Goal: Information Seeking & Learning: Learn about a topic

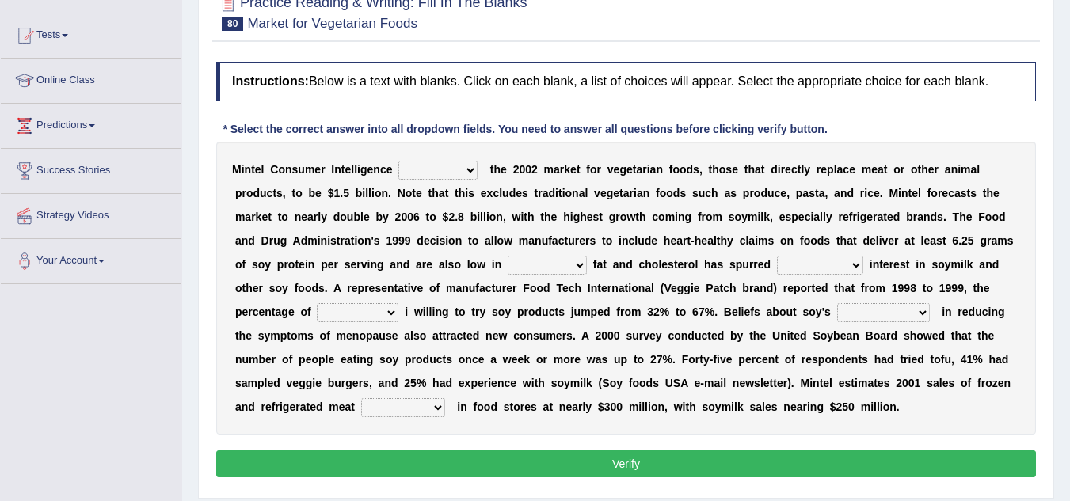
click at [432, 176] on select "deals fulfills creates estimates" at bounding box center [437, 170] width 79 height 19
select select "fulfills"
click at [398, 161] on select "deals fulfills creates estimates" at bounding box center [437, 170] width 79 height 19
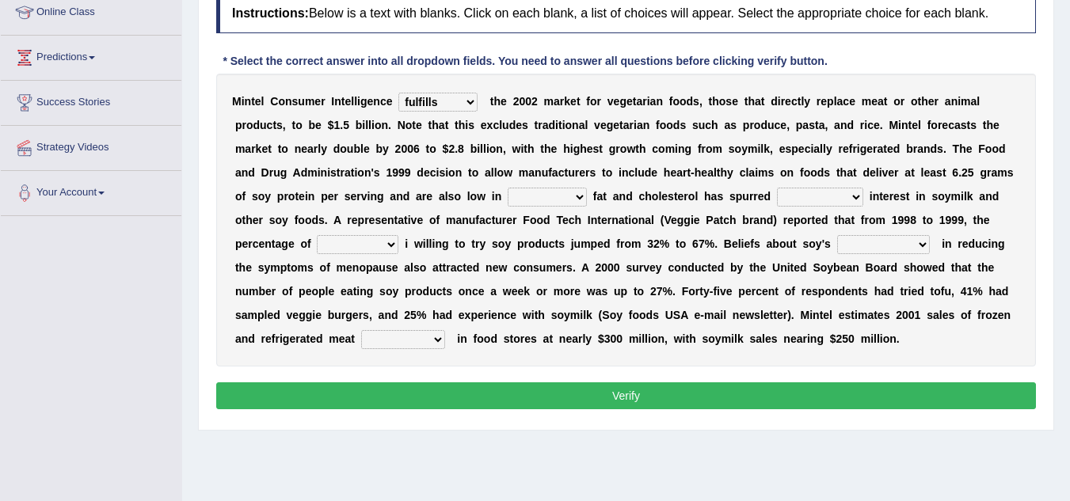
scroll to position [224, 0]
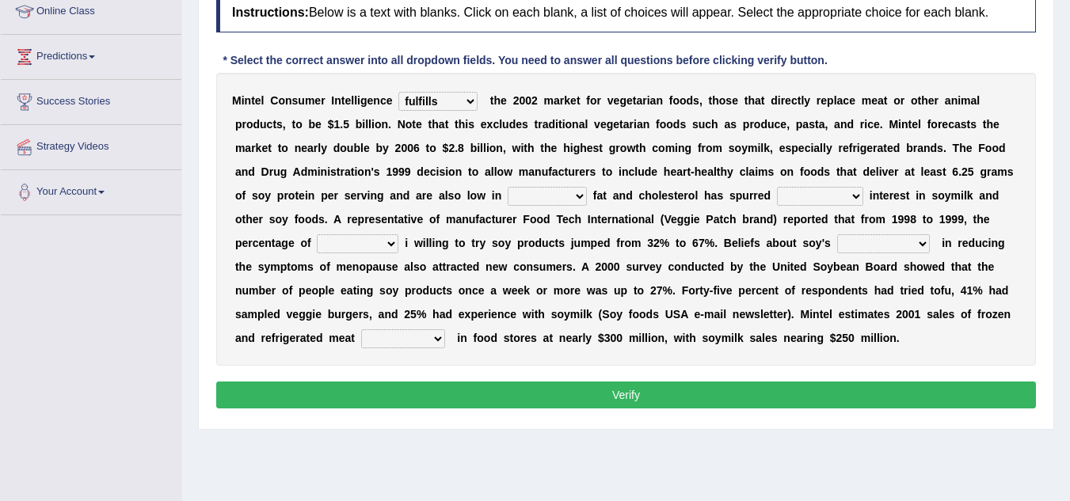
click at [552, 186] on div "M i n t e l C o n s u m e r I n t e l l i g e n c e deals fulfills creates esti…" at bounding box center [626, 219] width 820 height 293
click at [553, 199] on select "saturated solid acid liquid" at bounding box center [547, 196] width 79 height 19
select select "saturated"
click at [508, 187] on select "saturated solid acid liquid" at bounding box center [547, 196] width 79 height 19
click at [797, 192] on select "good big tremendous extreme" at bounding box center [820, 196] width 86 height 19
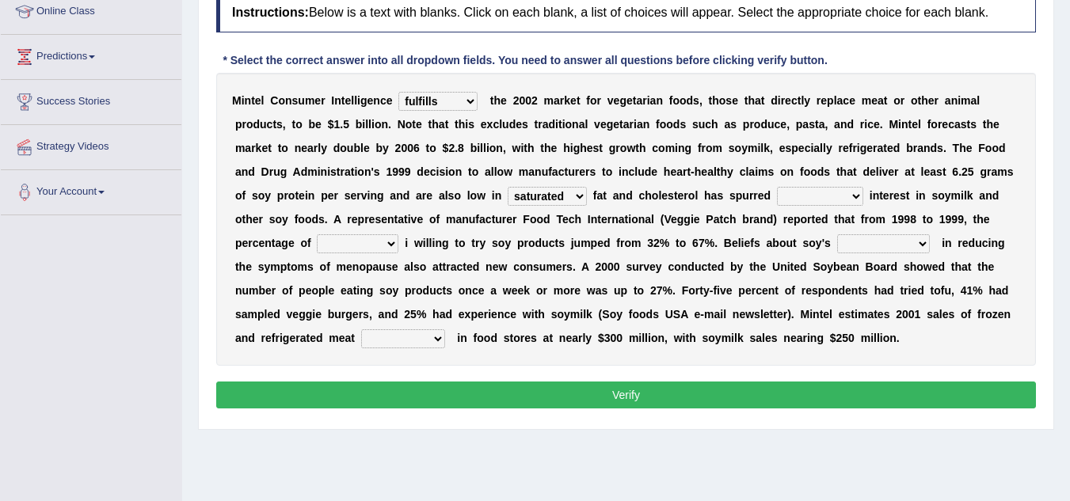
select select "tremendous"
click at [777, 187] on select "good big tremendous extreme" at bounding box center [820, 196] width 86 height 19
click at [352, 238] on select "guests consumers customers clients" at bounding box center [358, 243] width 82 height 19
select select "consumers"
click at [317, 234] on select "guests consumers customers clients" at bounding box center [358, 243] width 82 height 19
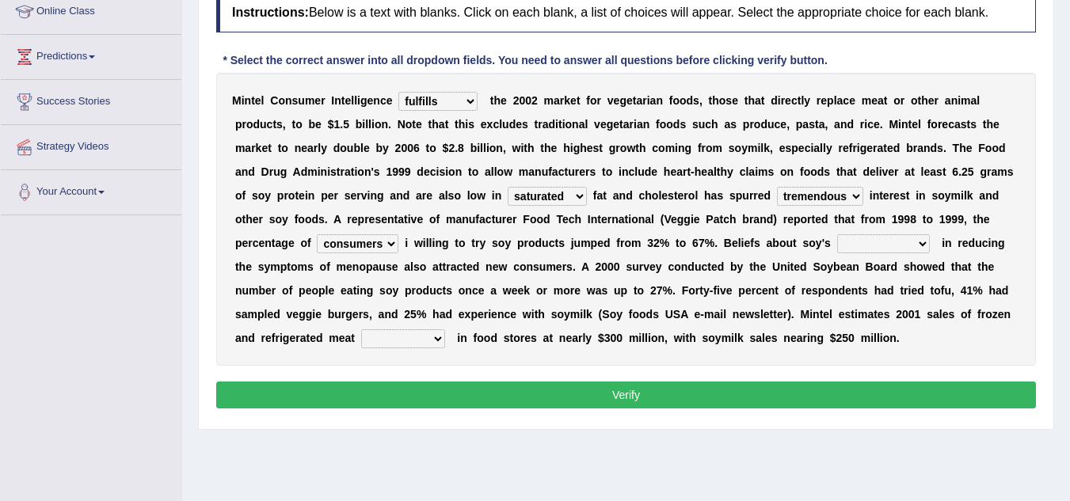
click at [849, 246] on select "effectiveness timeliness efficiency goodness" at bounding box center [883, 243] width 93 height 19
select select "effectiveness"
click at [837, 234] on select "effectiveness timeliness efficiency goodness" at bounding box center [883, 243] width 93 height 19
click at [369, 341] on select "foods choices staffs alternatives" at bounding box center [403, 338] width 84 height 19
click at [417, 97] on select "deals fulfills creates estimates" at bounding box center [437, 101] width 79 height 19
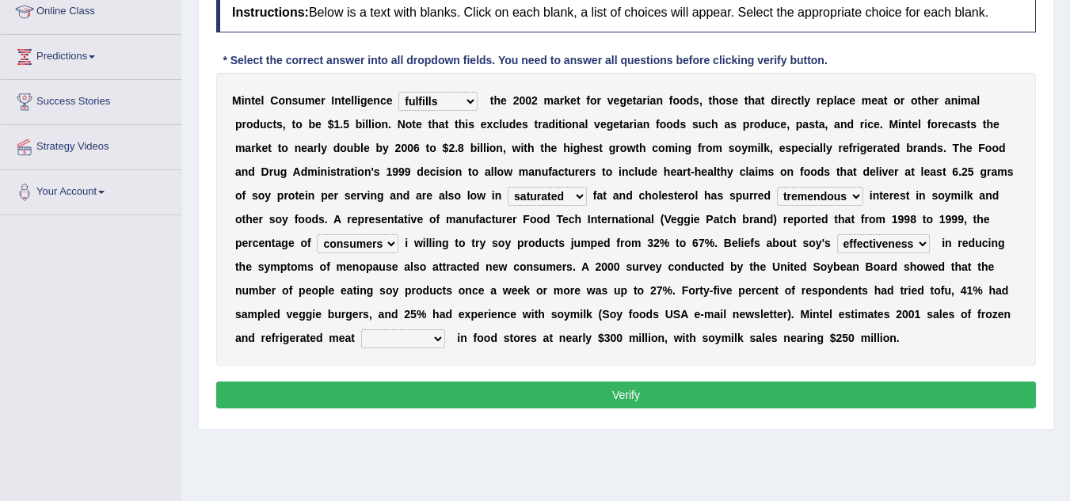
select select "estimates"
click at [398, 92] on select "deals fulfills creates estimates" at bounding box center [437, 101] width 79 height 19
click at [407, 339] on select "foods choices staffs alternatives" at bounding box center [403, 338] width 84 height 19
select select "choices"
click at [361, 329] on select "foods choices staffs alternatives" at bounding box center [403, 338] width 84 height 19
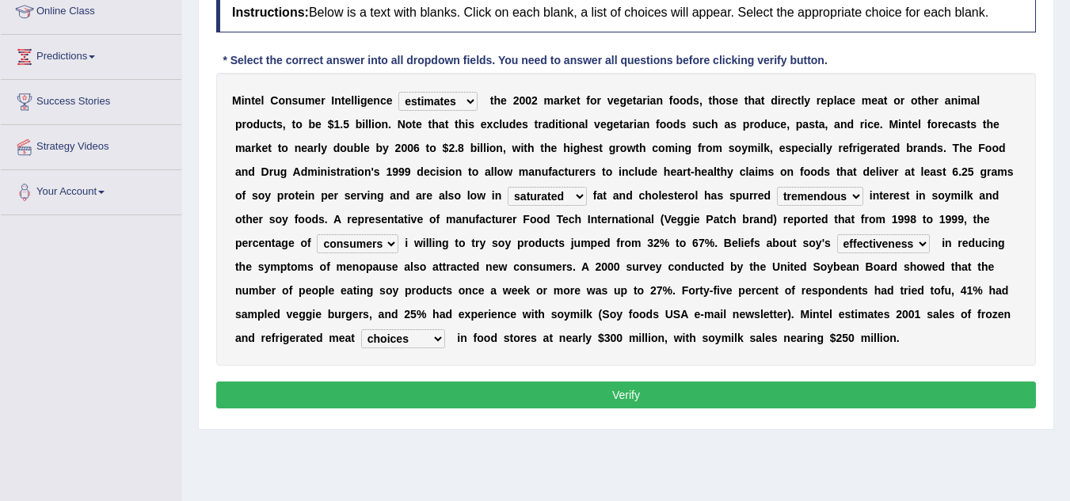
click at [409, 390] on button "Verify" at bounding box center [626, 395] width 820 height 27
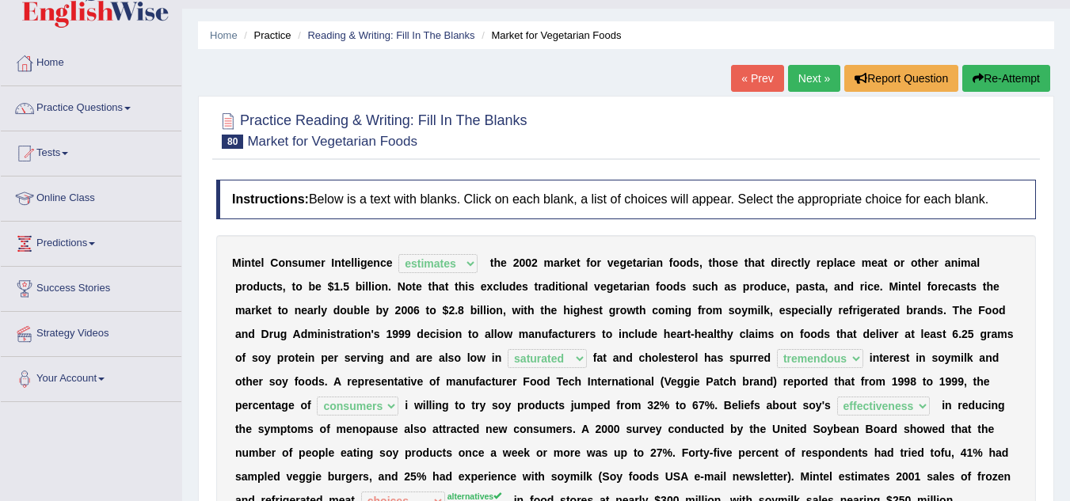
scroll to position [36, 0]
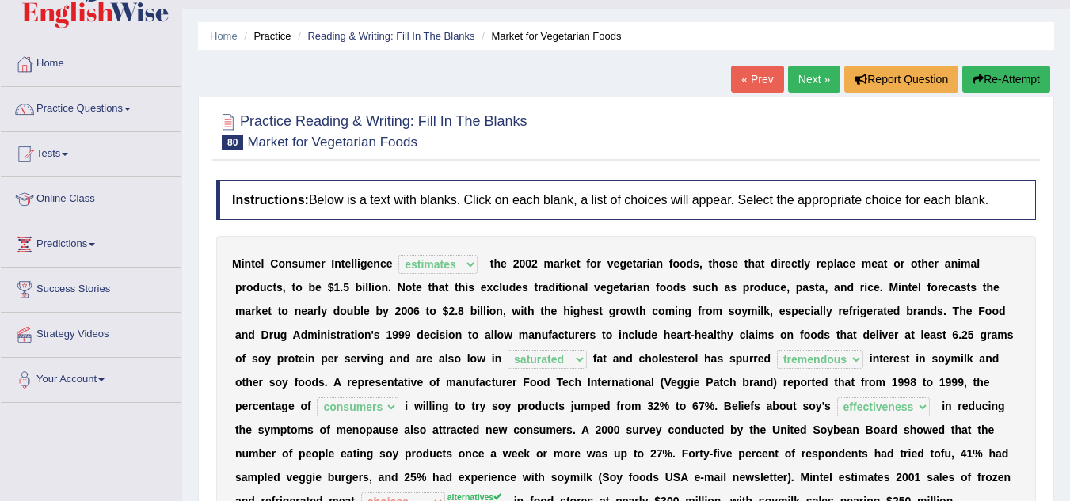
click at [1004, 70] on button "Re-Attempt" at bounding box center [1006, 79] width 88 height 27
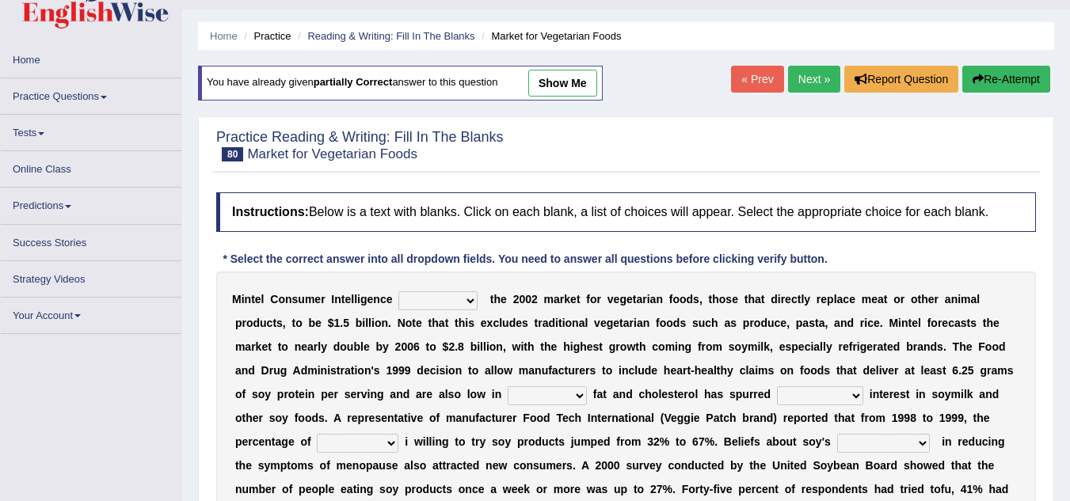
click at [432, 298] on select "deals fulfills creates estimates" at bounding box center [437, 300] width 79 height 19
select select "estimates"
click at [398, 291] on select "deals fulfills creates estimates" at bounding box center [437, 300] width 79 height 19
click at [527, 388] on select "saturated solid acid liquid" at bounding box center [547, 395] width 79 height 19
select select "saturated"
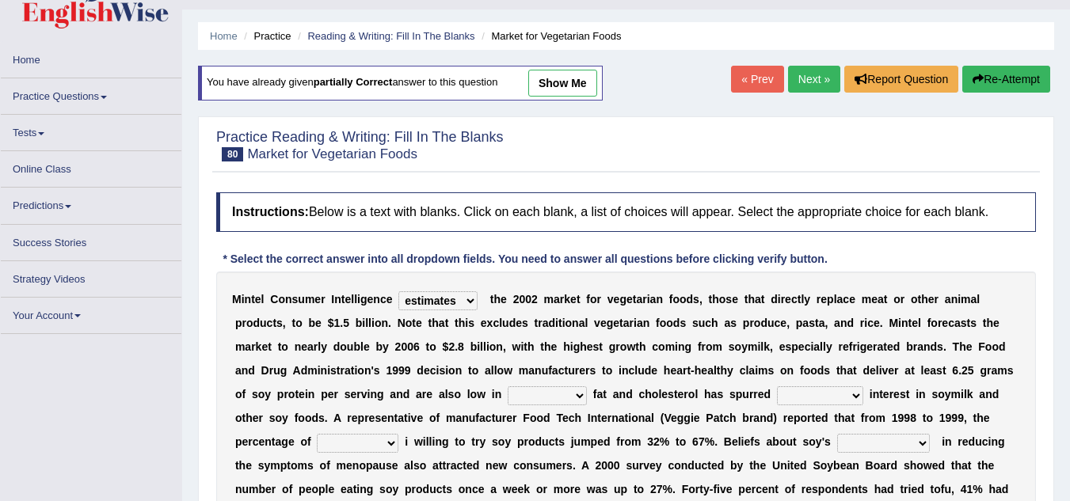
click at [508, 386] on select "saturated solid acid liquid" at bounding box center [547, 395] width 79 height 19
click at [807, 390] on select "good big tremendous extreme" at bounding box center [820, 395] width 86 height 19
select select "tremendous"
click at [777, 386] on select "good big tremendous extreme" at bounding box center [820, 395] width 86 height 19
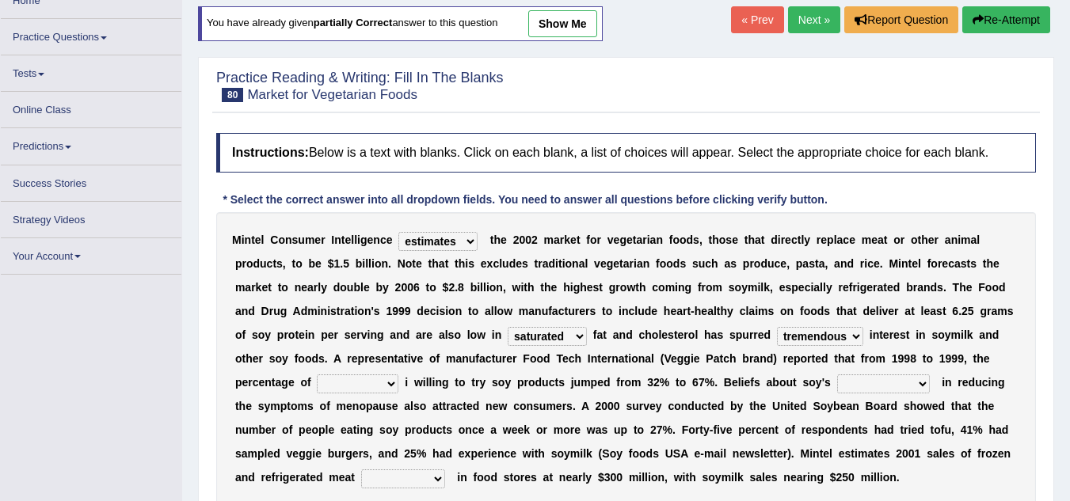
scroll to position [98, 0]
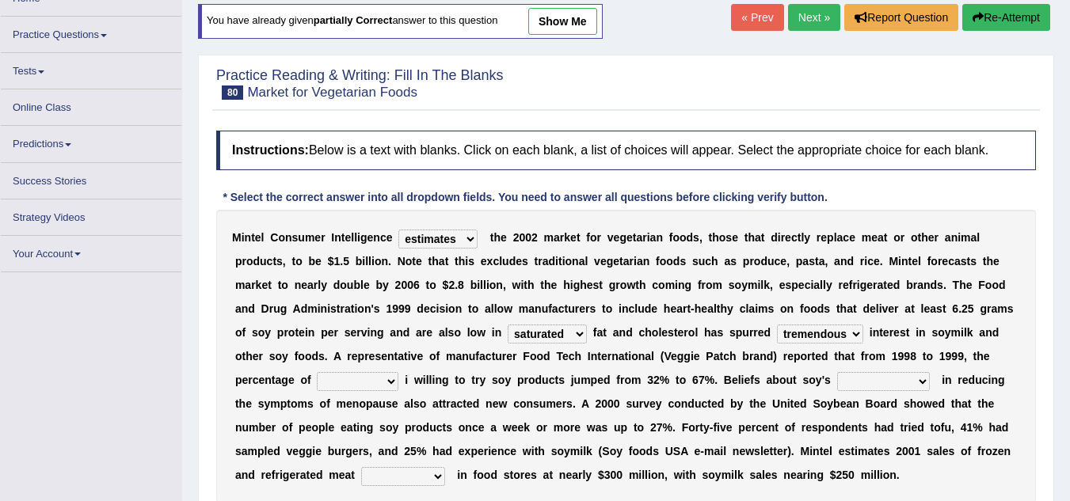
click at [344, 380] on select "guests consumers customers clients" at bounding box center [358, 381] width 82 height 19
select select "consumers"
click at [317, 372] on select "guests consumers customers clients" at bounding box center [358, 381] width 82 height 19
click at [893, 386] on select "effectiveness timeliness efficiency goodness" at bounding box center [883, 381] width 93 height 19
select select "effectiveness"
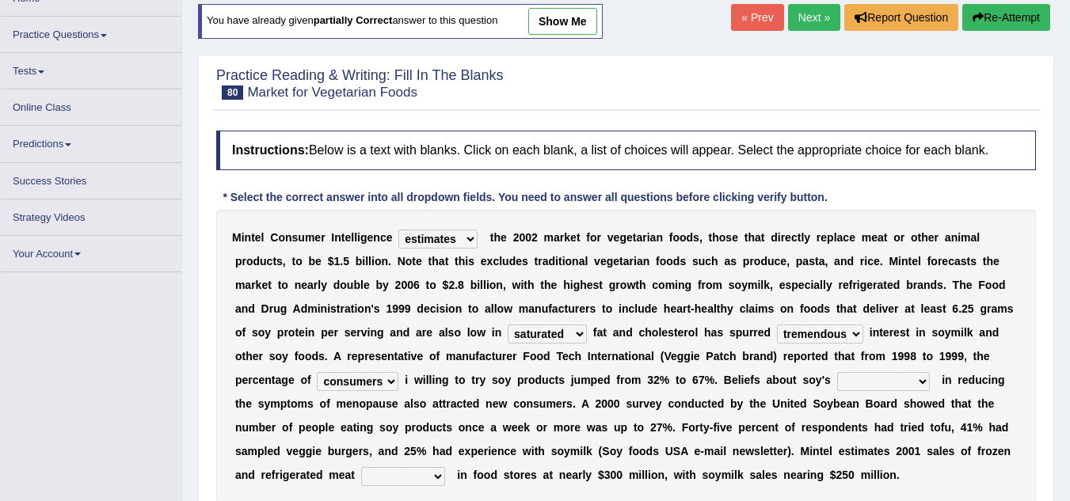
click at [837, 372] on select "effectiveness timeliness efficiency goodness" at bounding box center [883, 381] width 93 height 19
click at [379, 474] on select "foods choices staffs alternatives" at bounding box center [403, 476] width 84 height 19
select select "alternatives"
click at [361, 467] on select "foods choices staffs alternatives" at bounding box center [403, 476] width 84 height 19
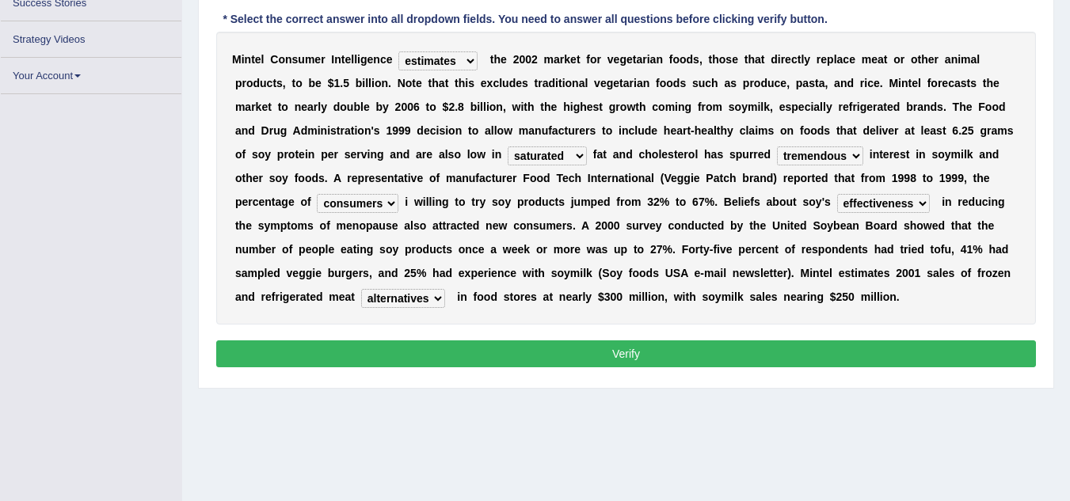
scroll to position [277, 0]
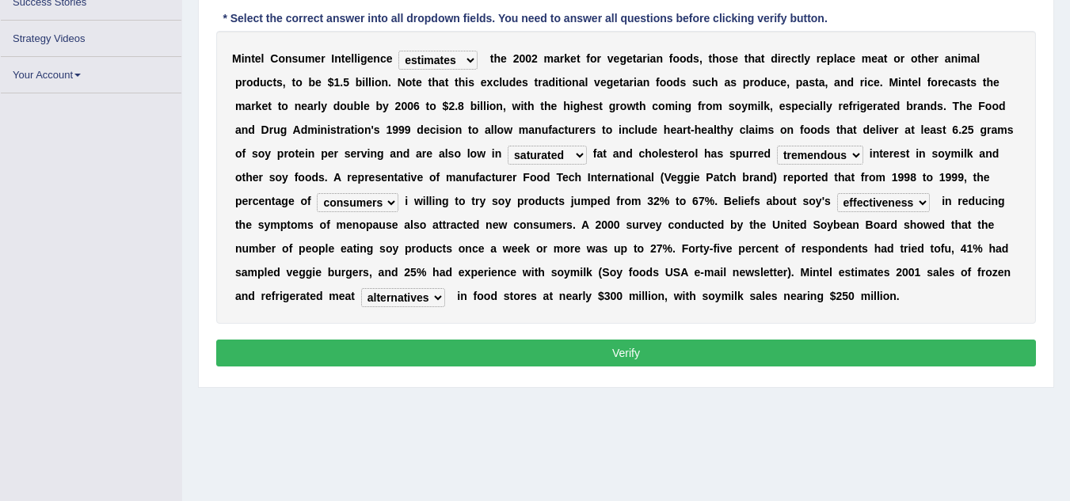
click at [431, 352] on button "Verify" at bounding box center [626, 353] width 820 height 27
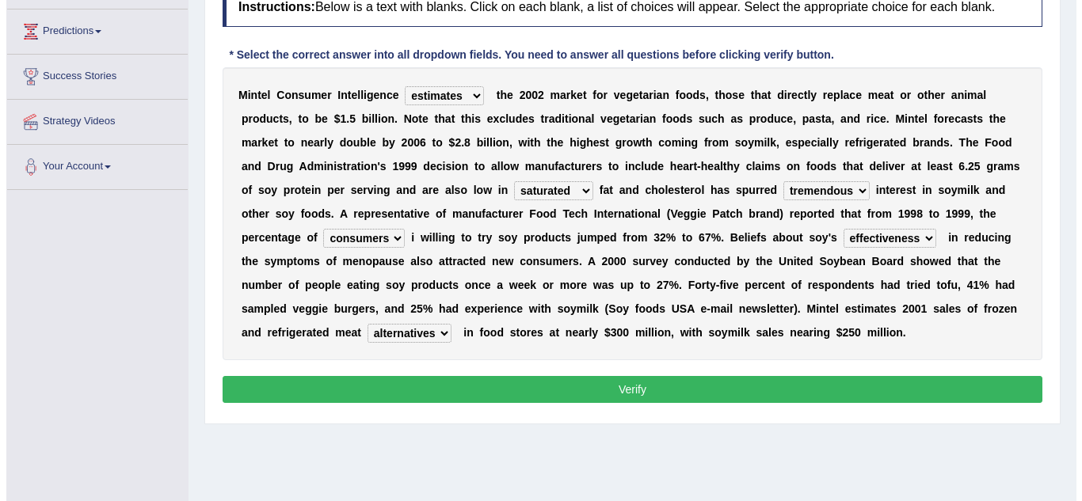
scroll to position [273, 0]
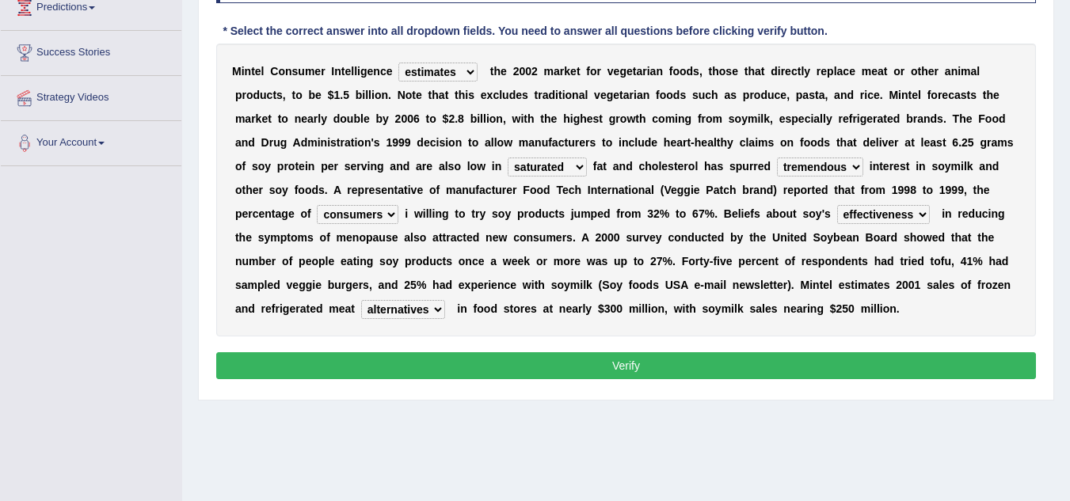
click at [447, 352] on button "Verify" at bounding box center [626, 365] width 820 height 27
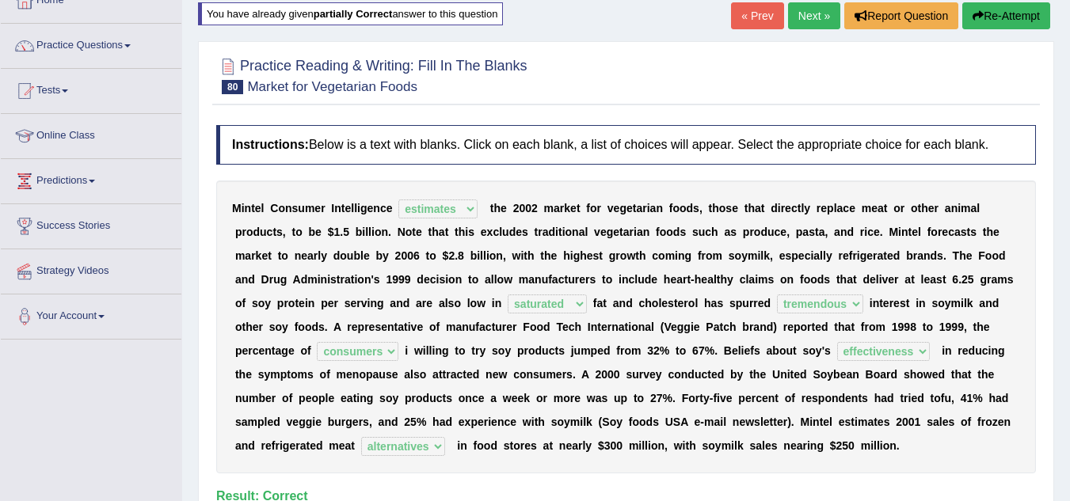
scroll to position [99, 0]
click at [808, 10] on link "Next »" at bounding box center [814, 16] width 52 height 27
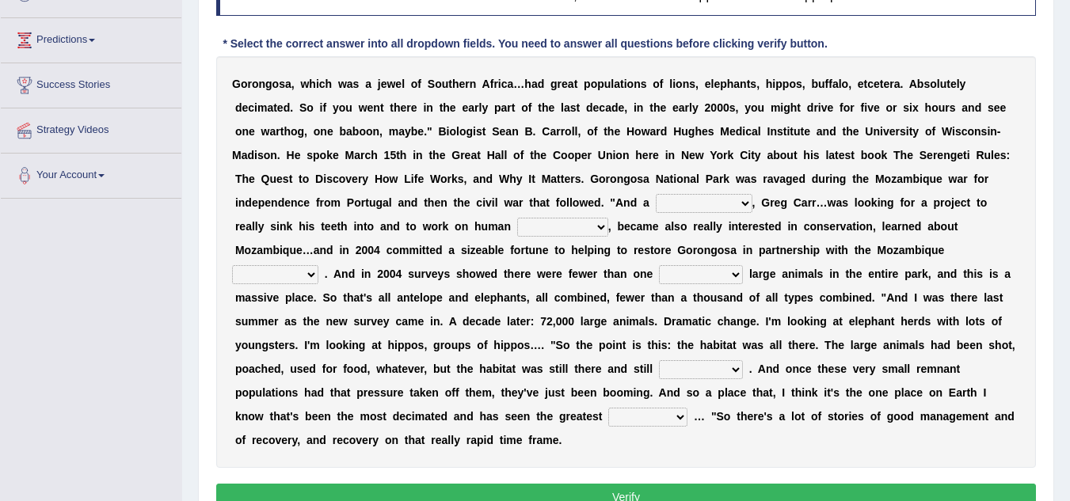
scroll to position [242, 0]
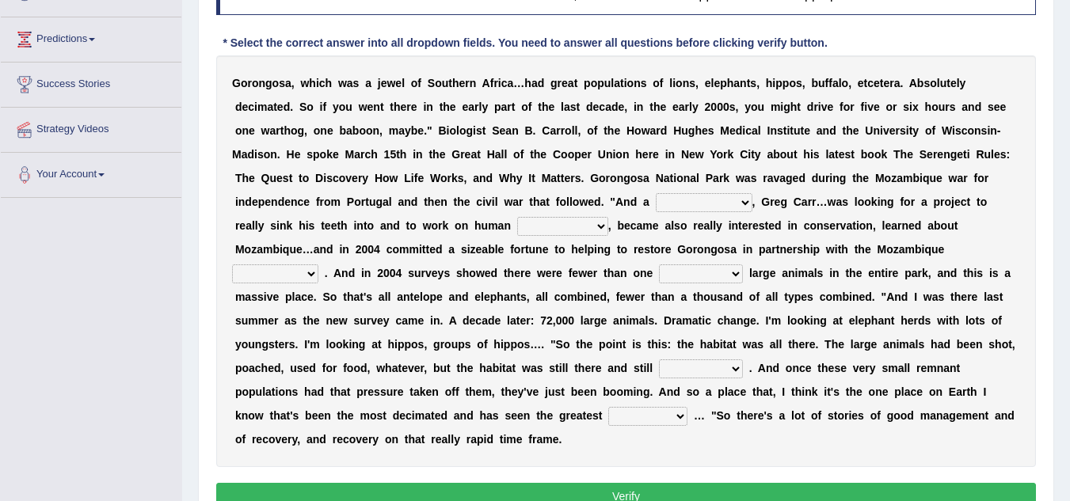
click at [682, 201] on select "passion solstice ballast philanthropist" at bounding box center [704, 202] width 97 height 19
select select "philanthropist"
click at [656, 193] on select "passion solstice ballast philanthropist" at bounding box center [704, 202] width 97 height 19
click at [527, 222] on select "negligence prevalence development malevolence" at bounding box center [562, 226] width 91 height 19
select select "prevalence"
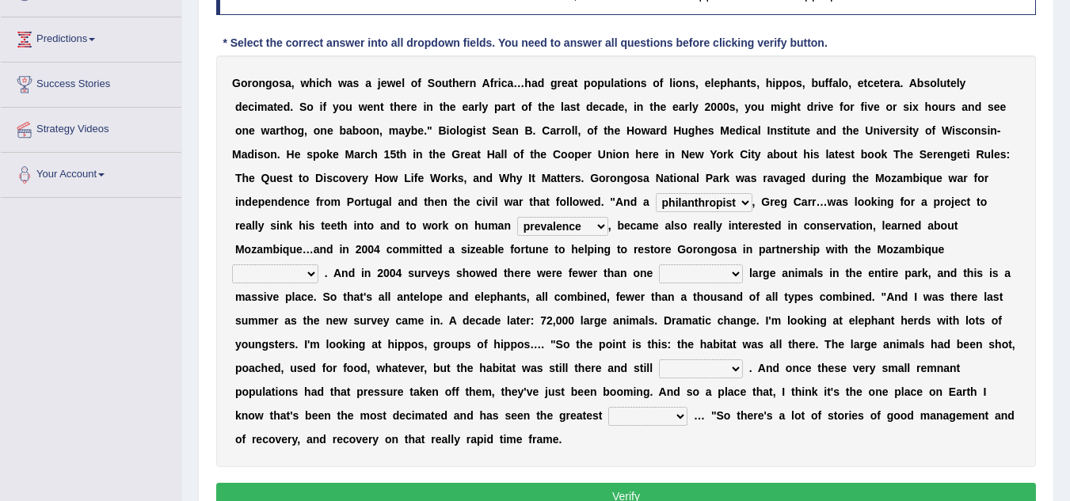
click at [517, 217] on select "negligence prevalence development malevolence" at bounding box center [562, 226] width 91 height 19
click at [278, 277] on select "parliament semanticist government journalist" at bounding box center [275, 274] width 86 height 19
select select "parliament"
click at [232, 265] on select "parliament semanticist government journalist" at bounding box center [275, 274] width 86 height 19
click at [697, 275] on select "deflowered embowered roundest thousand" at bounding box center [701, 274] width 84 height 19
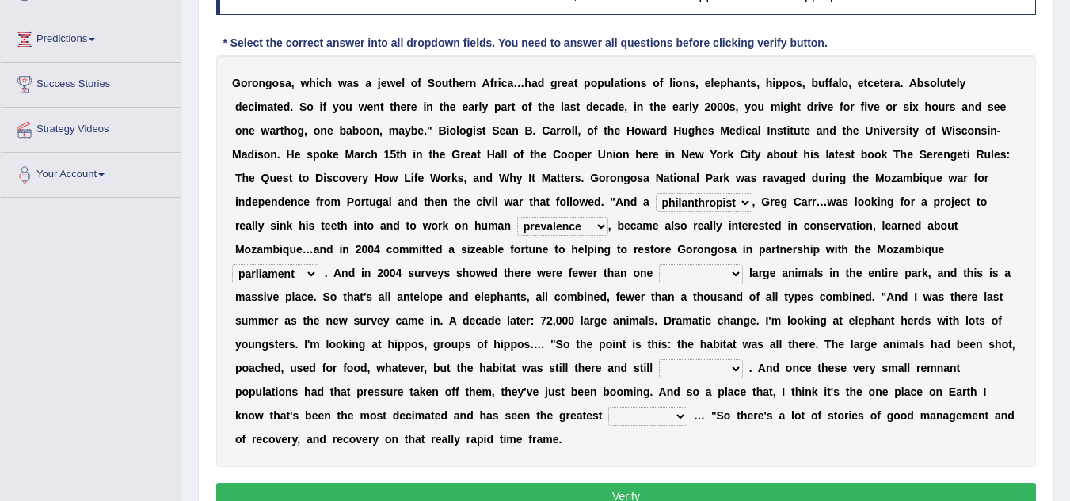
select select "thousand"
click at [659, 265] on select "deflowered embowered roundest thousand" at bounding box center [701, 274] width 84 height 19
click at [687, 369] on select "assertive incidental compulsive productive" at bounding box center [701, 369] width 84 height 19
select select "productive"
click at [659, 360] on select "assertive incidental compulsive productive" at bounding box center [701, 369] width 84 height 19
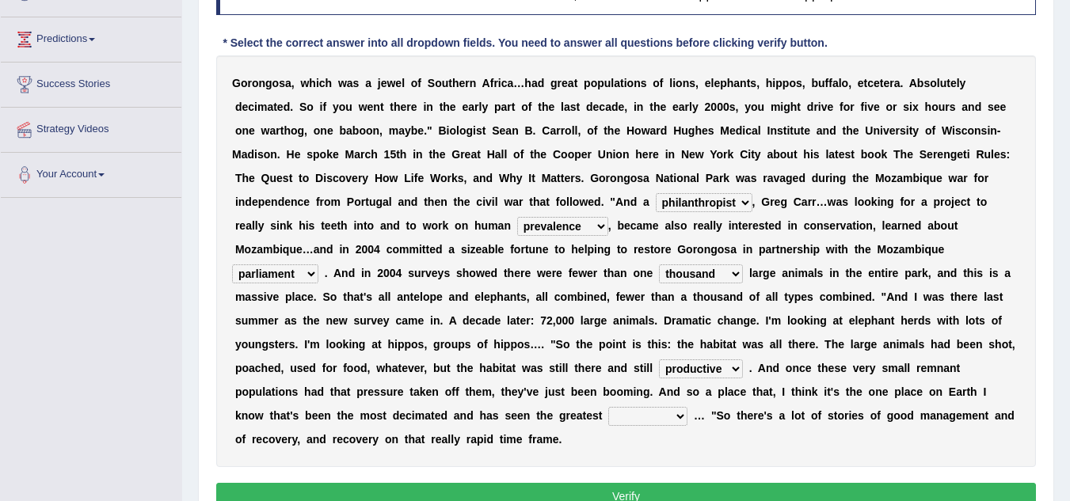
click at [624, 413] on select "recovery efficacy golly stumpy" at bounding box center [647, 416] width 79 height 19
select select "recovery"
click at [608, 407] on select "recovery efficacy golly stumpy" at bounding box center [647, 416] width 79 height 19
click at [643, 483] on button "Verify" at bounding box center [626, 496] width 820 height 27
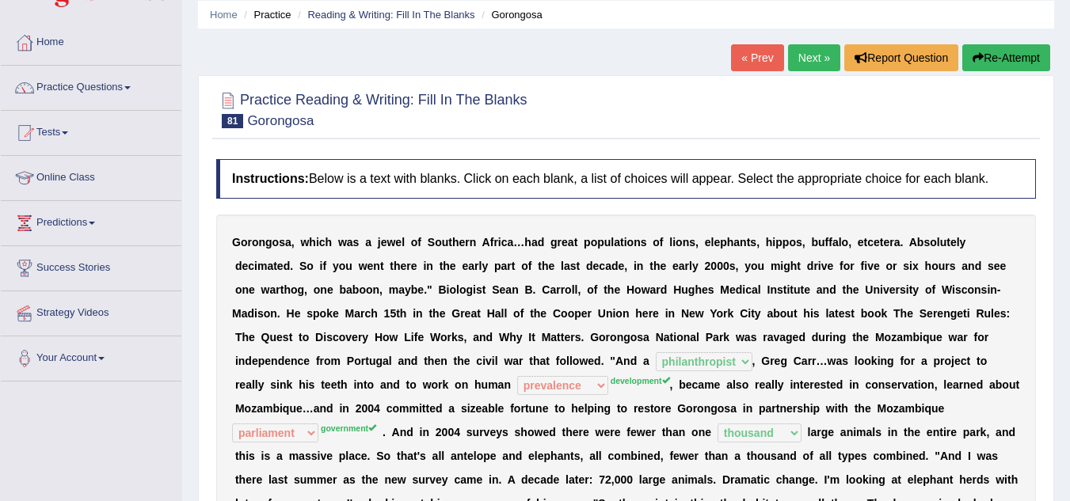
scroll to position [55, 0]
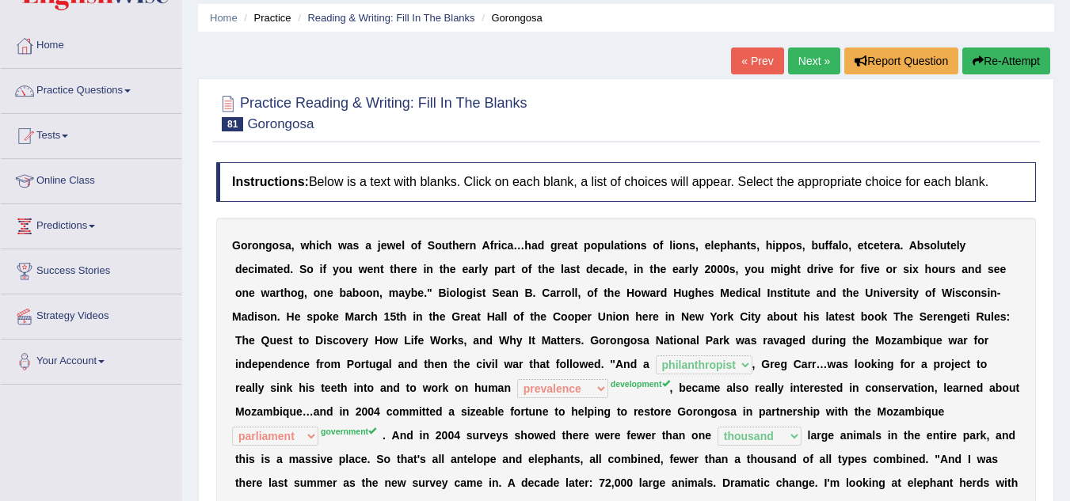
click at [1007, 70] on button "Re-Attempt" at bounding box center [1006, 61] width 88 height 27
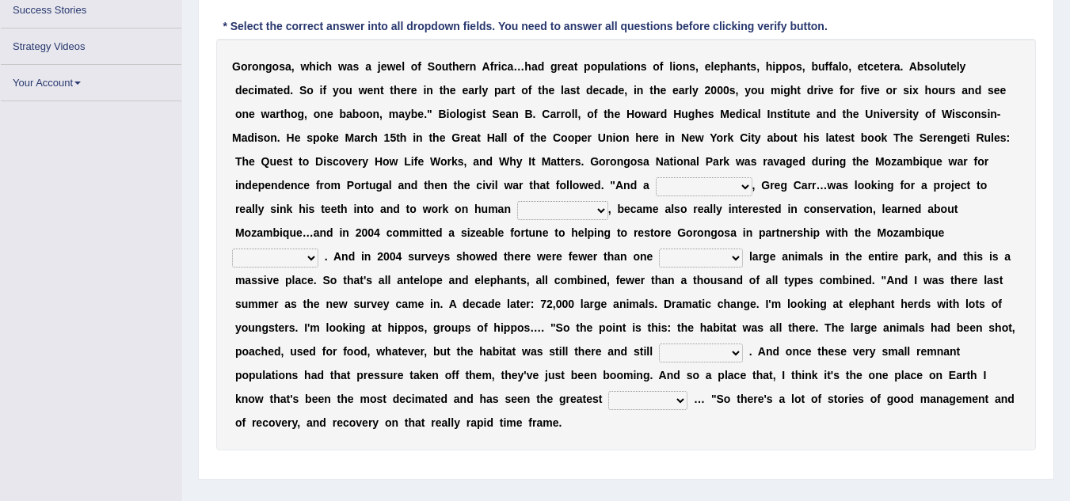
scroll to position [270, 0]
click at [673, 192] on select "passion solstice ballast philanthropist" at bounding box center [704, 186] width 97 height 19
select select "philanthropist"
click at [656, 177] on select "passion solstice ballast philanthropist" at bounding box center [704, 186] width 97 height 19
click at [524, 207] on select "negligence prevalence development malevolence" at bounding box center [562, 209] width 91 height 19
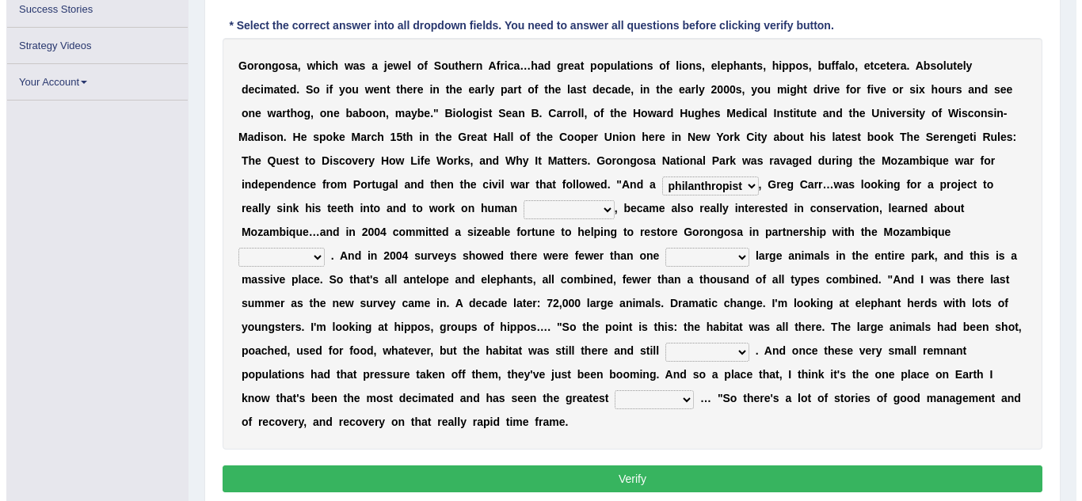
scroll to position [316, 0]
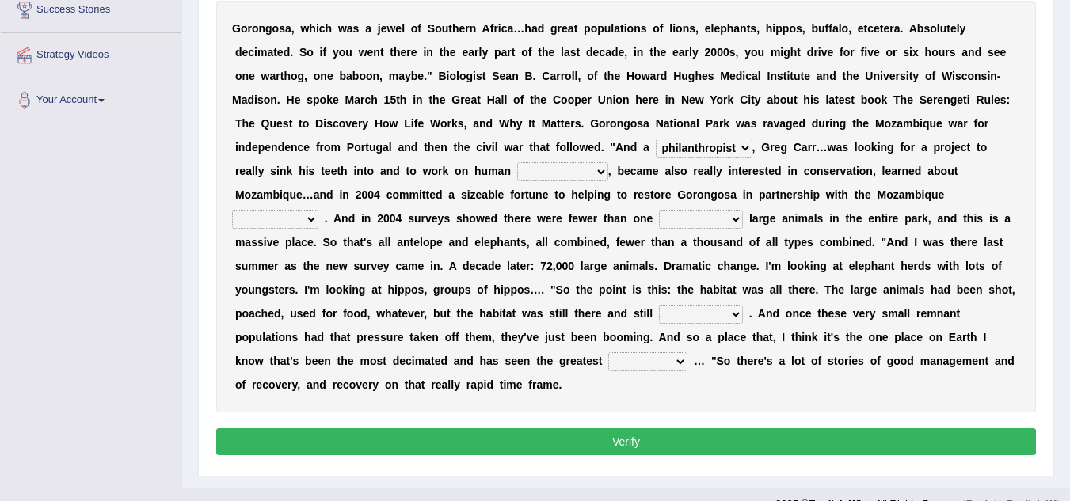
select select "development"
click at [517, 162] on select "negligence prevalence development malevolence" at bounding box center [562, 171] width 91 height 19
click at [273, 217] on select "parliament semanticist government journalist" at bounding box center [275, 219] width 86 height 19
select select "government"
click at [232, 210] on select "parliament semanticist government journalist" at bounding box center [275, 219] width 86 height 19
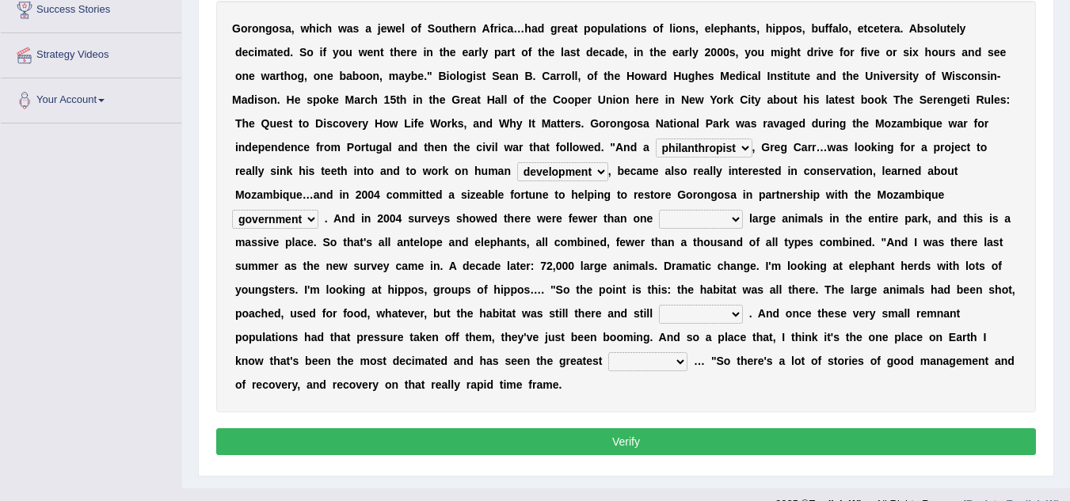
click at [682, 215] on select "deflowered embowered roundest thousand" at bounding box center [701, 219] width 84 height 19
select select "thousand"
click at [659, 210] on select "deflowered embowered roundest thousand" at bounding box center [701, 219] width 84 height 19
click at [692, 310] on select "assertive incidental compulsive productive" at bounding box center [701, 314] width 84 height 19
select select "productive"
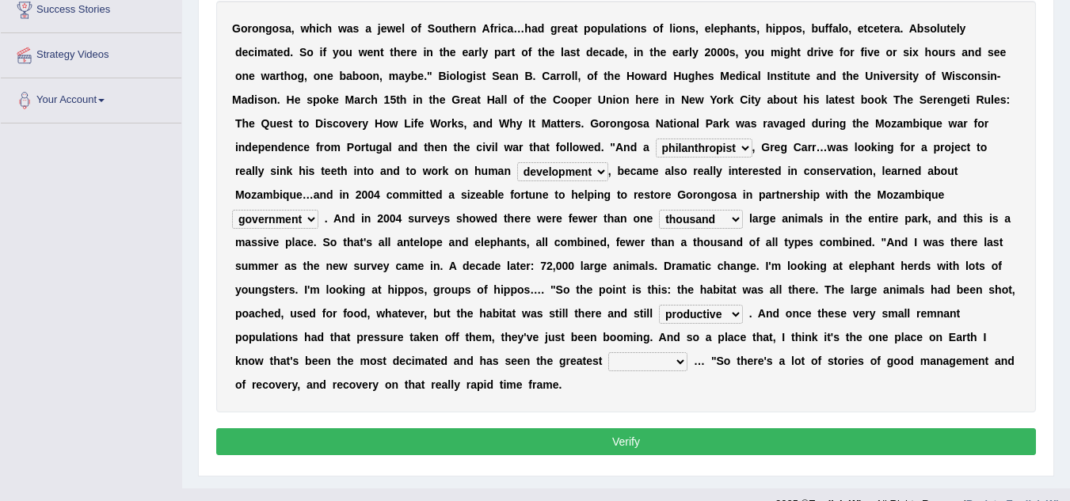
click at [659, 305] on select "assertive incidental compulsive productive" at bounding box center [701, 314] width 84 height 19
click at [637, 364] on select "recovery efficacy golly stumpy" at bounding box center [647, 361] width 79 height 19
select select "recovery"
click at [608, 352] on select "recovery efficacy golly stumpy" at bounding box center [647, 361] width 79 height 19
click at [646, 445] on button "Verify" at bounding box center [626, 441] width 820 height 27
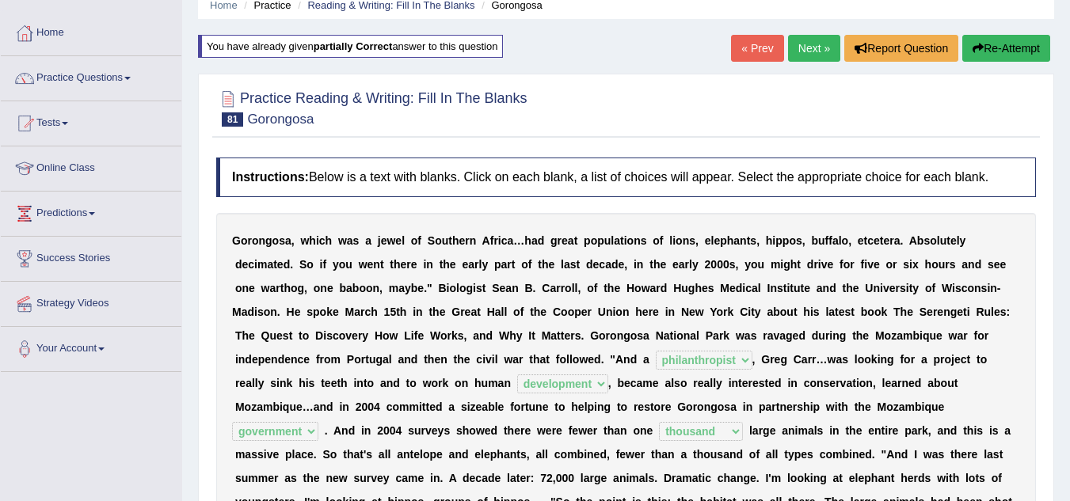
scroll to position [81, 0]
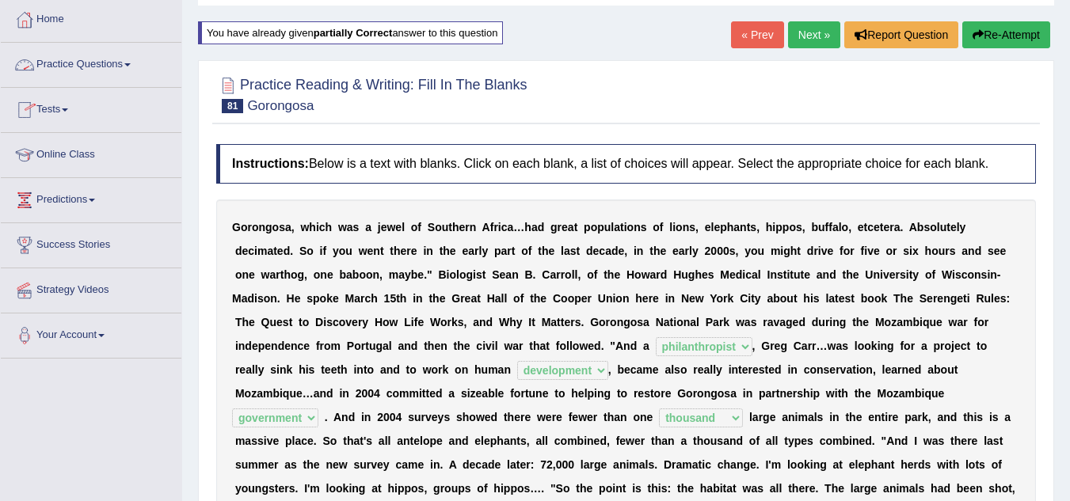
click at [131, 64] on span at bounding box center [127, 64] width 6 height 3
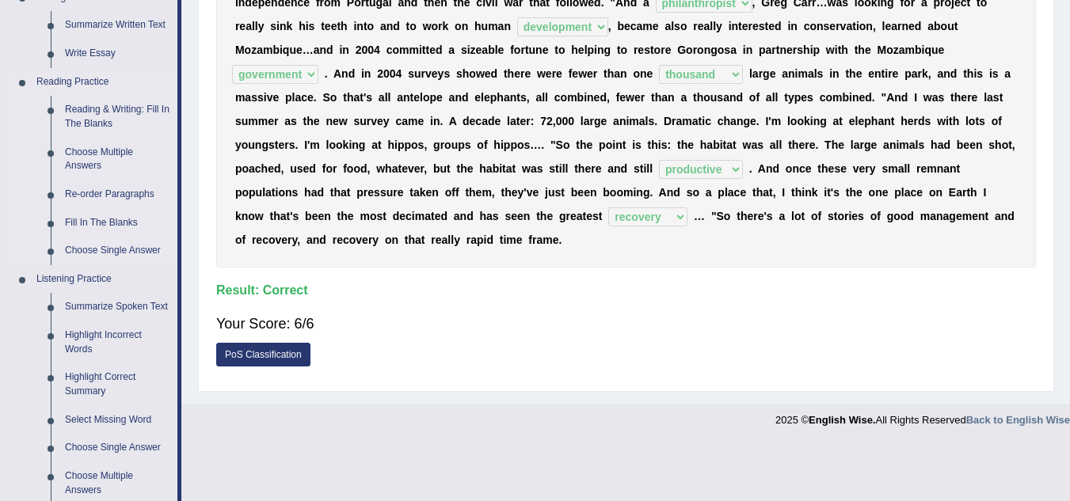
scroll to position [425, 0]
click at [120, 190] on link "Re-order Paragraphs" at bounding box center [118, 194] width 120 height 29
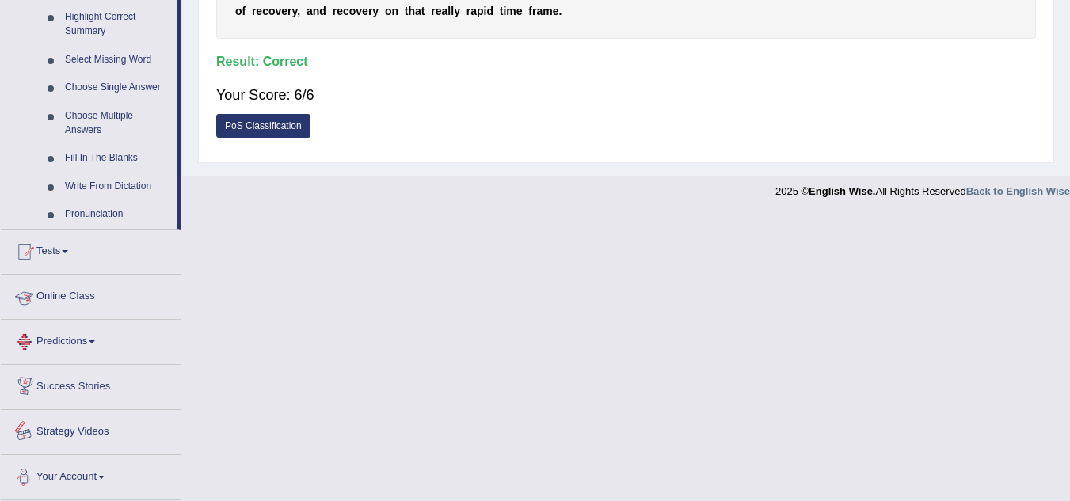
scroll to position [625, 0]
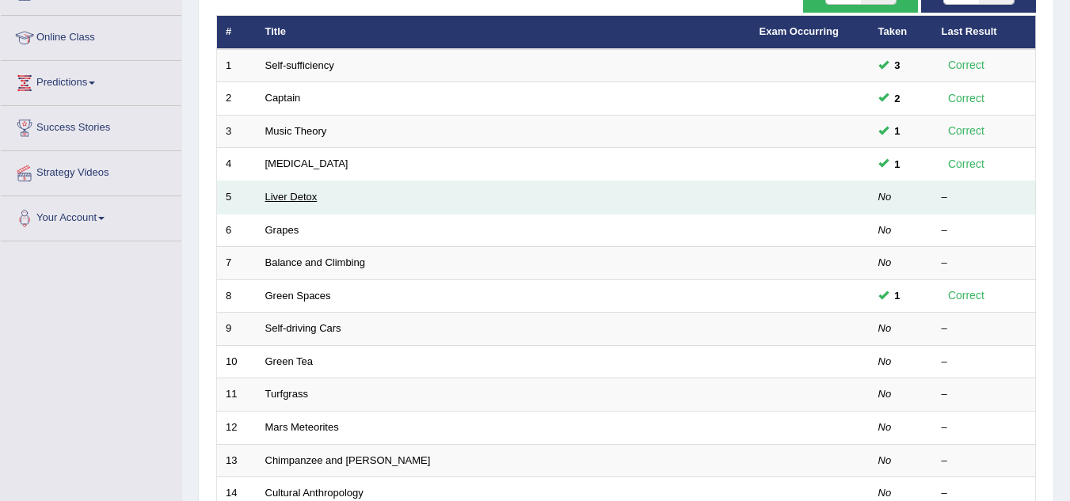
click at [287, 193] on link "Liver Detox" at bounding box center [291, 197] width 52 height 12
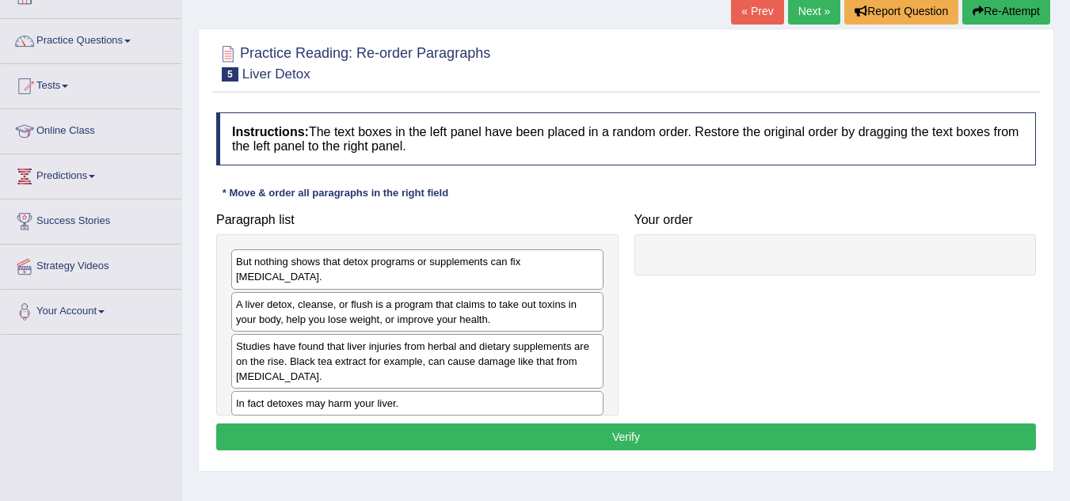
scroll to position [169, 0]
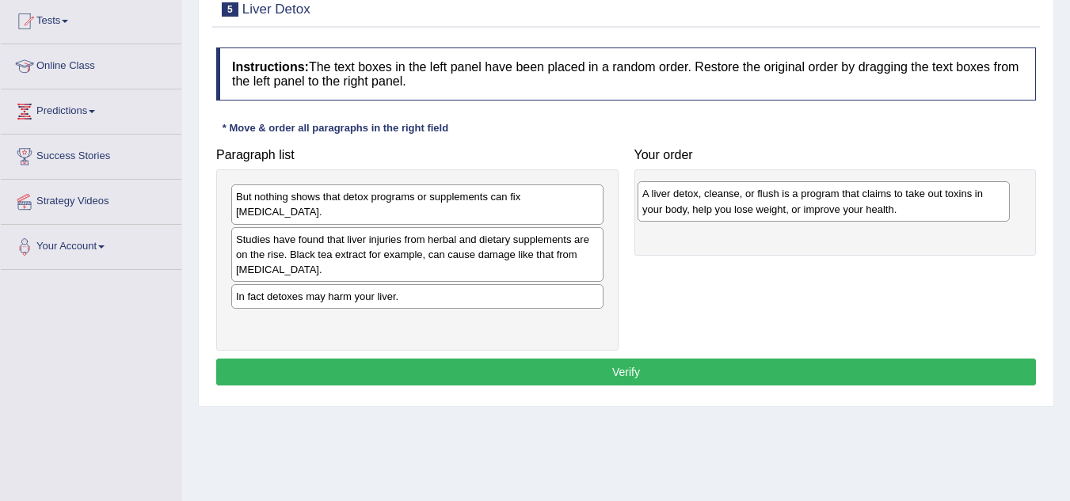
drag, startPoint x: 316, startPoint y: 232, endPoint x: 722, endPoint y: 202, distance: 407.4
click at [722, 202] on div "A liver detox, cleanse, or flush is a program that claims to take out toxins in…" at bounding box center [824, 201] width 372 height 40
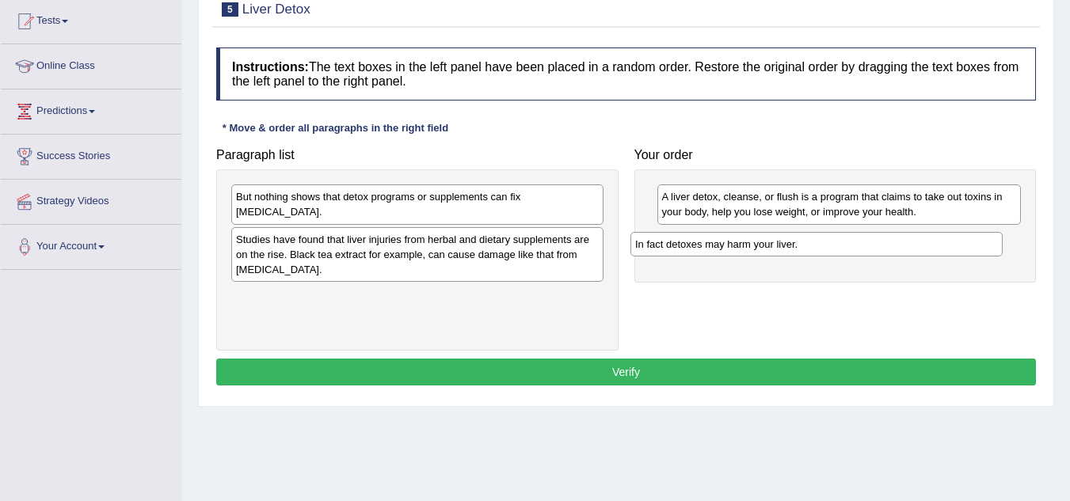
drag, startPoint x: 472, startPoint y: 282, endPoint x: 873, endPoint y: 245, distance: 402.5
click at [873, 245] on div "In fact detoxes may harm your liver." at bounding box center [816, 244] width 372 height 25
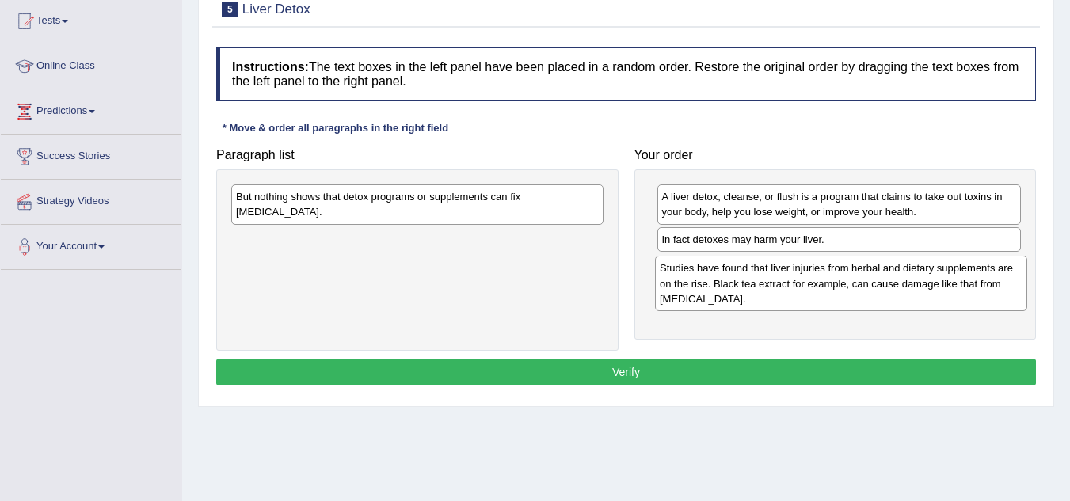
drag, startPoint x: 509, startPoint y: 249, endPoint x: 933, endPoint y: 293, distance: 426.0
click at [933, 293] on div "Studies have found that liver injuries from herbal and dietary supplements are …" at bounding box center [841, 283] width 372 height 55
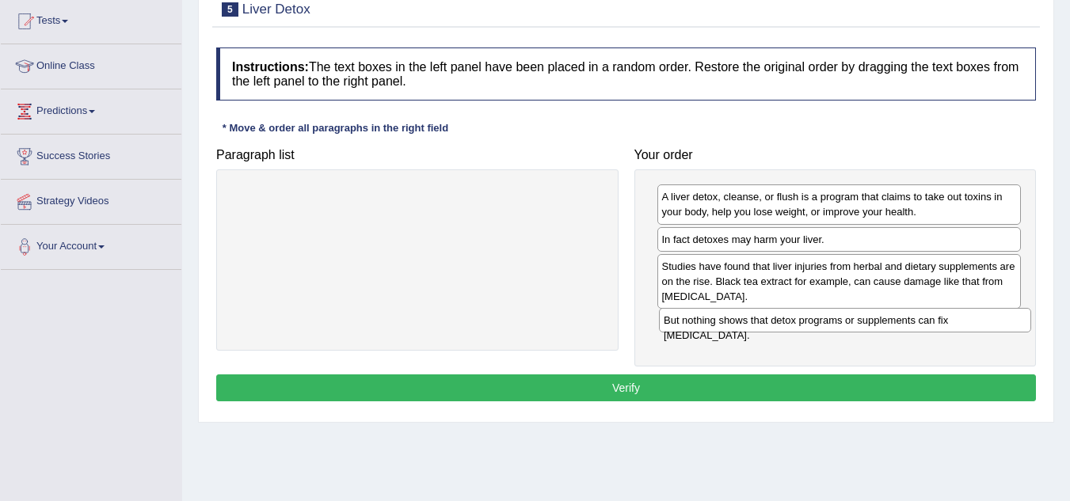
drag, startPoint x: 568, startPoint y: 192, endPoint x: 995, endPoint y: 316, distance: 444.4
click at [995, 316] on div "But nothing shows that detox programs or supplements can fix [MEDICAL_DATA]." at bounding box center [845, 320] width 372 height 25
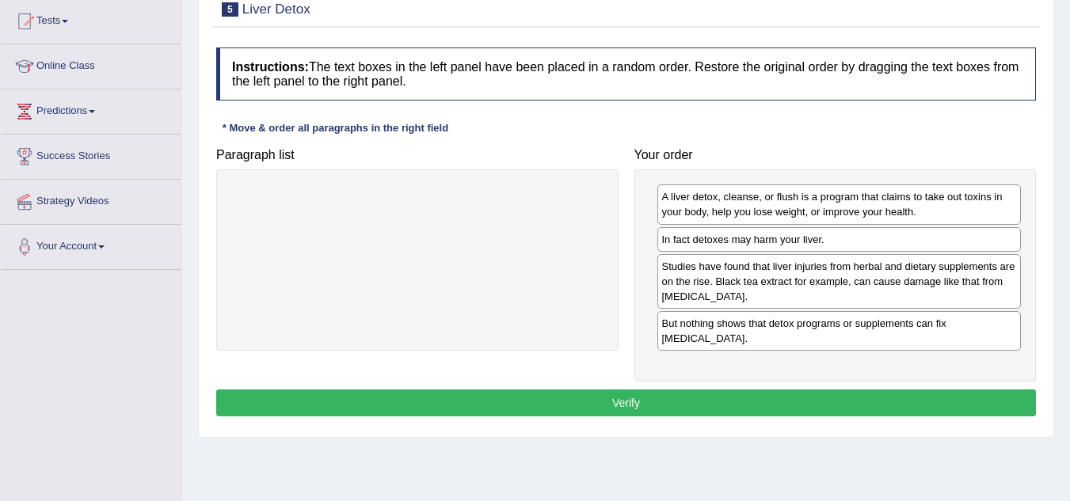
click at [797, 390] on button "Verify" at bounding box center [626, 403] width 820 height 27
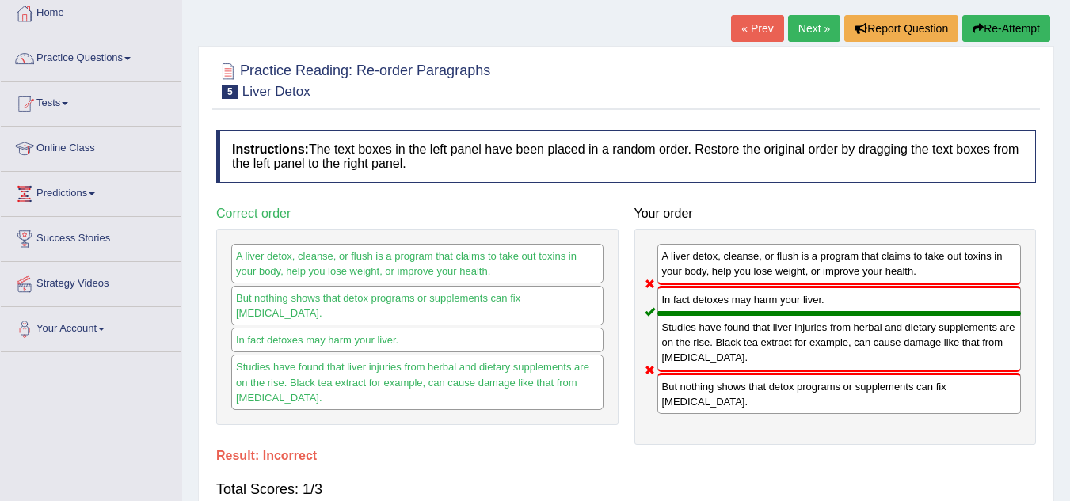
scroll to position [0, 0]
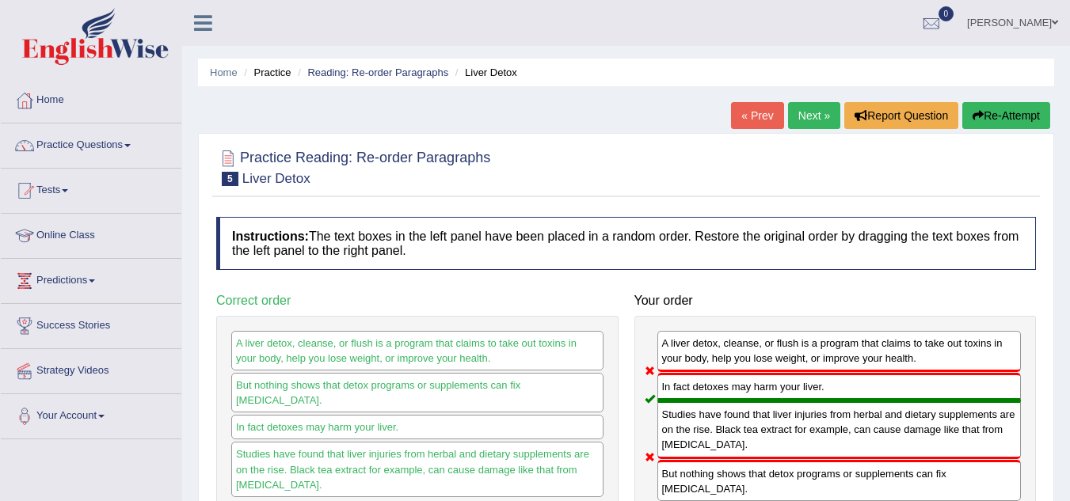
click at [1018, 119] on button "Re-Attempt" at bounding box center [1006, 115] width 88 height 27
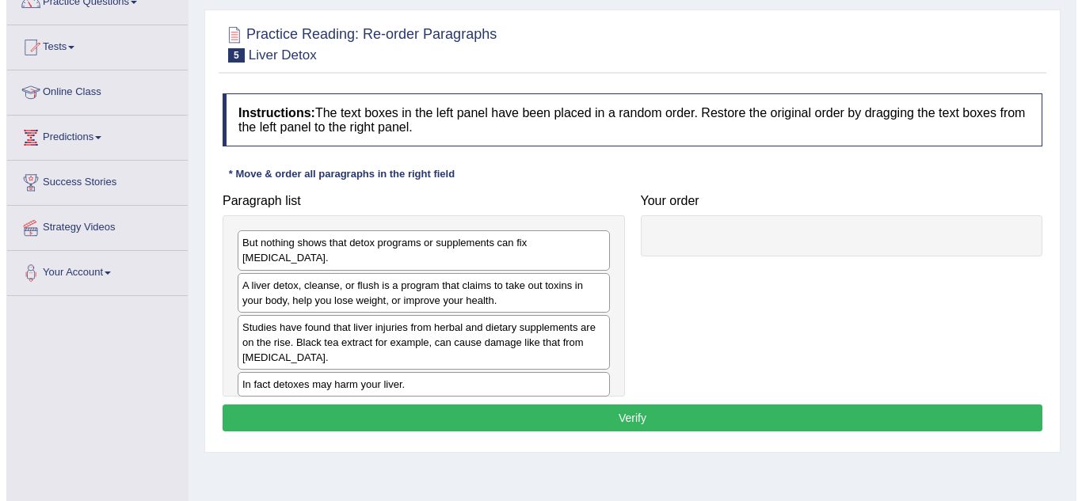
scroll to position [147, 0]
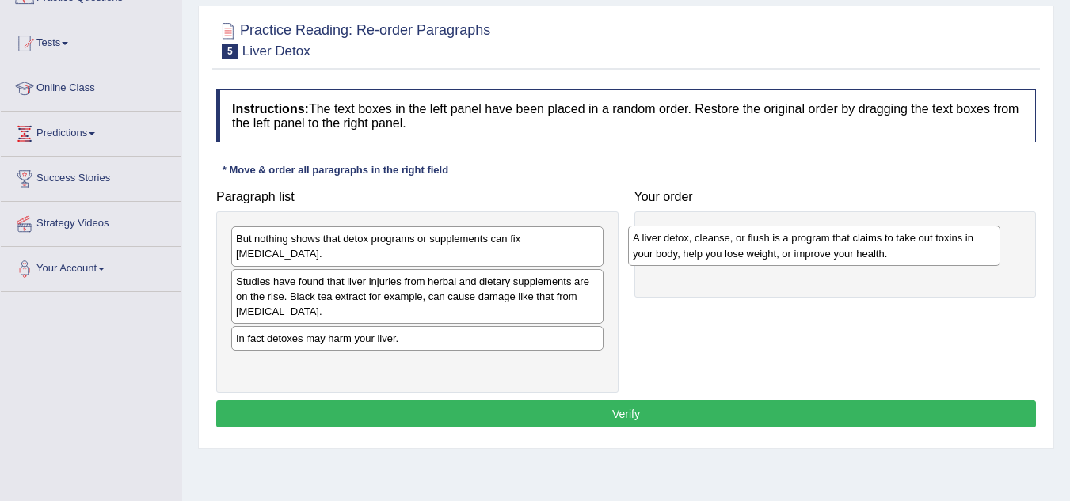
drag, startPoint x: 431, startPoint y: 281, endPoint x: 836, endPoint y: 250, distance: 406.7
click at [836, 250] on div "A liver detox, cleanse, or flush is a program that claims to take out toxins in…" at bounding box center [814, 246] width 372 height 40
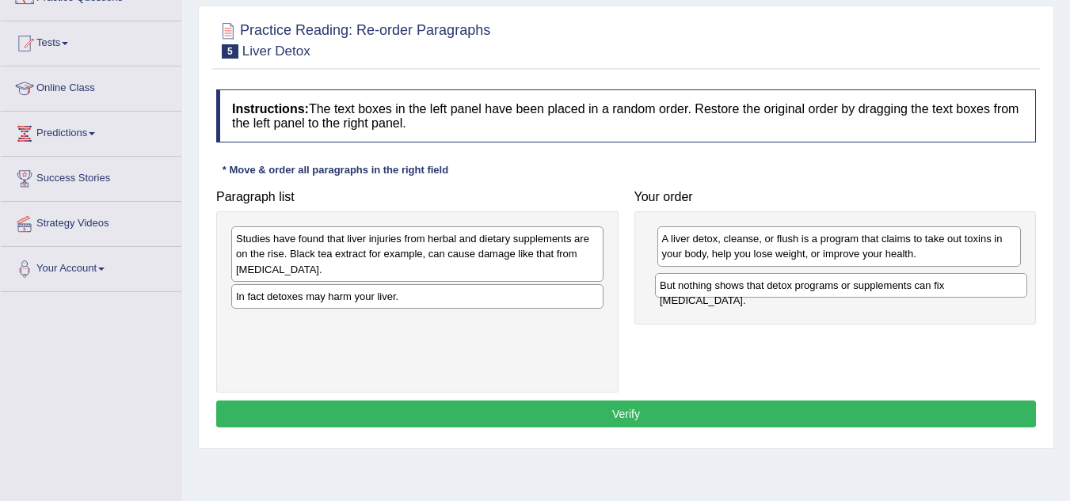
drag, startPoint x: 498, startPoint y: 243, endPoint x: 922, endPoint y: 290, distance: 426.3
click at [922, 290] on div "But nothing shows that detox programs or supplements can fix liver damage." at bounding box center [841, 285] width 372 height 25
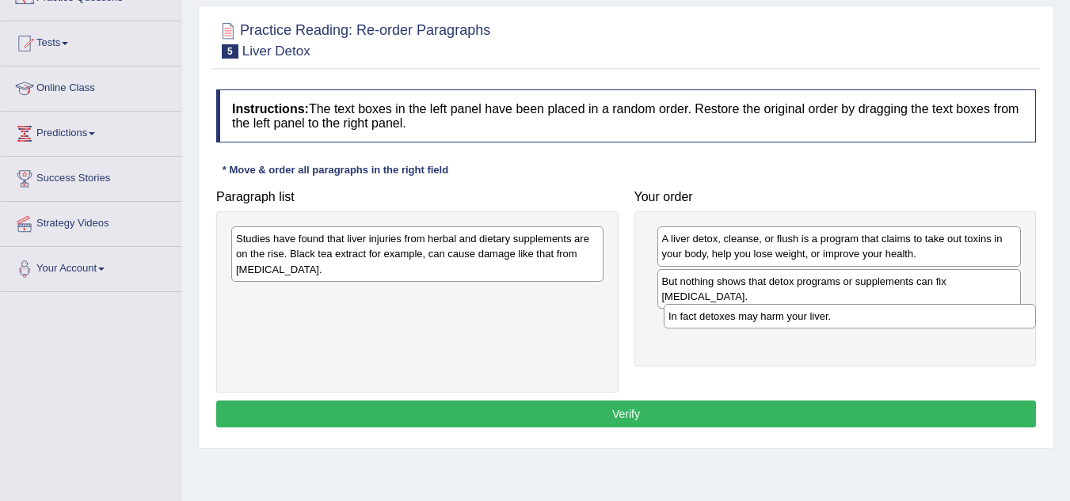
drag, startPoint x: 502, startPoint y: 299, endPoint x: 935, endPoint y: 318, distance: 432.9
click at [935, 318] on div "In fact detoxes may harm your liver." at bounding box center [850, 316] width 372 height 25
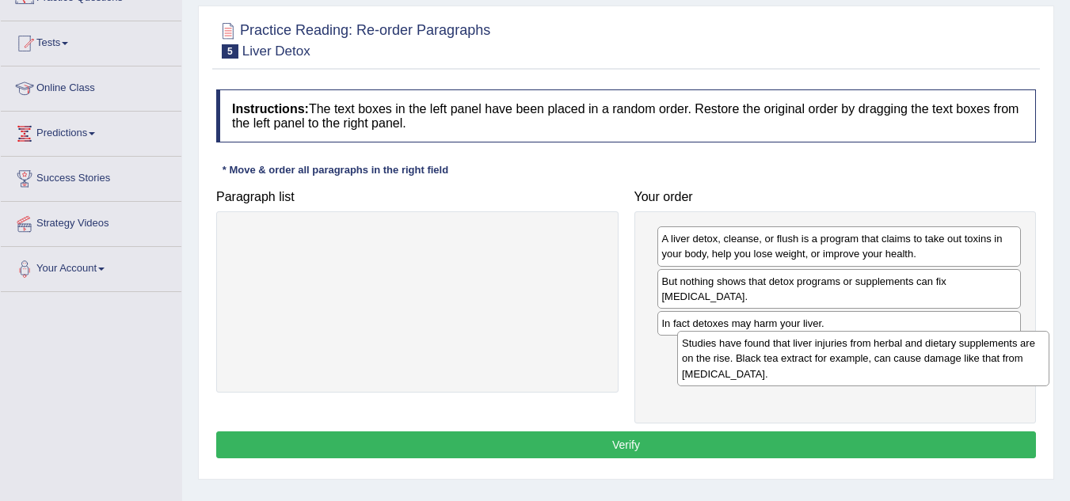
drag, startPoint x: 554, startPoint y: 266, endPoint x: 1002, endPoint y: 372, distance: 459.9
click at [1002, 372] on div "Studies have found that liver injuries from herbal and dietary supplements are …" at bounding box center [863, 358] width 372 height 55
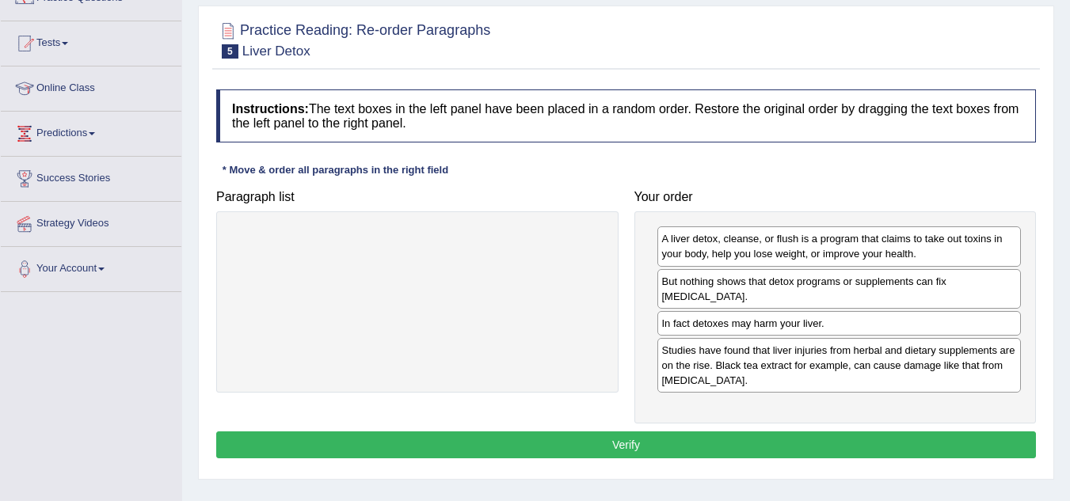
click at [804, 432] on button "Verify" at bounding box center [626, 445] width 820 height 27
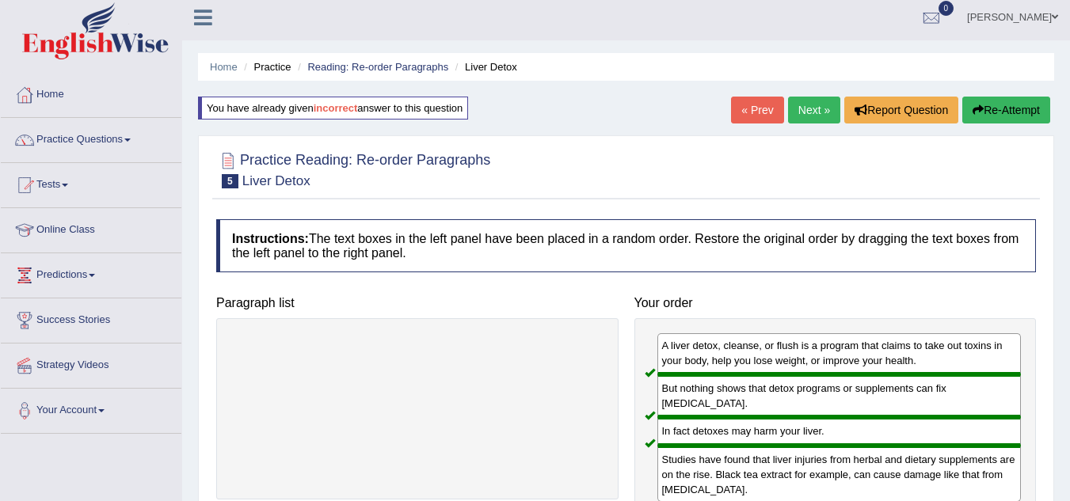
scroll to position [0, 0]
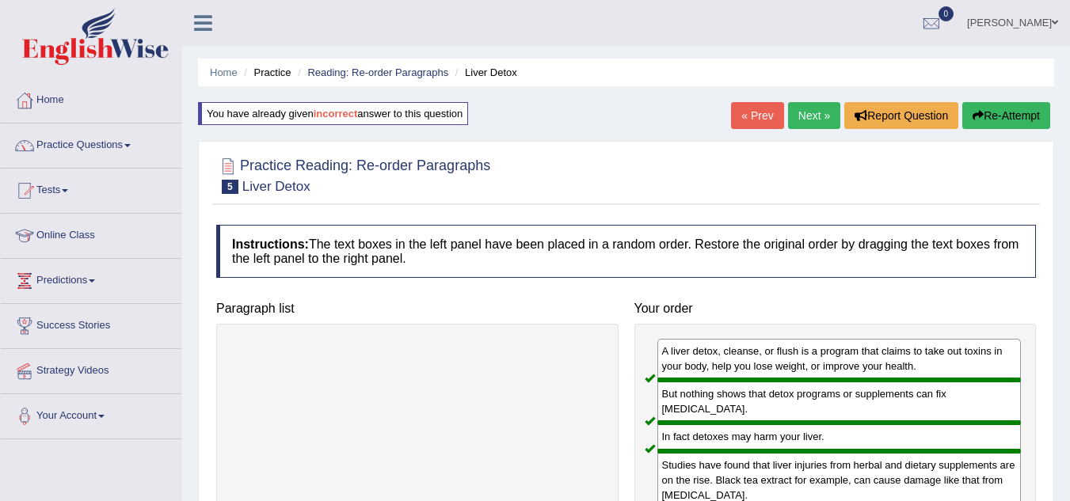
click at [821, 104] on link "Next »" at bounding box center [814, 115] width 52 height 27
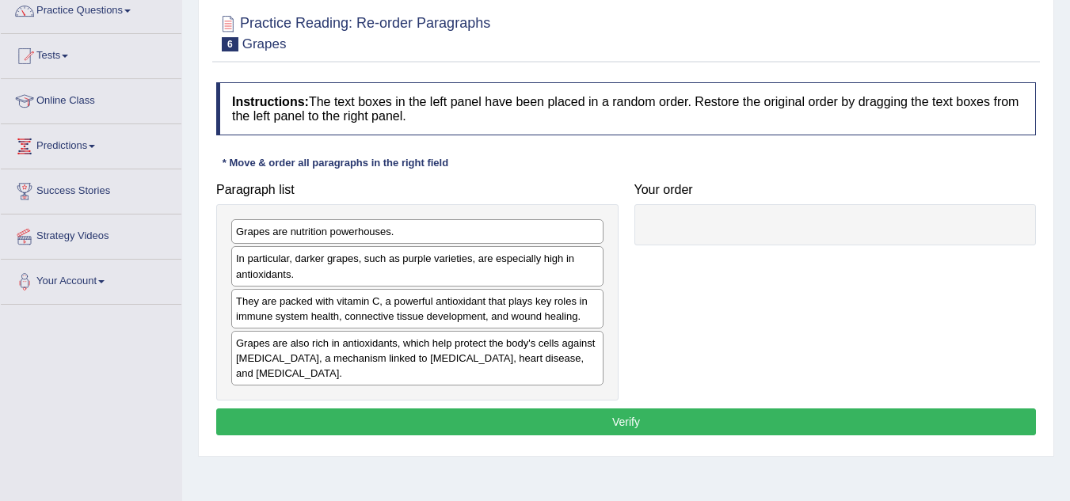
scroll to position [137, 0]
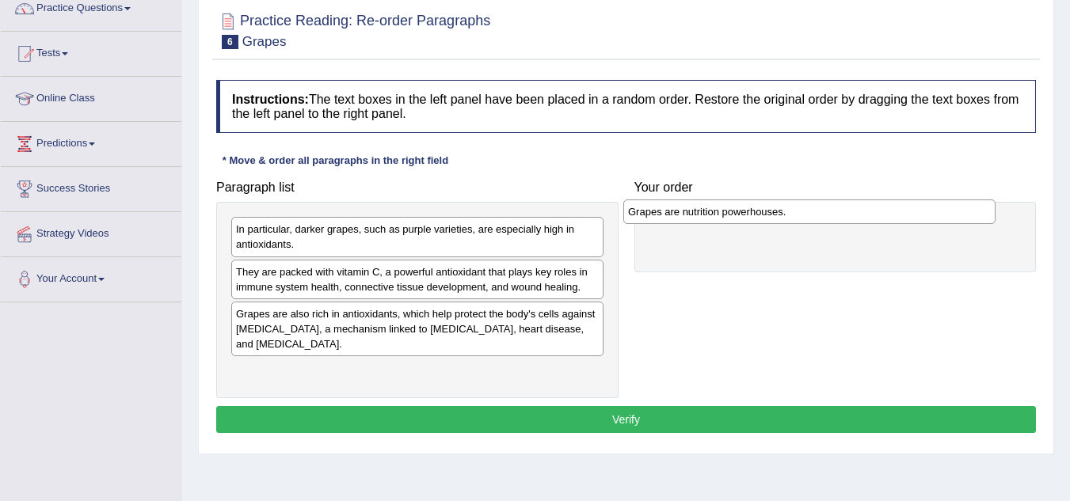
drag, startPoint x: 390, startPoint y: 229, endPoint x: 782, endPoint y: 211, distance: 392.4
click at [782, 211] on div "Grapes are nutrition powerhouses." at bounding box center [809, 212] width 372 height 25
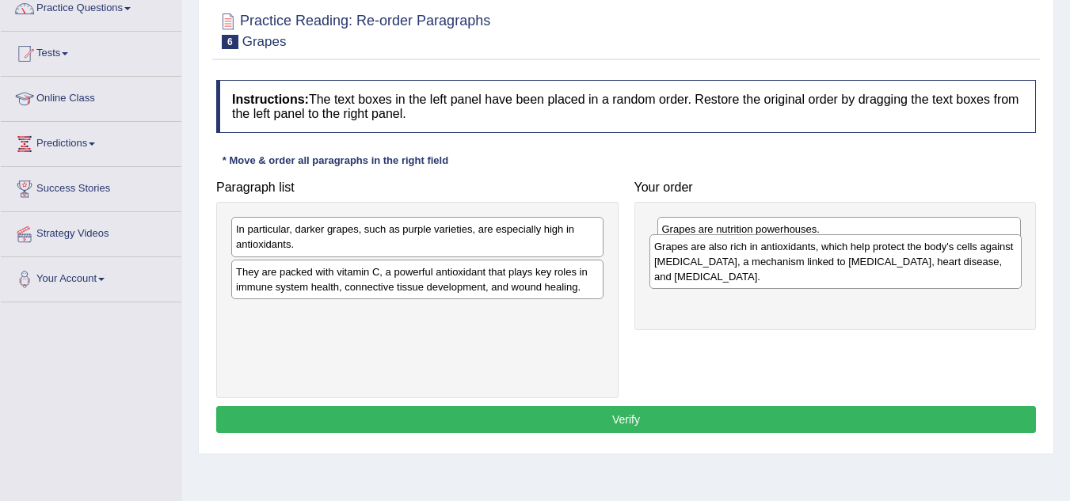
drag, startPoint x: 402, startPoint y: 331, endPoint x: 821, endPoint y: 264, distance: 425.1
click at [821, 264] on div "Grapes are also rich in antioxidants, which help protect the body's cells again…" at bounding box center [835, 261] width 372 height 55
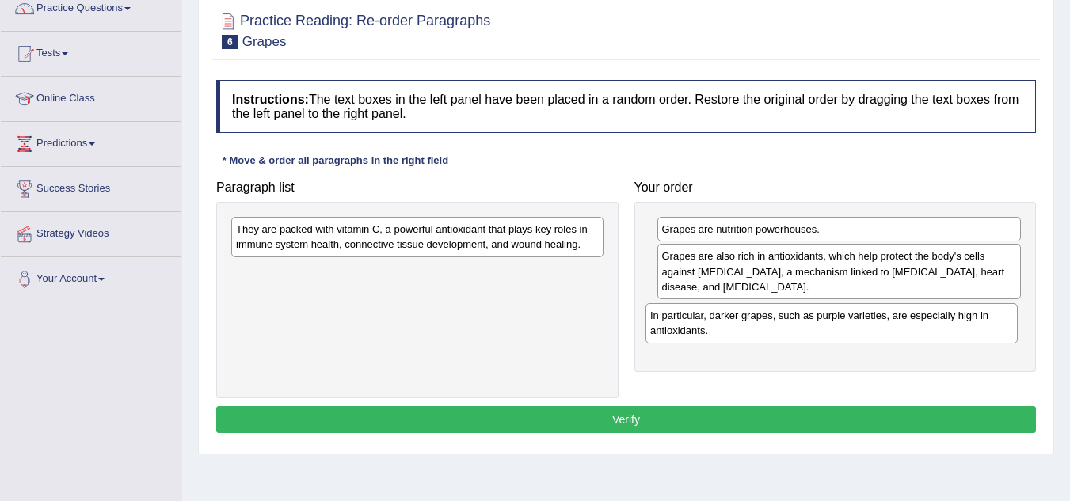
drag, startPoint x: 510, startPoint y: 247, endPoint x: 931, endPoint y: 329, distance: 428.4
click at [931, 329] on div "In particular, darker grapes, such as purple varieties, are especially high in …" at bounding box center [831, 323] width 372 height 40
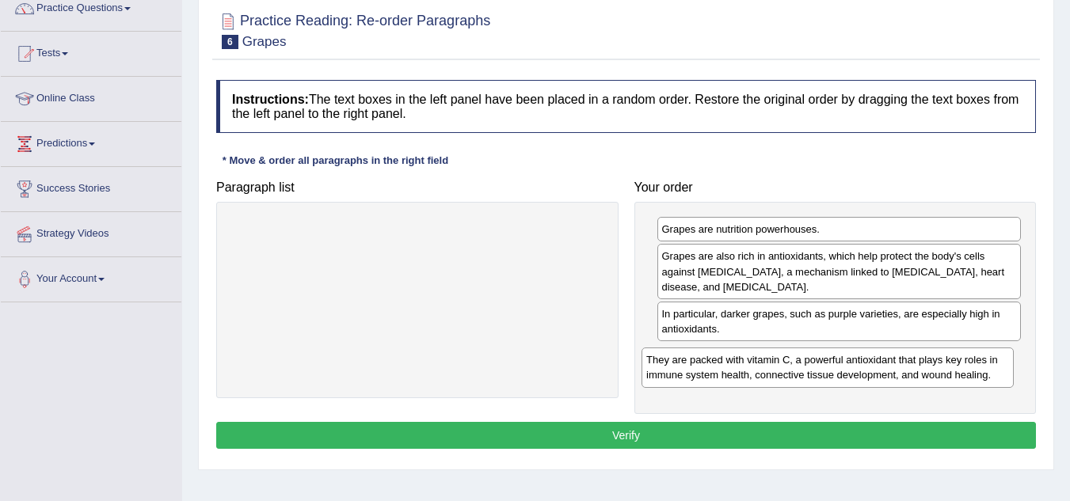
drag, startPoint x: 514, startPoint y: 239, endPoint x: 924, endPoint y: 370, distance: 430.5
click at [924, 370] on div "They are packed with vitamin C, a powerful antioxidant that plays key roles in …" at bounding box center [827, 368] width 372 height 40
click at [837, 428] on button "Verify" at bounding box center [626, 435] width 820 height 27
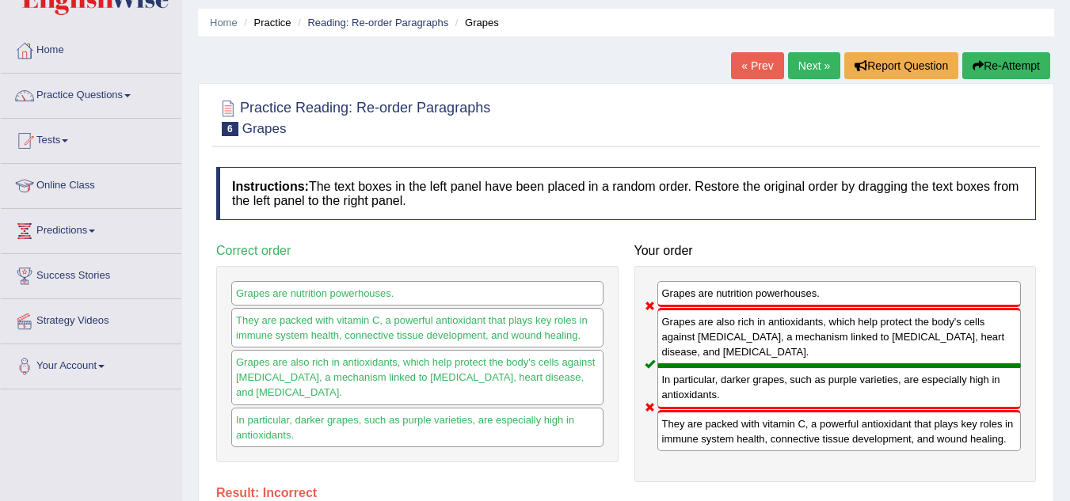
scroll to position [47, 0]
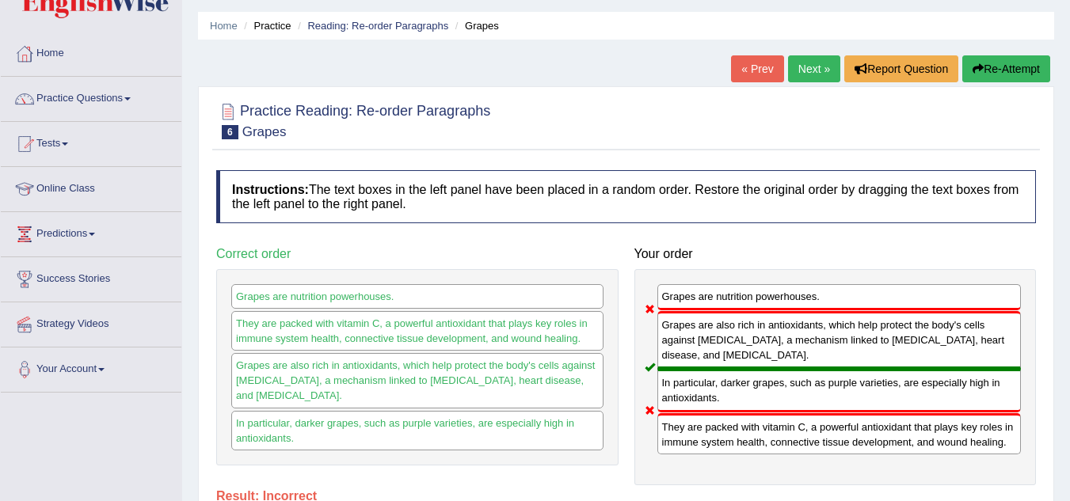
click at [1018, 64] on button "Re-Attempt" at bounding box center [1006, 68] width 88 height 27
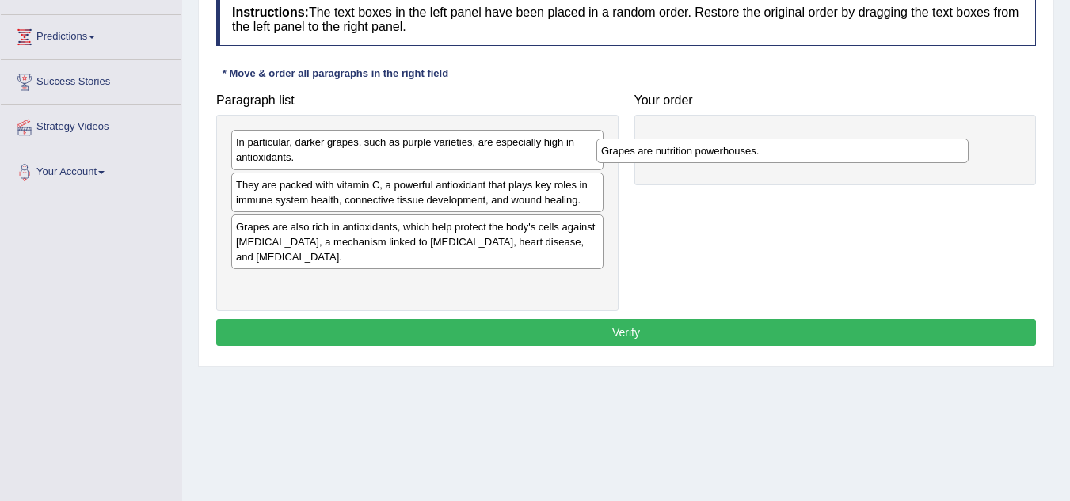
drag, startPoint x: 421, startPoint y: 149, endPoint x: 796, endPoint y: 153, distance: 374.6
click at [796, 153] on div "Grapes are nutrition powerhouses." at bounding box center [782, 151] width 372 height 25
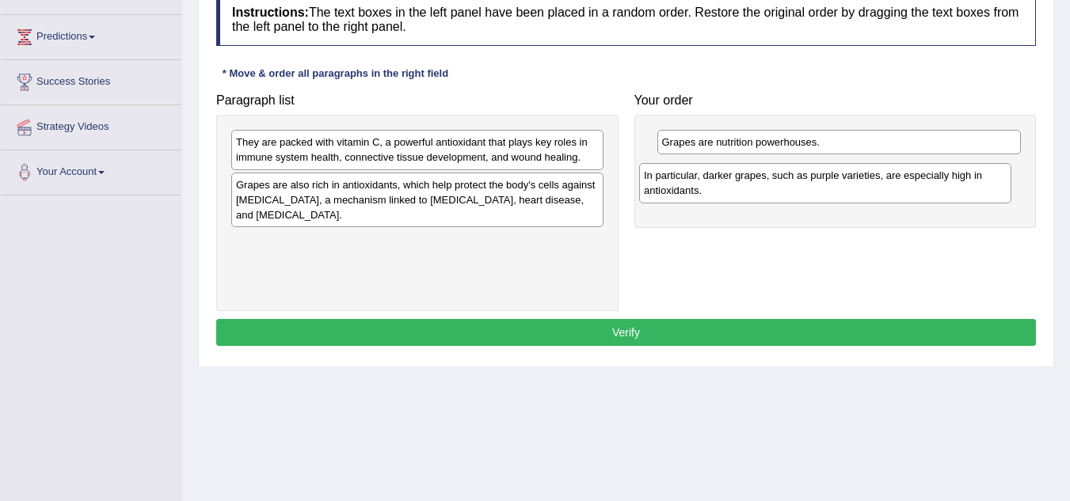
drag, startPoint x: 478, startPoint y: 148, endPoint x: 885, endPoint y: 181, distance: 409.2
click at [885, 181] on div "In particular, darker grapes, such as purple varieties, are especially high in …" at bounding box center [825, 183] width 372 height 40
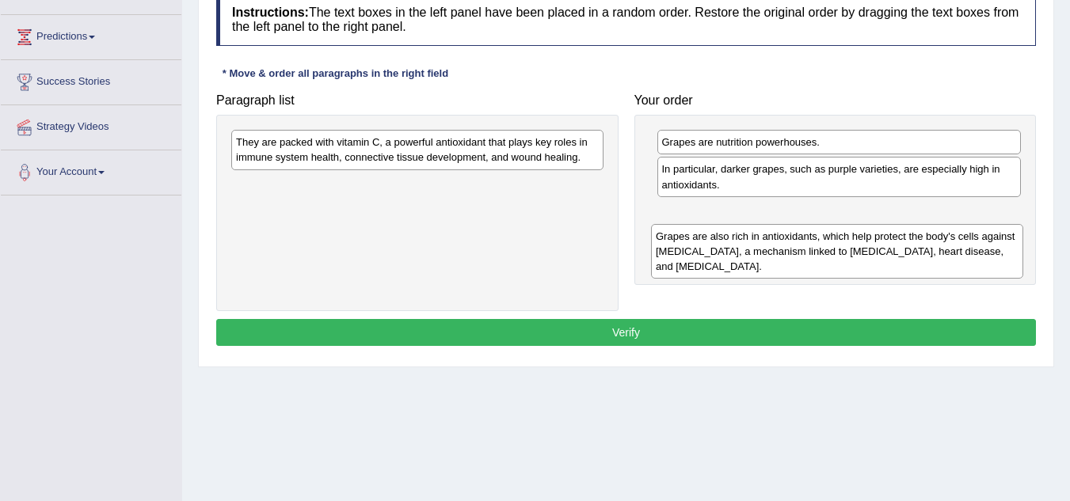
drag, startPoint x: 515, startPoint y: 198, endPoint x: 935, endPoint y: 249, distance: 422.9
click at [935, 249] on div "Grapes are also rich in antioxidants, which help protect the body's cells again…" at bounding box center [837, 251] width 372 height 55
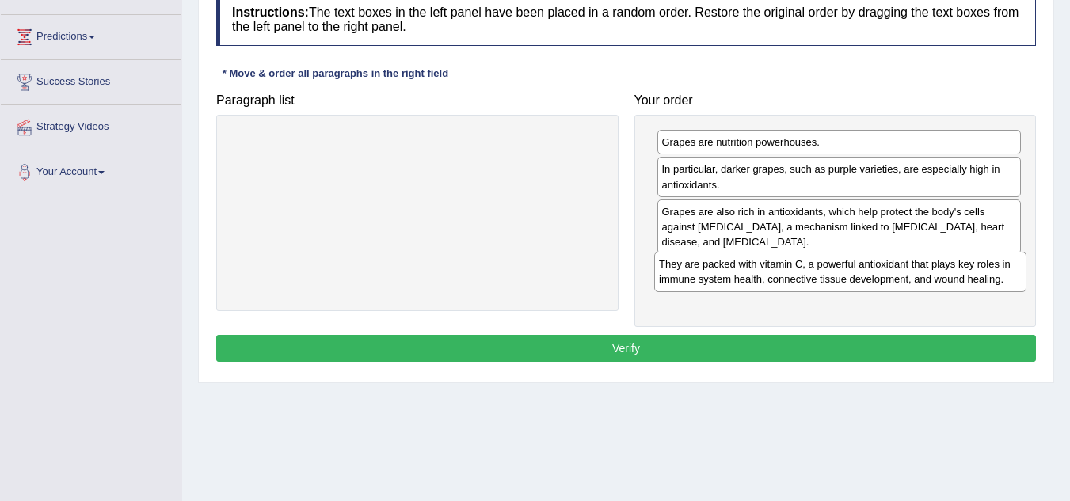
drag, startPoint x: 567, startPoint y: 152, endPoint x: 991, endPoint y: 273, distance: 440.7
click at [991, 273] on div "They are packed with vitamin C, a powerful antioxidant that plays key roles in …" at bounding box center [840, 272] width 372 height 40
click at [809, 343] on button "Verify" at bounding box center [626, 348] width 820 height 27
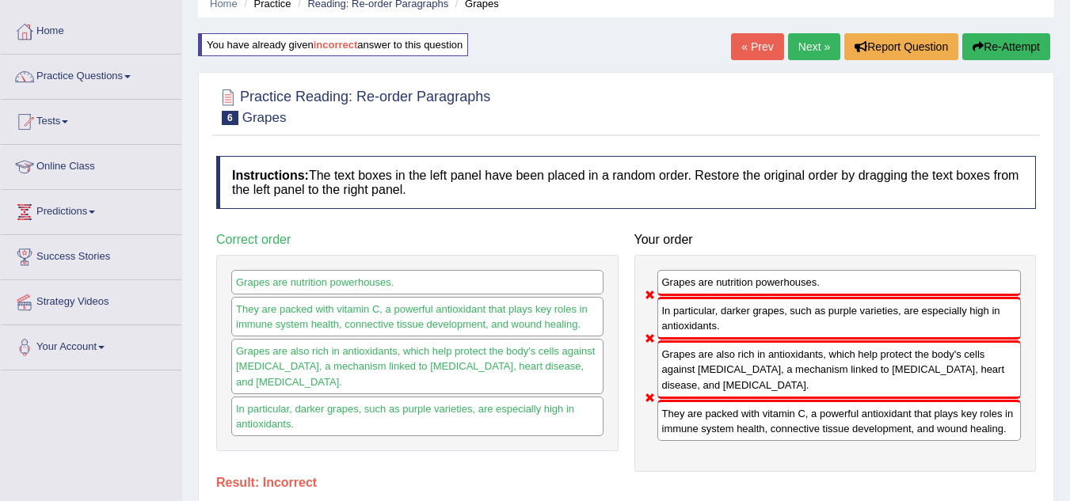
scroll to position [64, 0]
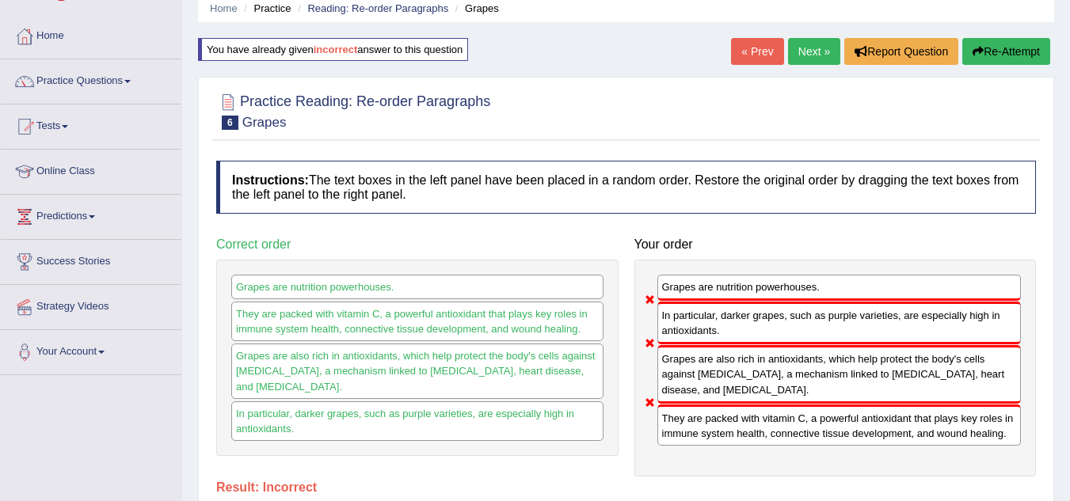
click at [1016, 44] on button "Re-Attempt" at bounding box center [1006, 51] width 88 height 27
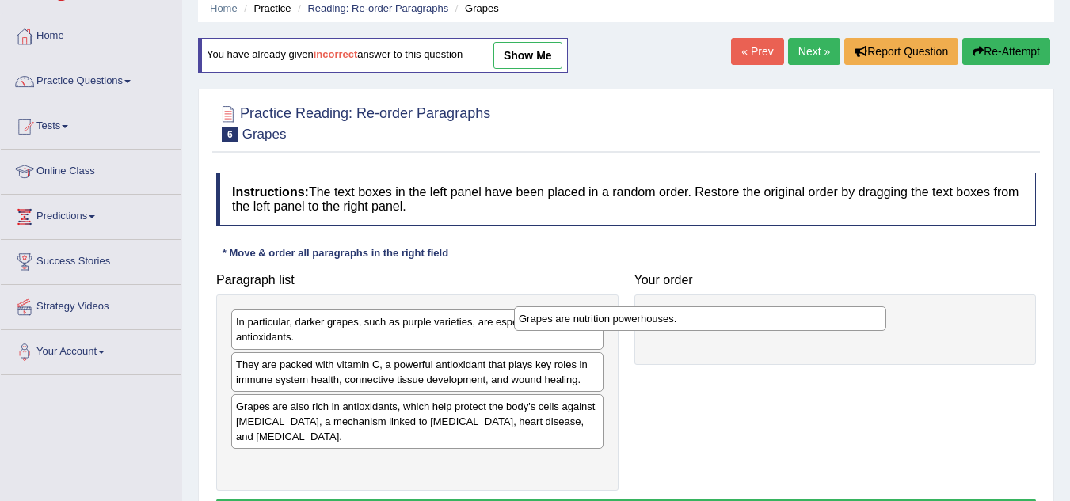
drag, startPoint x: 501, startPoint y: 330, endPoint x: 783, endPoint y: 327, distance: 282.7
click at [783, 327] on div "Grapes are nutrition powerhouses." at bounding box center [700, 318] width 372 height 25
click at [752, 356] on div "Grapes are nutrition powerhouses." at bounding box center [835, 330] width 402 height 70
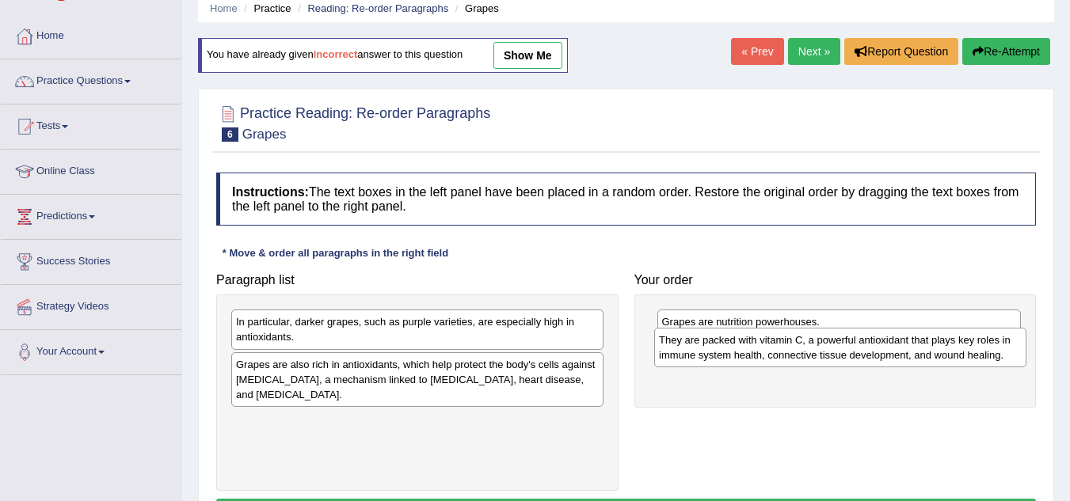
drag, startPoint x: 444, startPoint y: 373, endPoint x: 867, endPoint y: 348, distance: 423.6
click at [867, 348] on div "They are packed with vitamin C, a powerful antioxidant that plays key roles in …" at bounding box center [840, 348] width 372 height 40
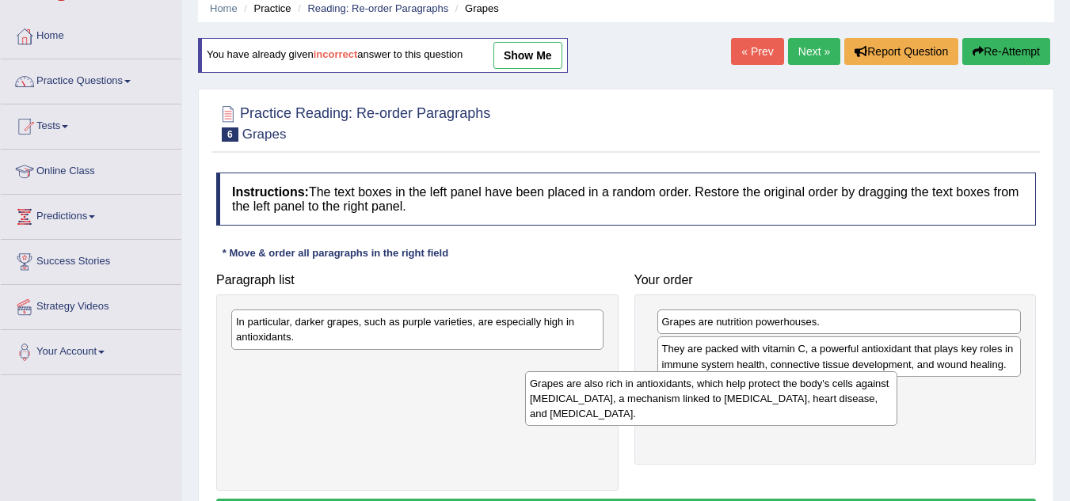
drag, startPoint x: 495, startPoint y: 384, endPoint x: 789, endPoint y: 403, distance: 294.4
click at [789, 403] on div "Grapes are also rich in antioxidants, which help protect the body's cells again…" at bounding box center [711, 398] width 372 height 55
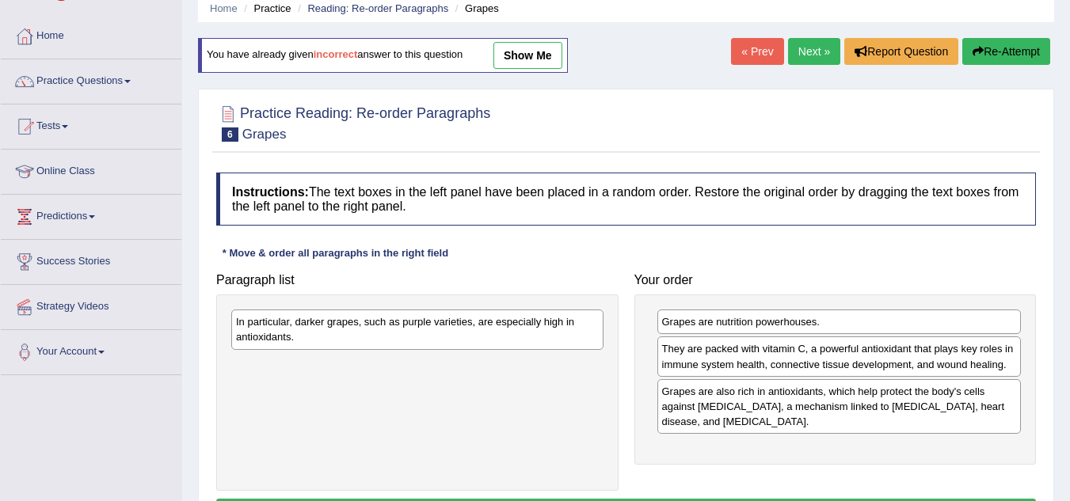
drag, startPoint x: 863, startPoint y: 394, endPoint x: 946, endPoint y: 396, distance: 82.4
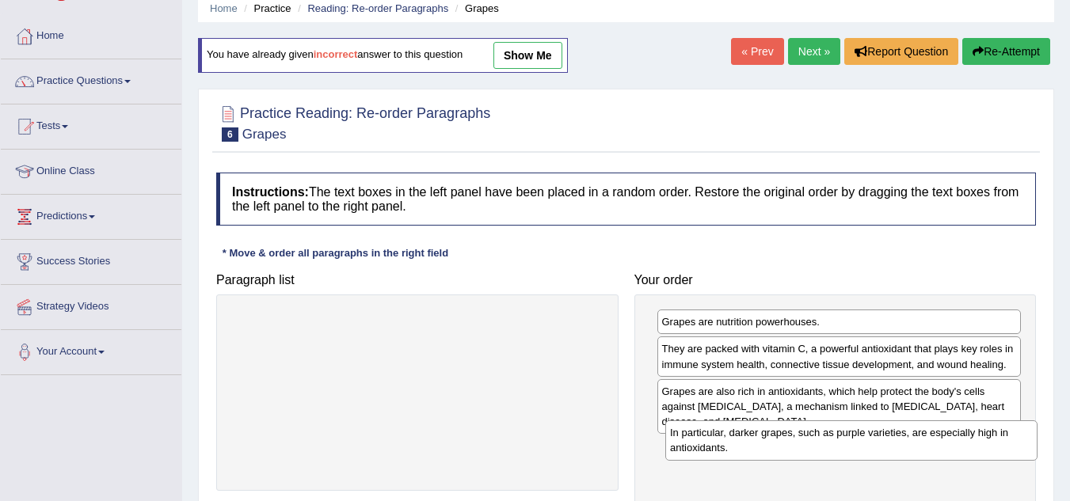
drag, startPoint x: 532, startPoint y: 331, endPoint x: 964, endPoint y: 443, distance: 446.0
click at [964, 443] on div "In particular, darker grapes, such as purple varieties, are especially high in …" at bounding box center [851, 441] width 372 height 40
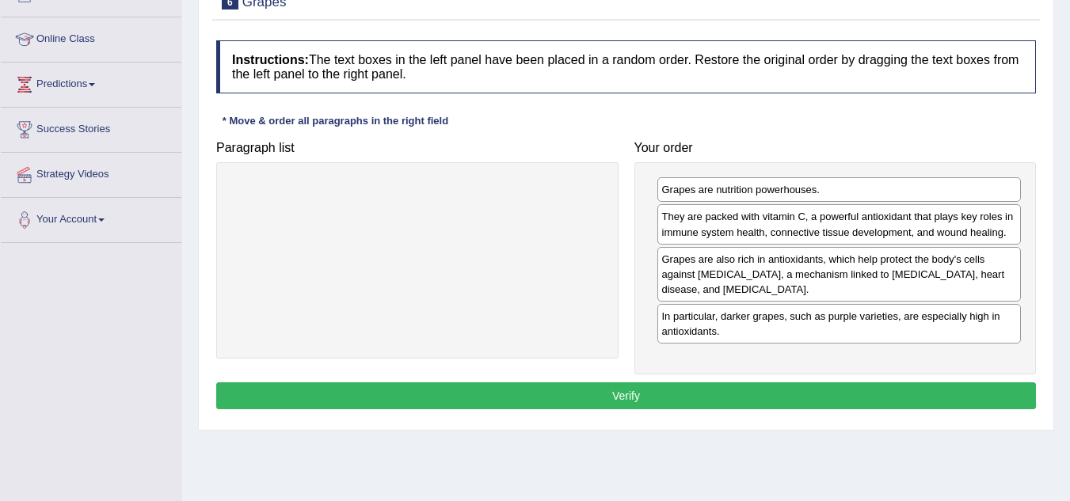
scroll to position [197, 0]
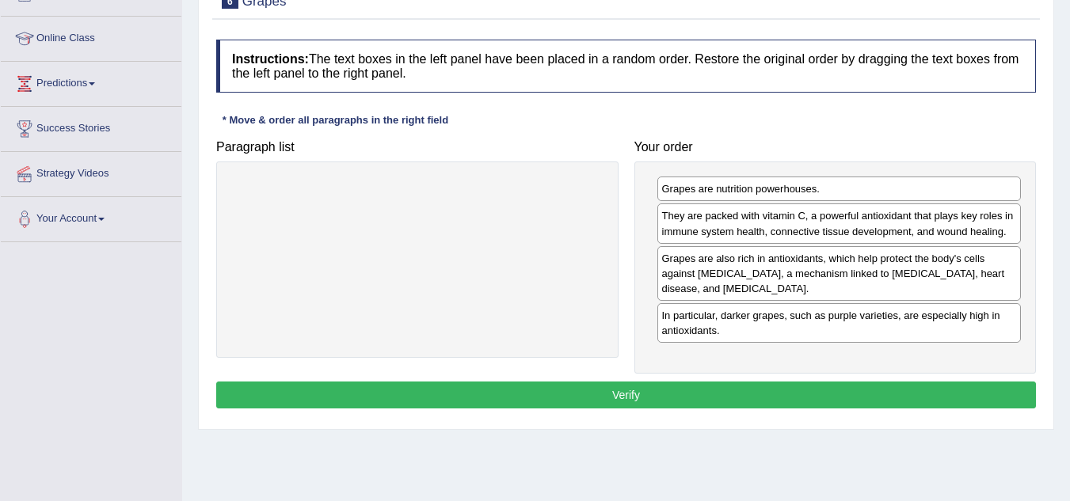
click at [704, 394] on button "Verify" at bounding box center [626, 395] width 820 height 27
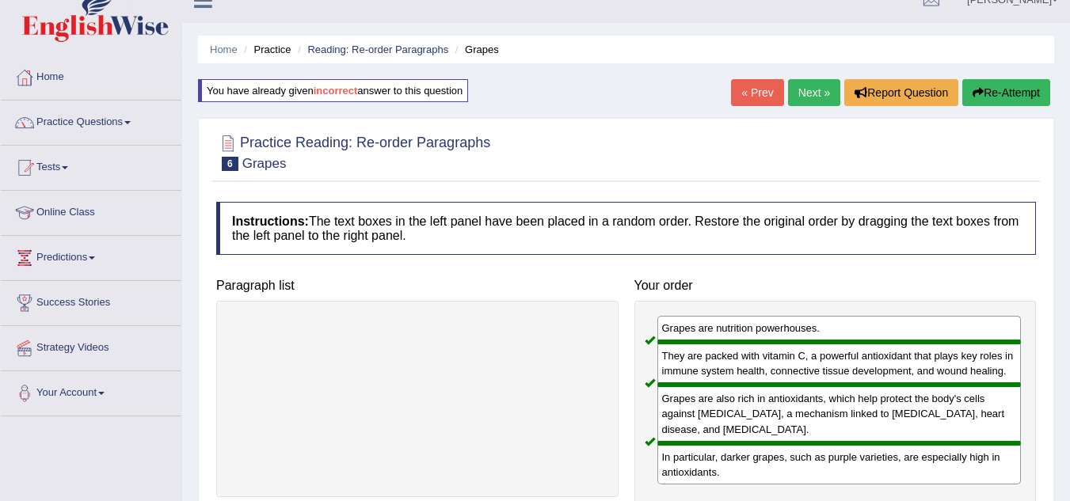
scroll to position [22, 0]
click at [805, 89] on link "Next »" at bounding box center [814, 93] width 52 height 27
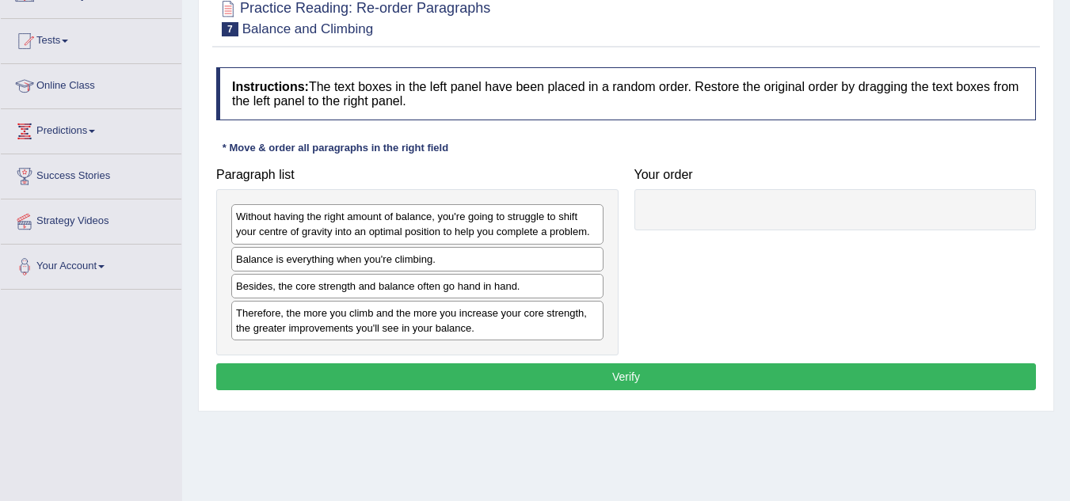
scroll to position [168, 0]
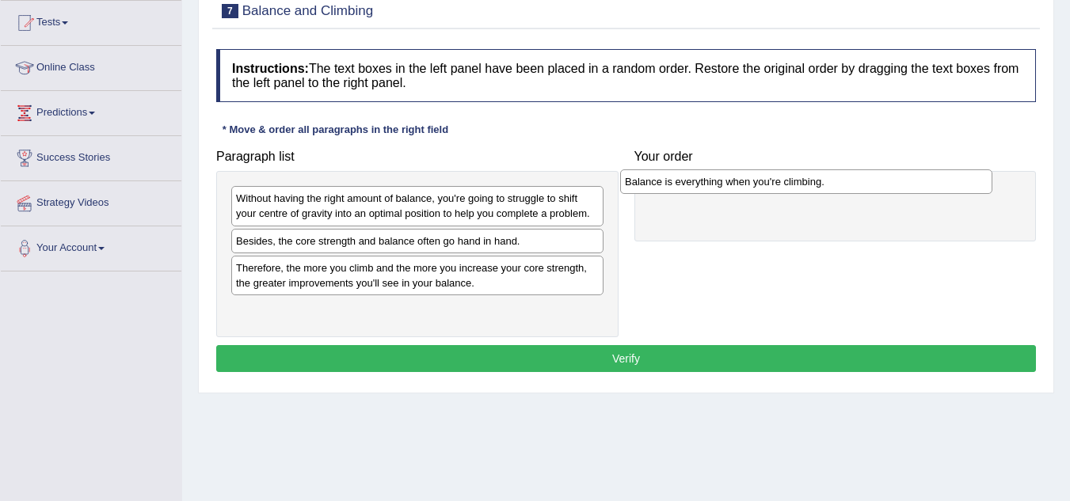
drag, startPoint x: 444, startPoint y: 250, endPoint x: 853, endPoint y: 195, distance: 412.4
click at [853, 194] on div "Balance is everything when you're climbing." at bounding box center [806, 181] width 372 height 25
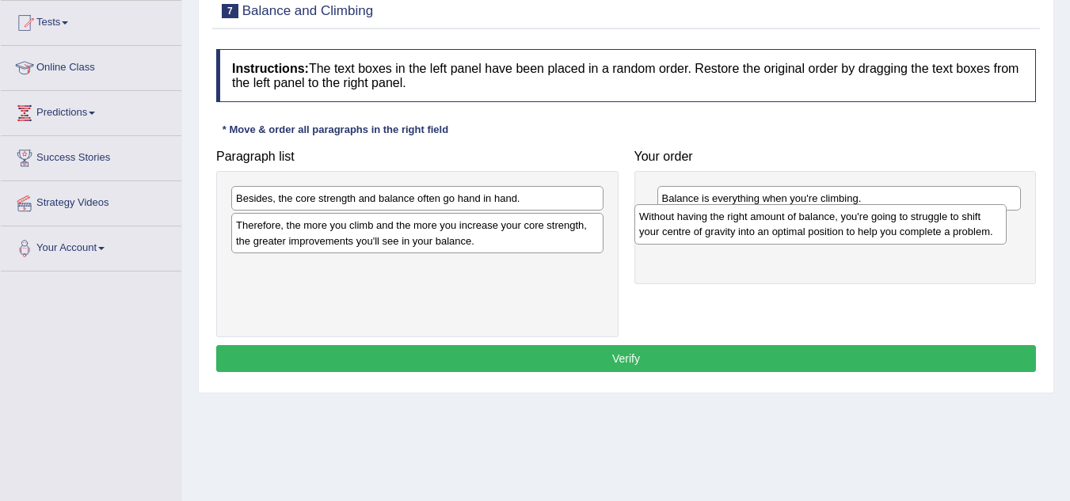
drag, startPoint x: 532, startPoint y: 207, endPoint x: 935, endPoint y: 225, distance: 403.5
click at [935, 225] on div "Without having the right amount of balance, you're going to struggle to shift y…" at bounding box center [820, 224] width 372 height 40
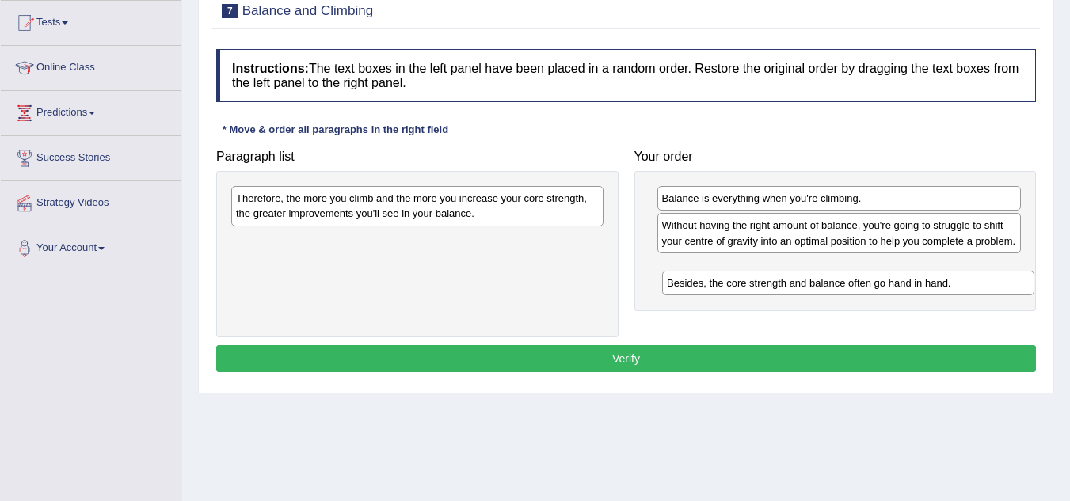
drag, startPoint x: 531, startPoint y: 203, endPoint x: 962, endPoint y: 287, distance: 439.1
click at [962, 287] on div "Besides, the core strength and balance often go hand in hand." at bounding box center [848, 283] width 372 height 25
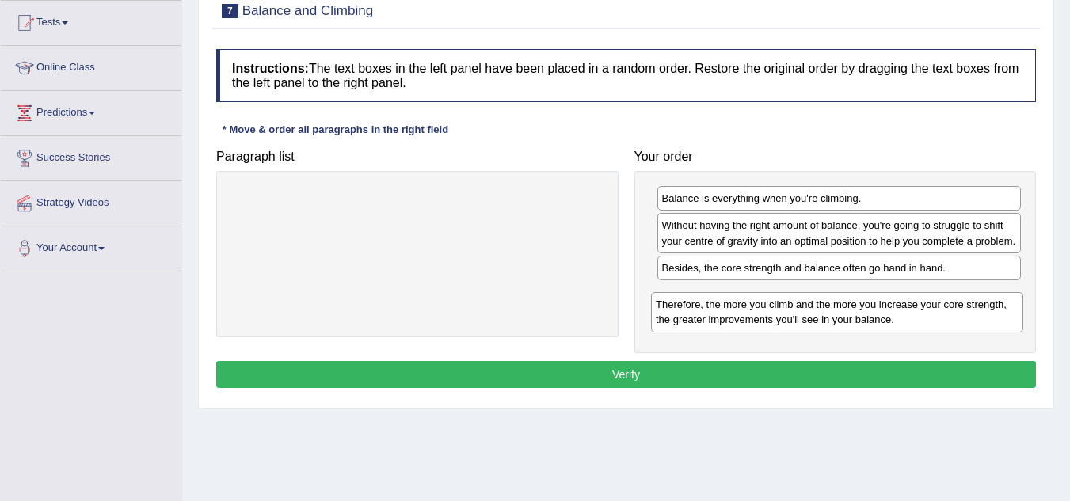
drag, startPoint x: 480, startPoint y: 214, endPoint x: 897, endPoint y: 318, distance: 430.3
click at [897, 318] on div "Therefore, the more you climb and the more you increase your core strength, the…" at bounding box center [837, 312] width 372 height 40
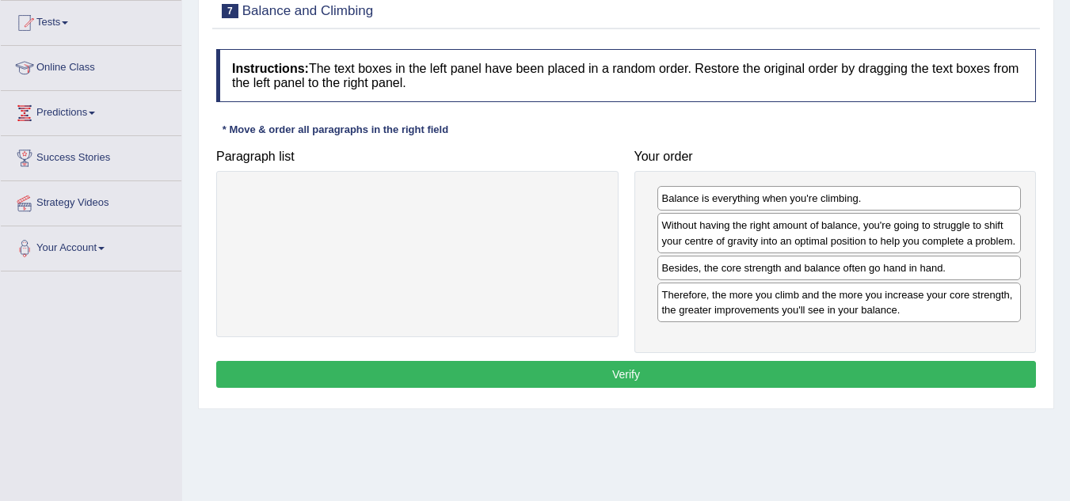
click at [756, 369] on button "Verify" at bounding box center [626, 374] width 820 height 27
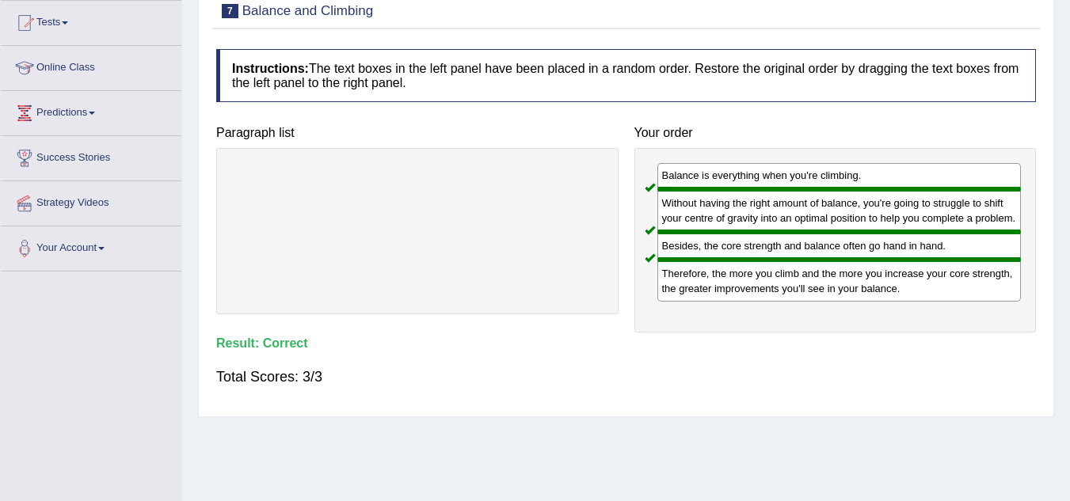
scroll to position [0, 0]
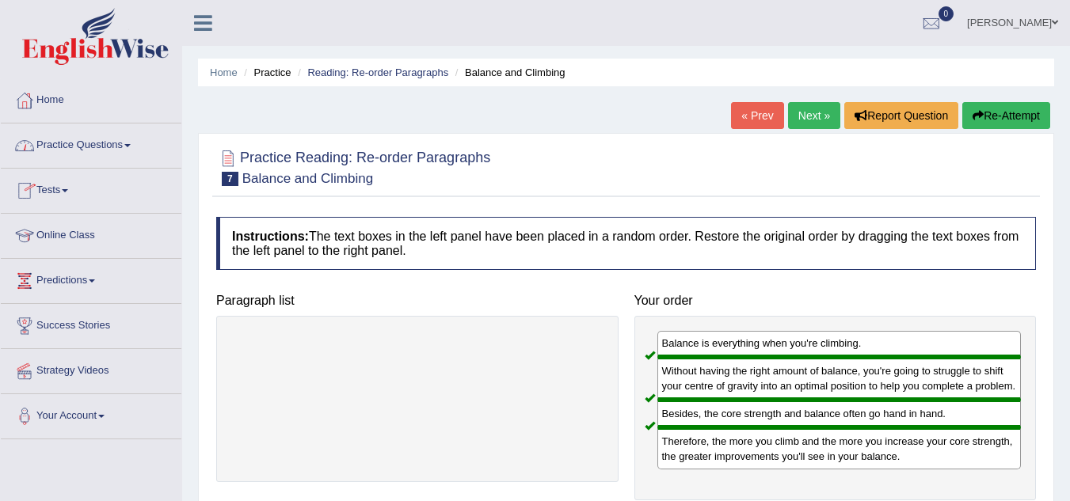
click at [109, 144] on link "Practice Questions" at bounding box center [91, 144] width 181 height 40
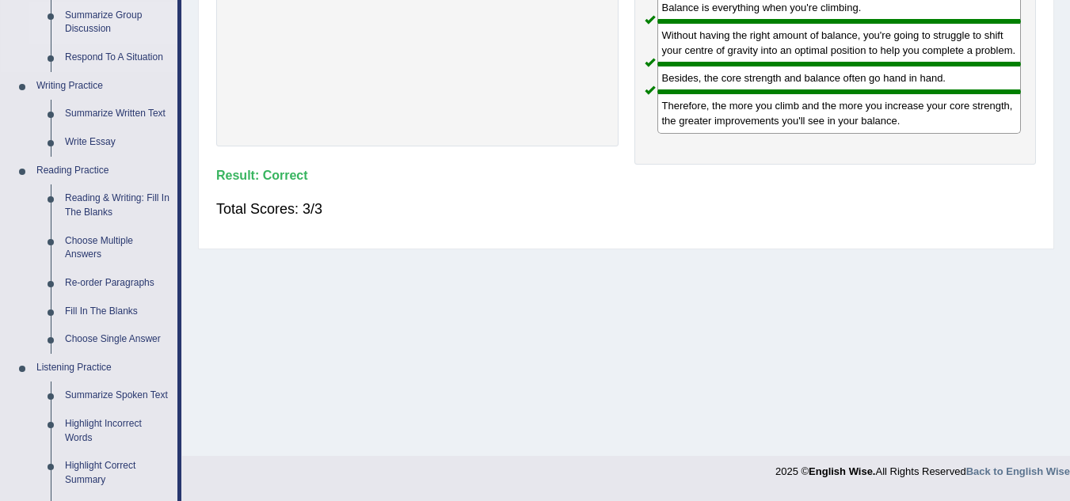
scroll to position [337, 0]
click at [117, 304] on link "Fill In The Blanks" at bounding box center [118, 311] width 120 height 29
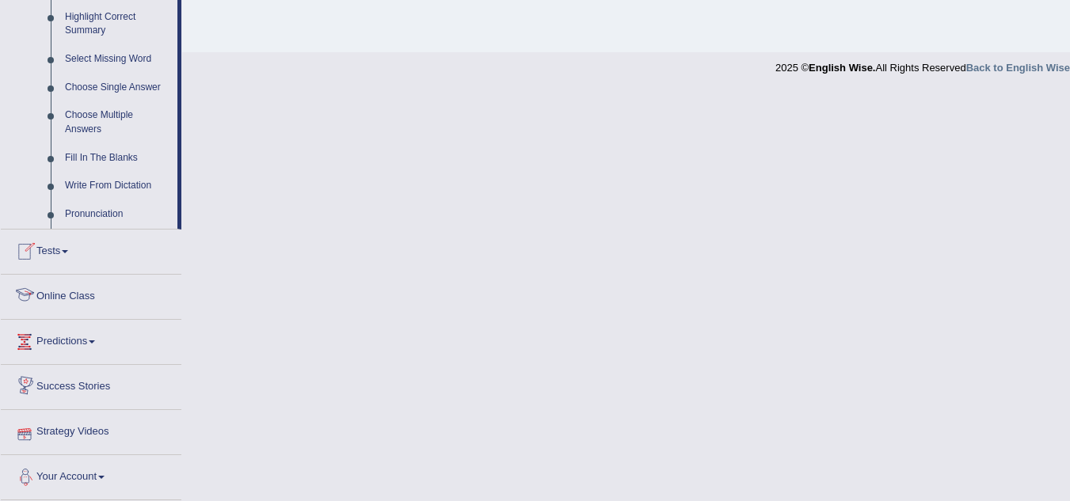
scroll to position [785, 0]
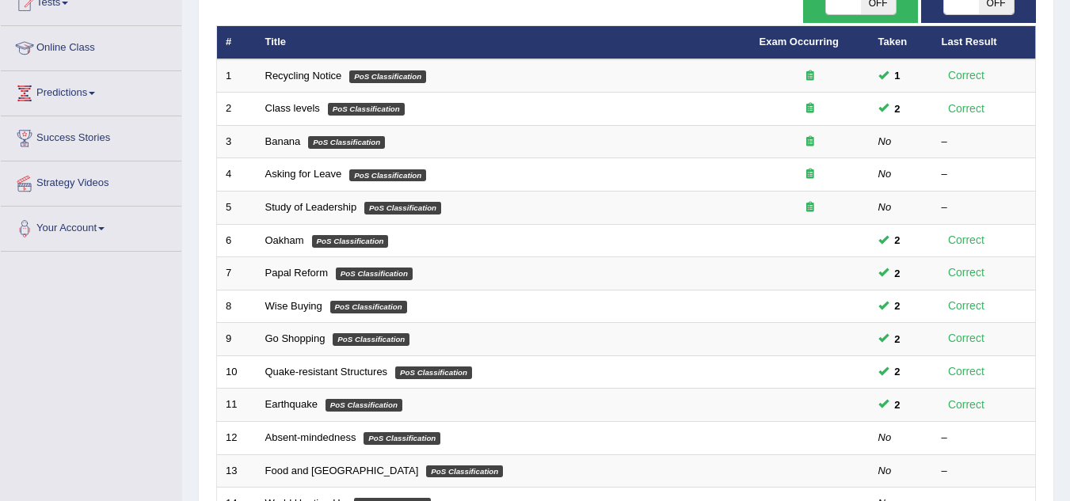
scroll to position [186, 0]
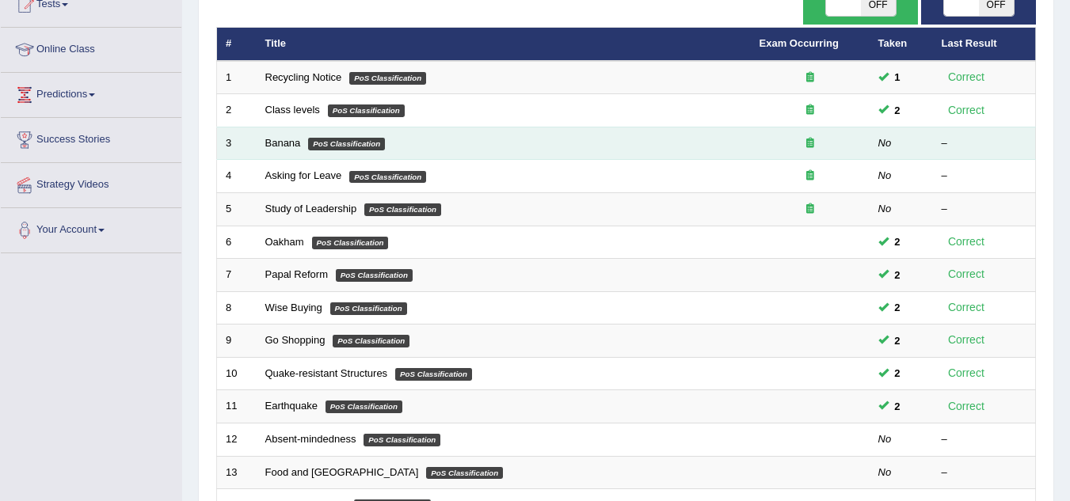
click at [356, 150] on em "PoS Classification" at bounding box center [346, 144] width 77 height 13
click at [284, 143] on link "Banana" at bounding box center [283, 143] width 36 height 12
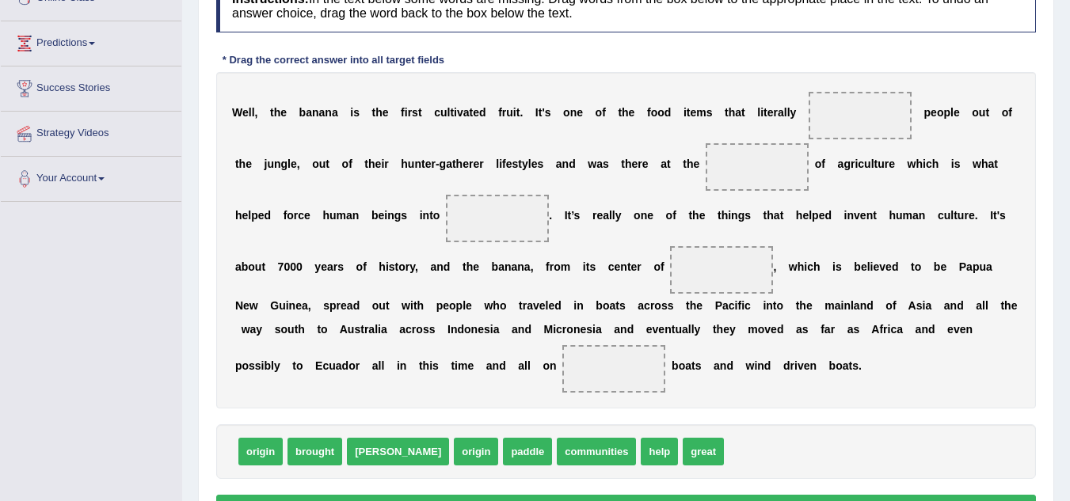
scroll to position [235, 0]
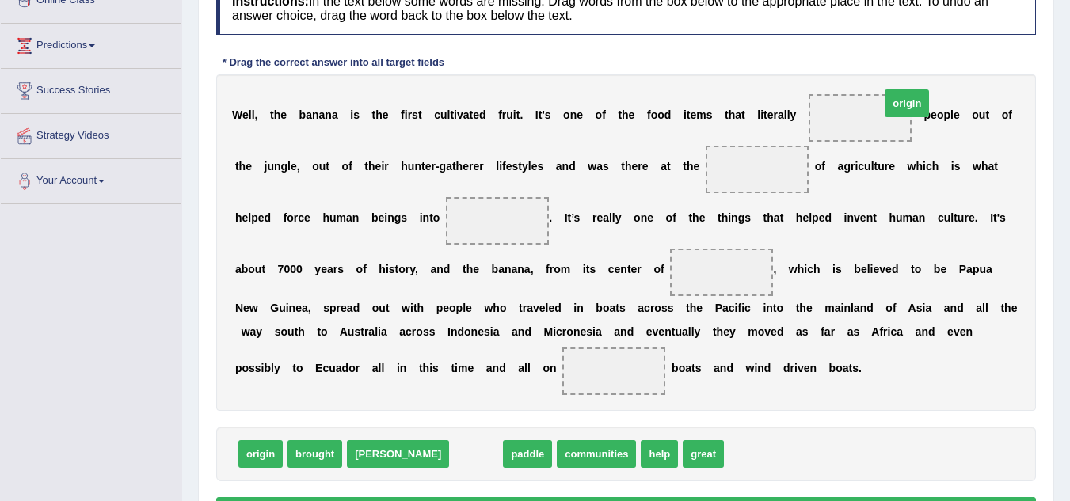
drag, startPoint x: 417, startPoint y: 456, endPoint x: 850, endPoint y: 107, distance: 555.8
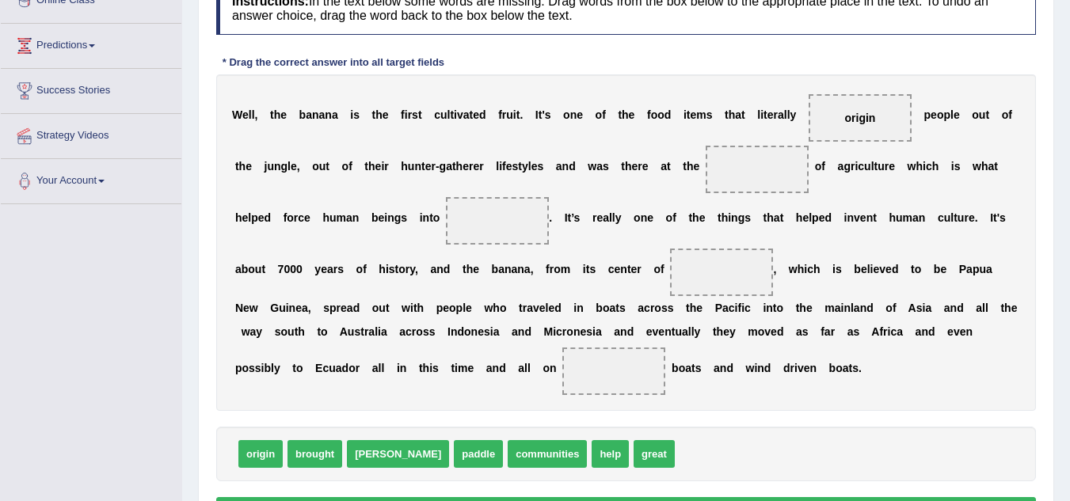
click at [307, 451] on span "brought" at bounding box center [314, 454] width 55 height 28
drag, startPoint x: 307, startPoint y: 451, endPoint x: 860, endPoint y: 113, distance: 647.6
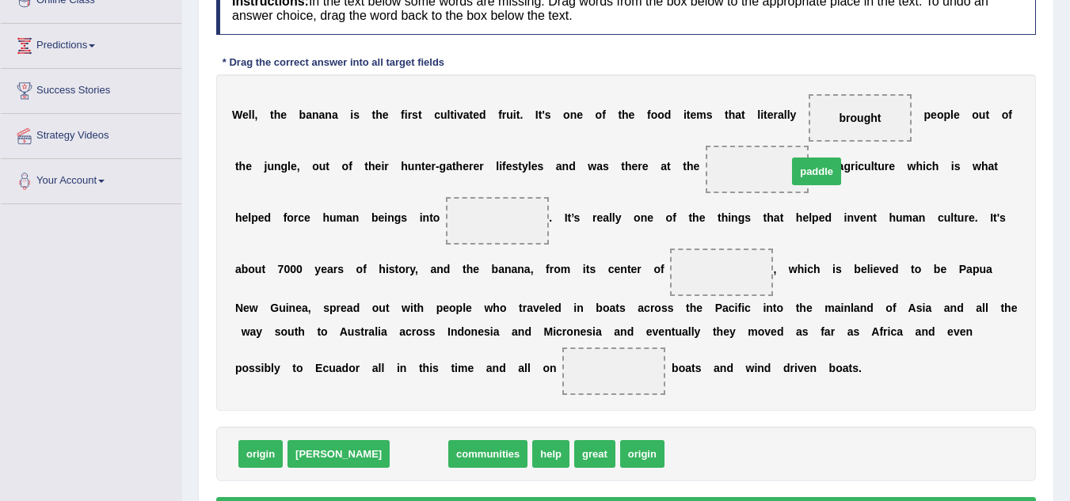
drag, startPoint x: 361, startPoint y: 455, endPoint x: 759, endPoint y: 172, distance: 488.5
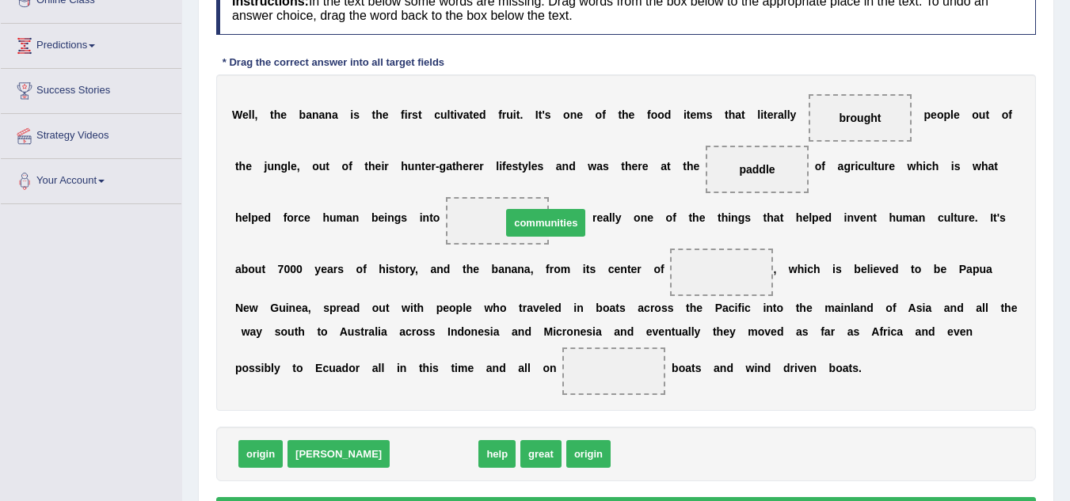
drag, startPoint x: 387, startPoint y: 458, endPoint x: 499, endPoint y: 226, distance: 256.8
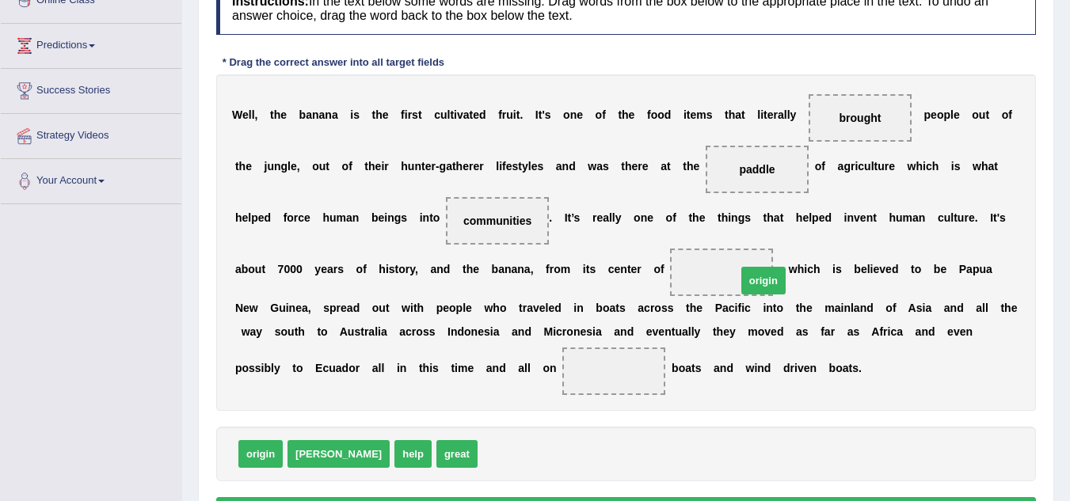
drag, startPoint x: 435, startPoint y: 459, endPoint x: 694, endPoint y: 285, distance: 311.7
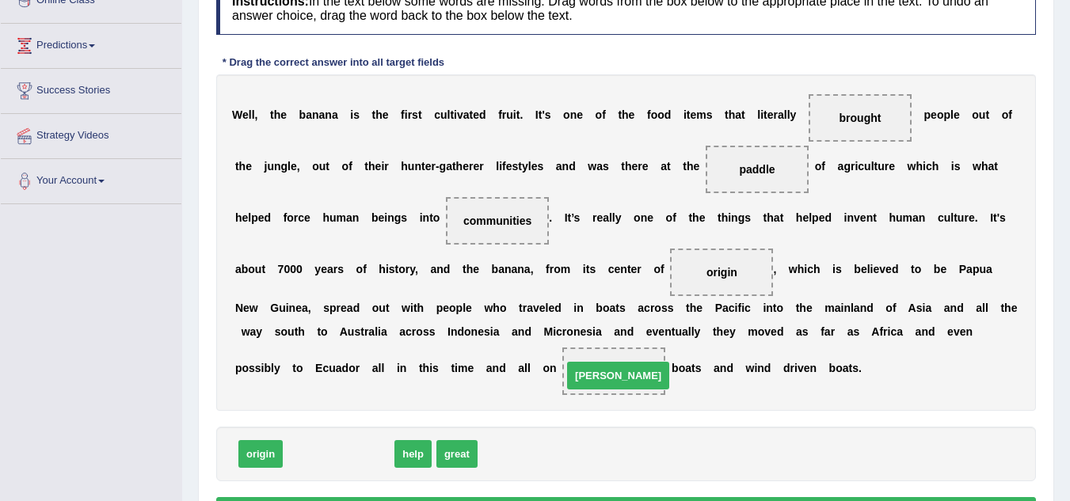
drag, startPoint x: 310, startPoint y: 453, endPoint x: 594, endPoint y: 375, distance: 294.9
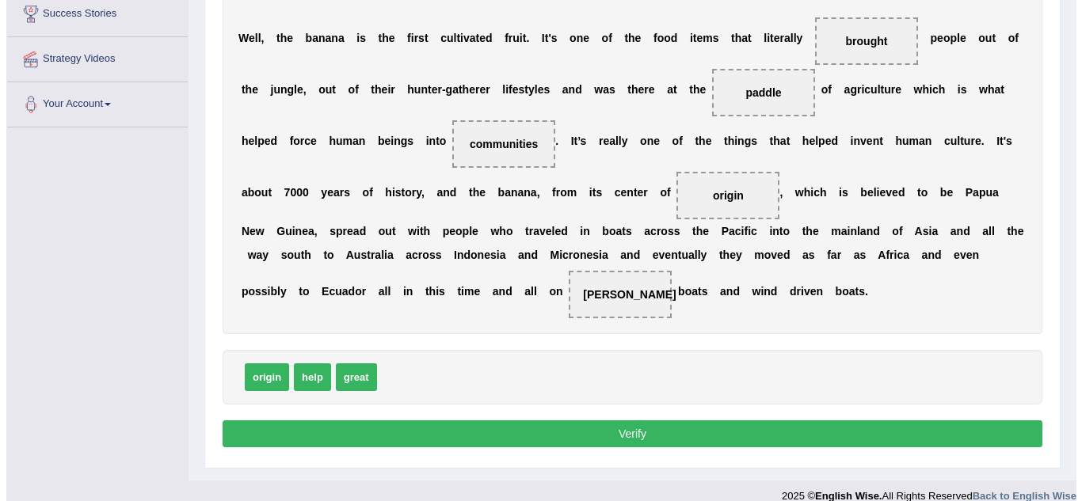
scroll to position [313, 0]
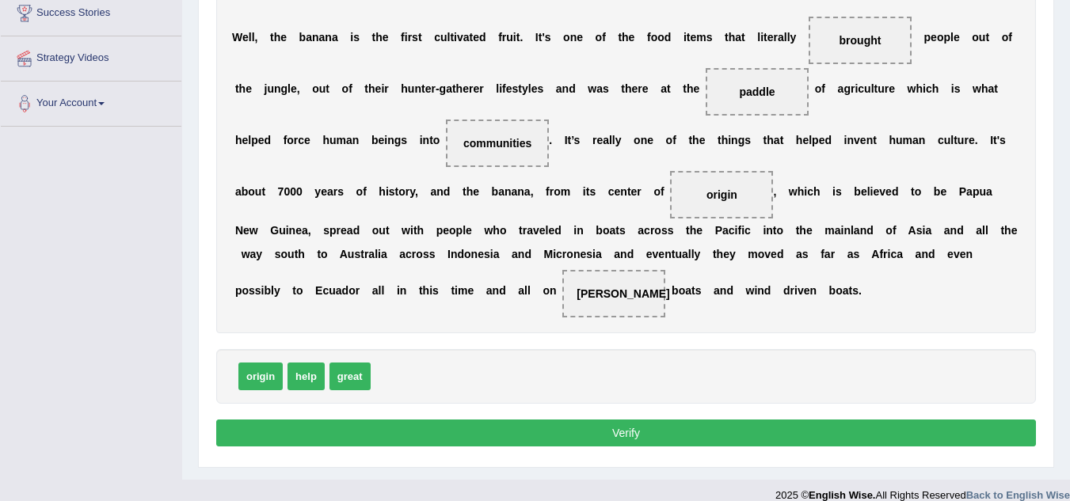
click at [600, 433] on button "Verify" at bounding box center [626, 433] width 820 height 27
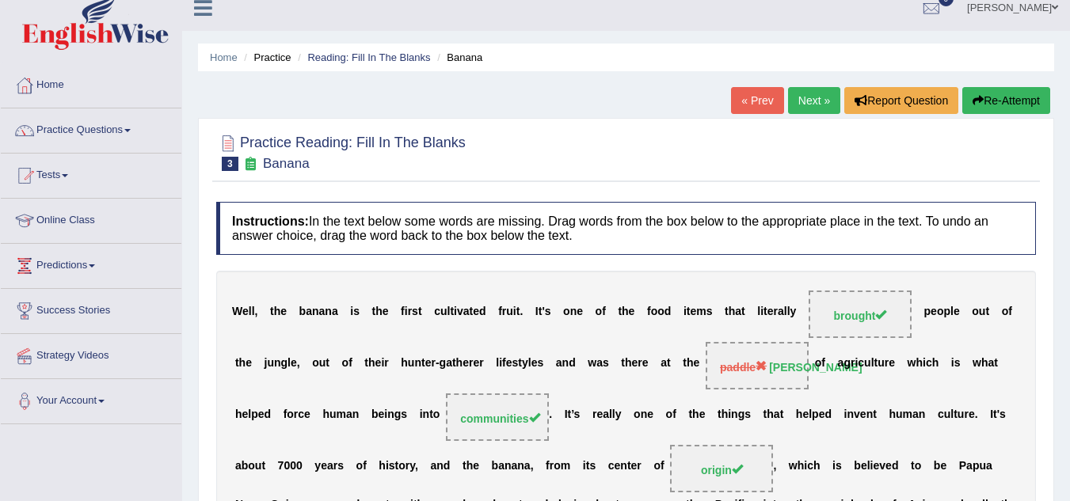
scroll to position [0, 0]
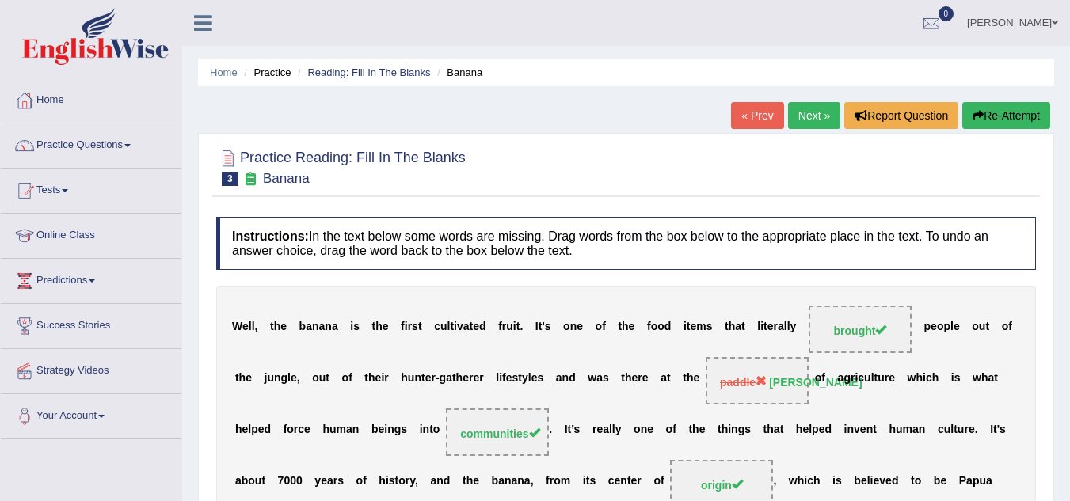
click at [994, 115] on button "Re-Attempt" at bounding box center [1006, 115] width 88 height 27
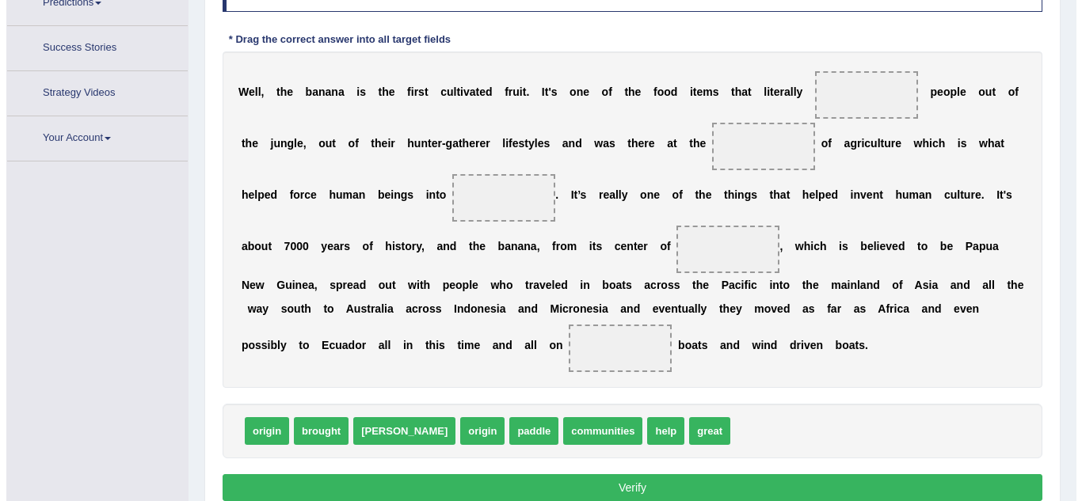
scroll to position [324, 0]
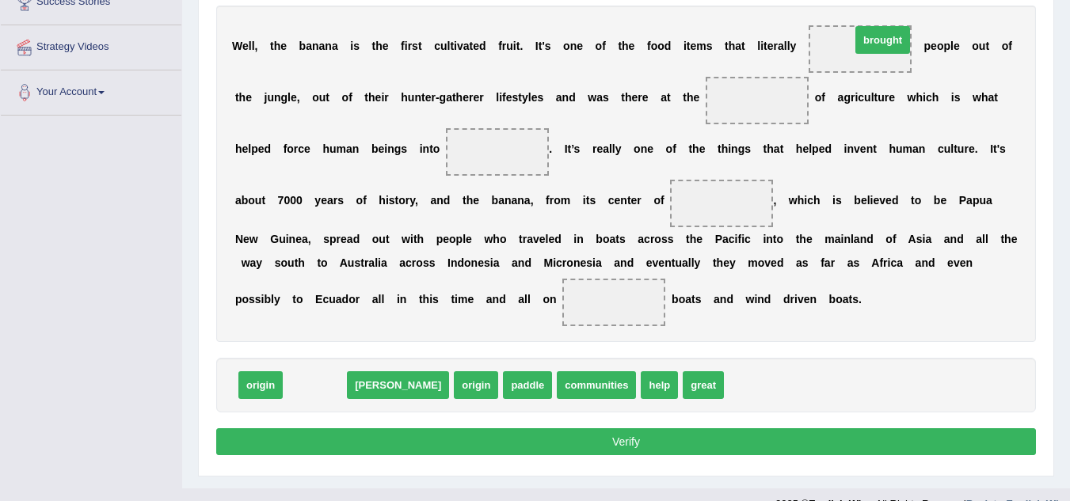
drag, startPoint x: 318, startPoint y: 385, endPoint x: 885, endPoint y: 40, distance: 664.6
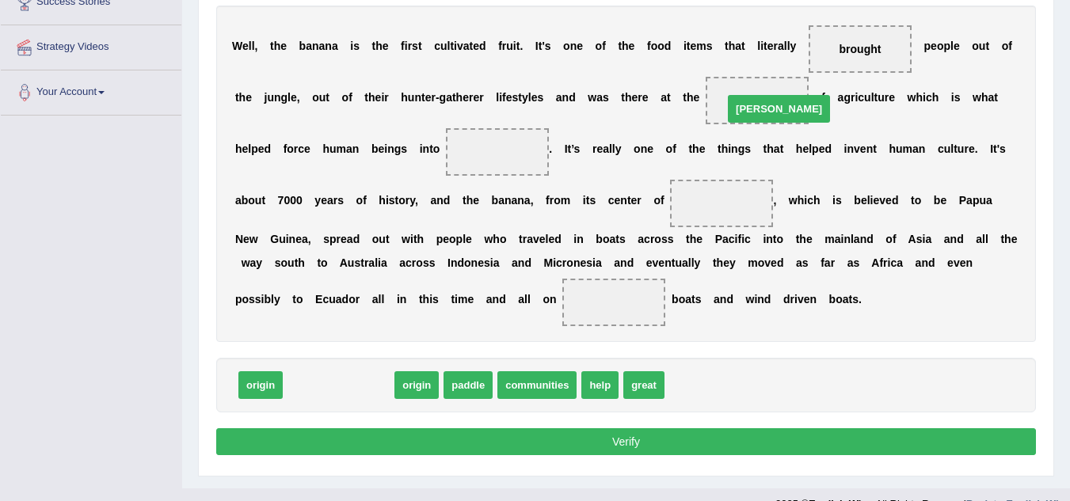
drag, startPoint x: 312, startPoint y: 388, endPoint x: 752, endPoint y: 112, distance: 519.9
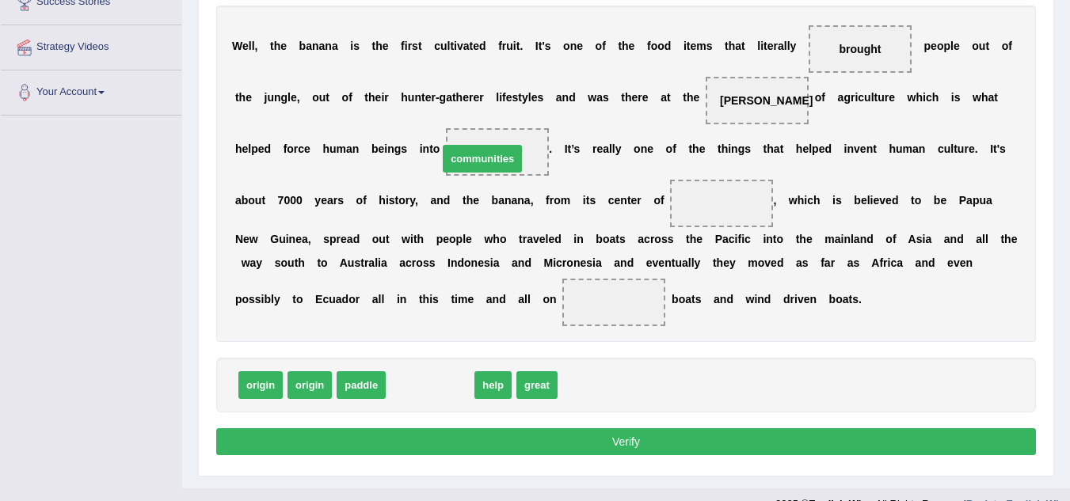
drag, startPoint x: 414, startPoint y: 377, endPoint x: 468, endPoint y: 149, distance: 234.4
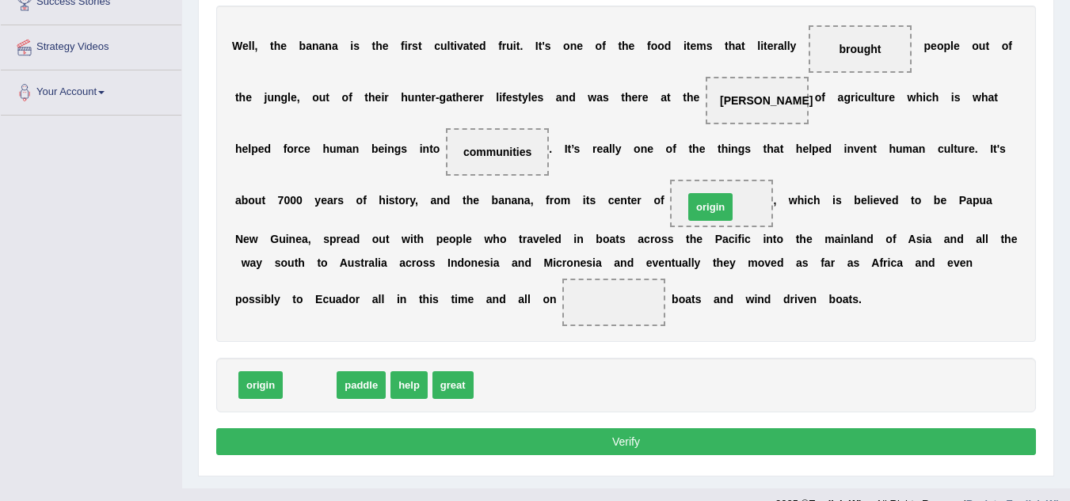
drag, startPoint x: 310, startPoint y: 382, endPoint x: 710, endPoint y: 204, distance: 438.6
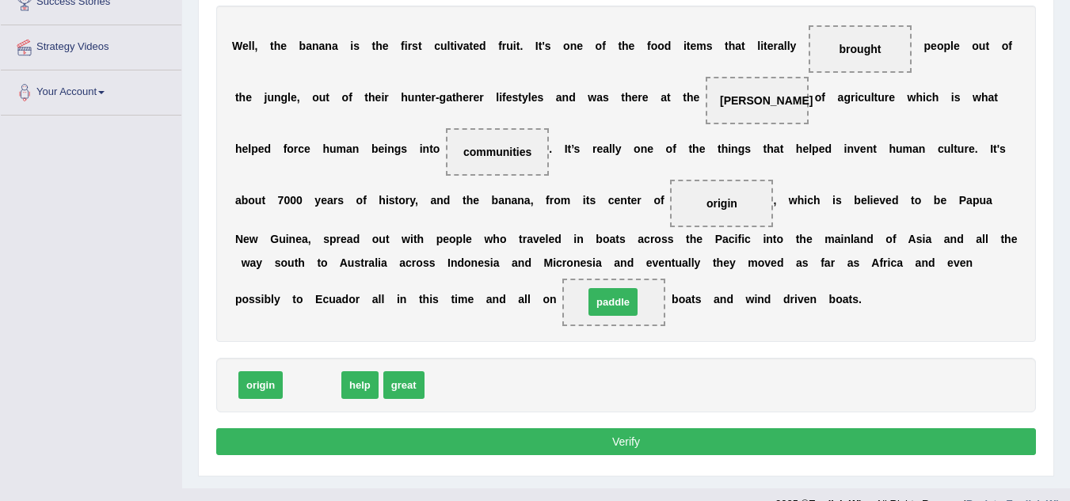
drag, startPoint x: 307, startPoint y: 384, endPoint x: 608, endPoint y: 301, distance: 312.2
click at [532, 445] on button "Verify" at bounding box center [626, 441] width 820 height 27
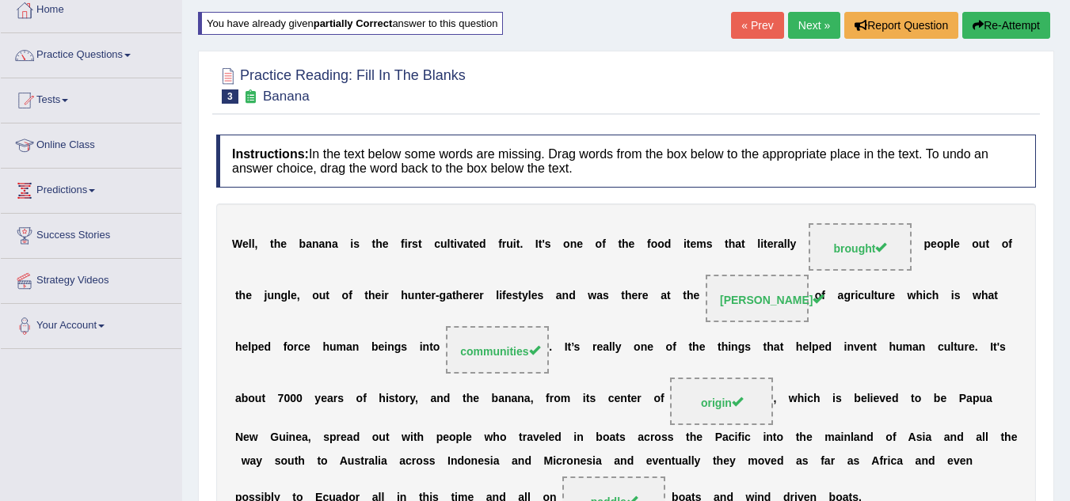
scroll to position [0, 0]
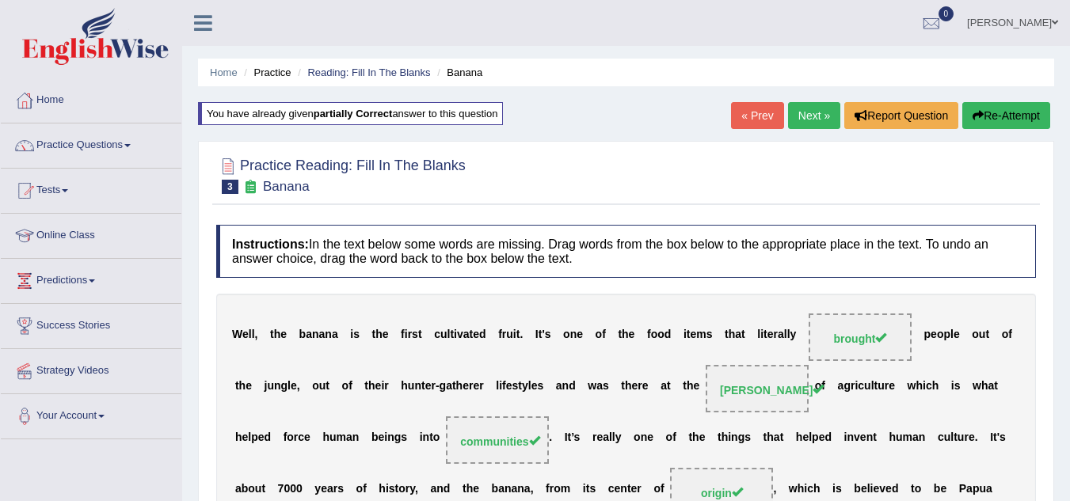
click at [804, 118] on link "Next »" at bounding box center [814, 115] width 52 height 27
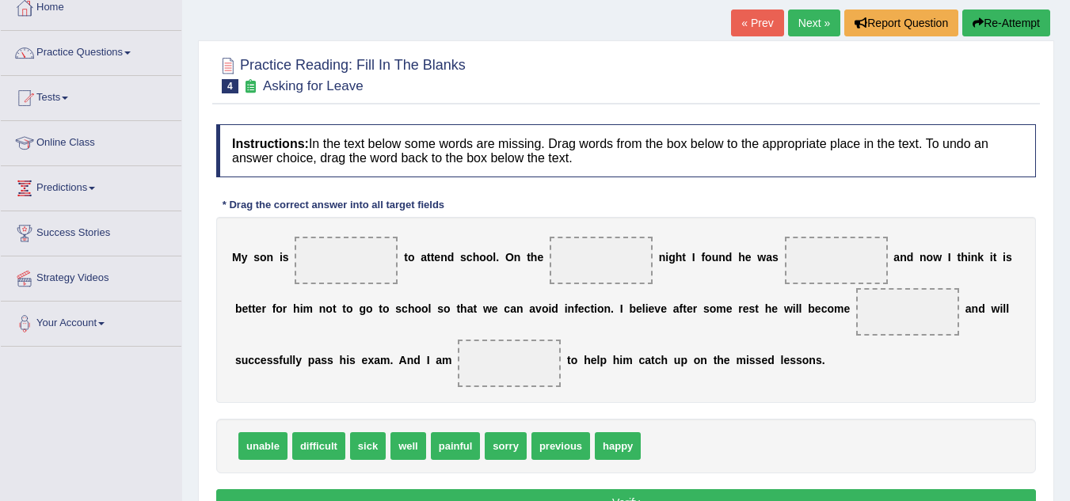
scroll to position [93, 0]
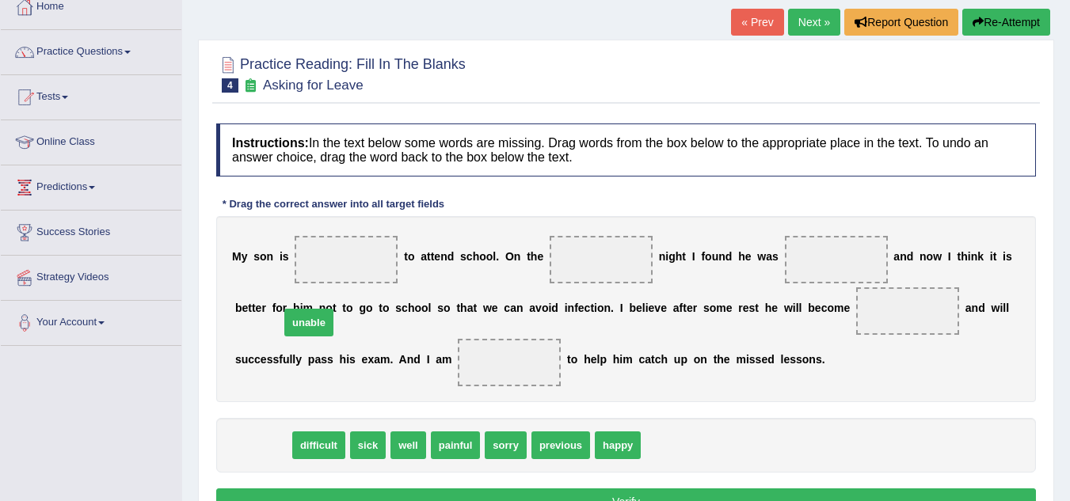
drag, startPoint x: 264, startPoint y: 443, endPoint x: 354, endPoint y: 214, distance: 246.0
click at [333, 309] on span "unable" at bounding box center [308, 323] width 49 height 28
drag, startPoint x: 272, startPoint y: 439, endPoint x: 355, endPoint y: 245, distance: 211.1
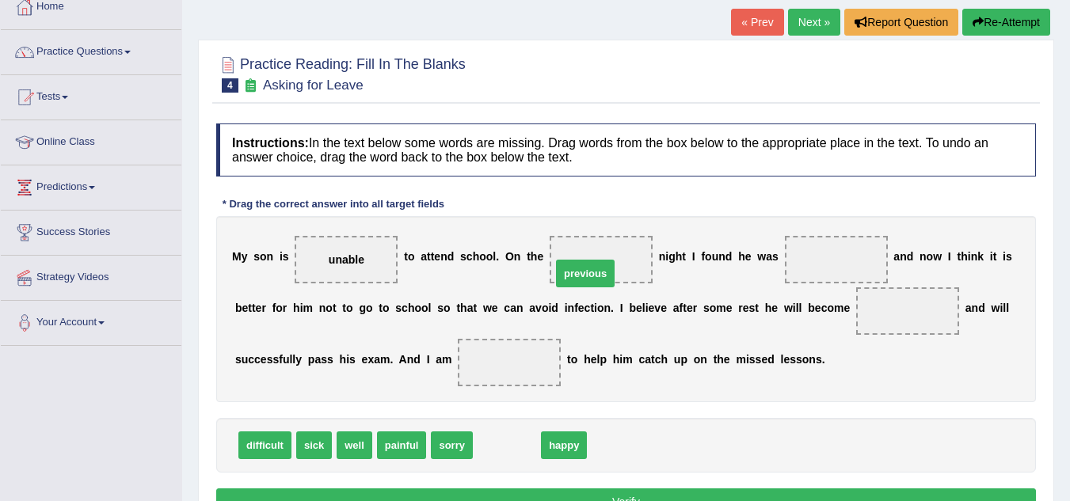
drag, startPoint x: 507, startPoint y: 443, endPoint x: 585, endPoint y: 271, distance: 188.9
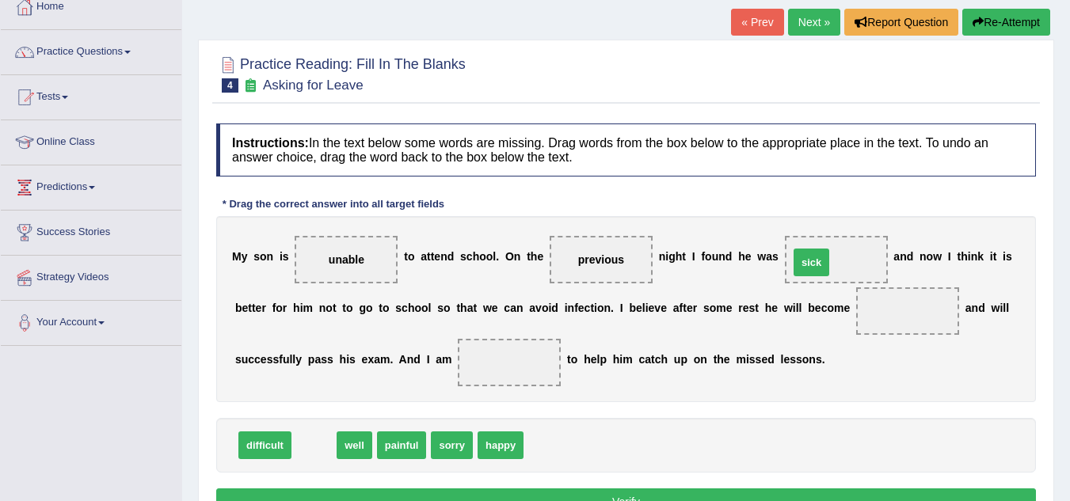
drag, startPoint x: 319, startPoint y: 451, endPoint x: 817, endPoint y: 268, distance: 529.9
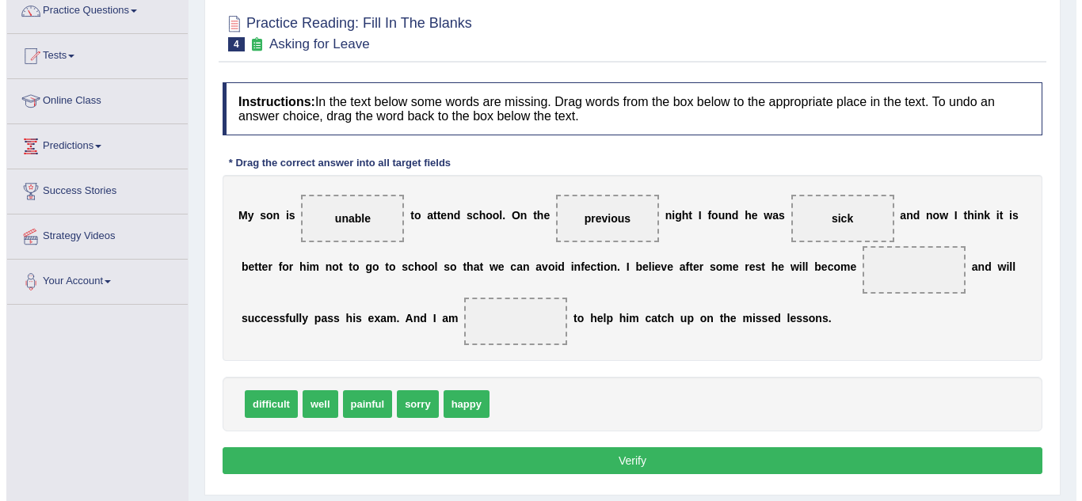
scroll to position [135, 0]
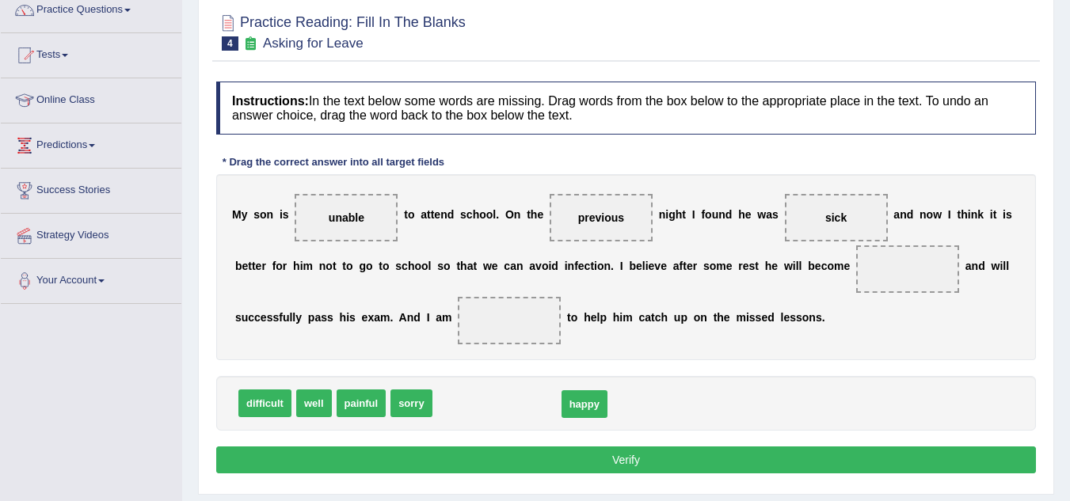
drag, startPoint x: 461, startPoint y: 405, endPoint x: 581, endPoint y: 405, distance: 120.4
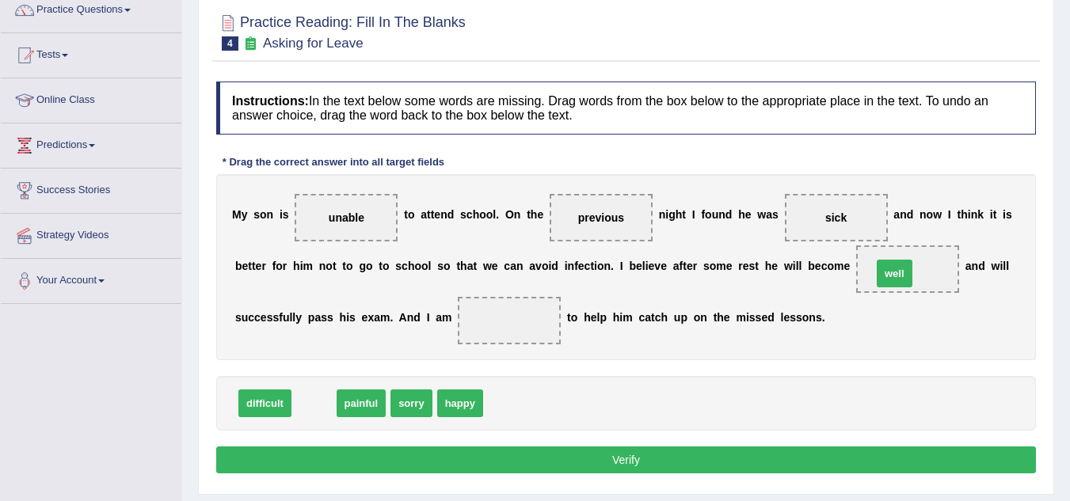
drag, startPoint x: 317, startPoint y: 406, endPoint x: 897, endPoint y: 276, distance: 595.0
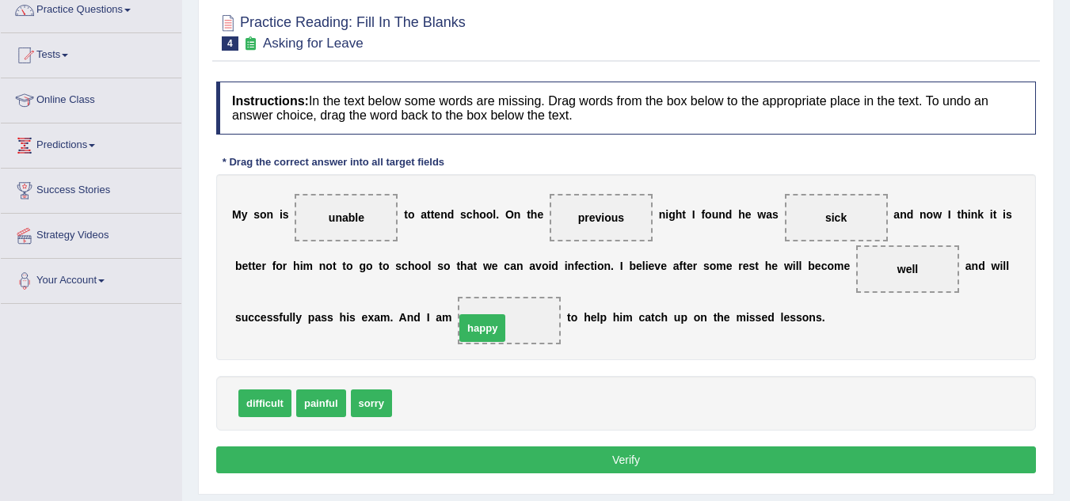
drag, startPoint x: 420, startPoint y: 398, endPoint x: 490, endPoint y: 320, distance: 104.8
click at [489, 447] on button "Verify" at bounding box center [626, 460] width 820 height 27
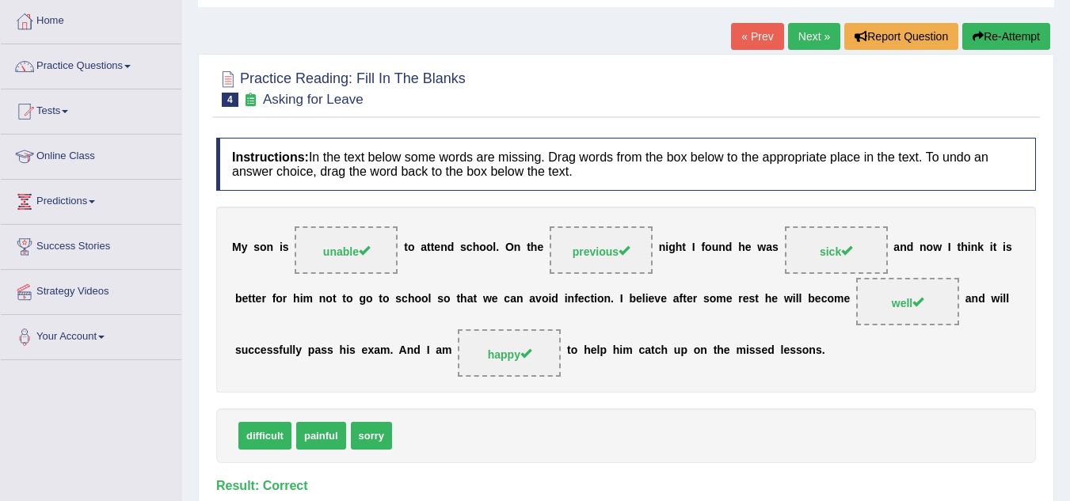
scroll to position [78, 0]
click at [809, 33] on link "Next »" at bounding box center [814, 37] width 52 height 27
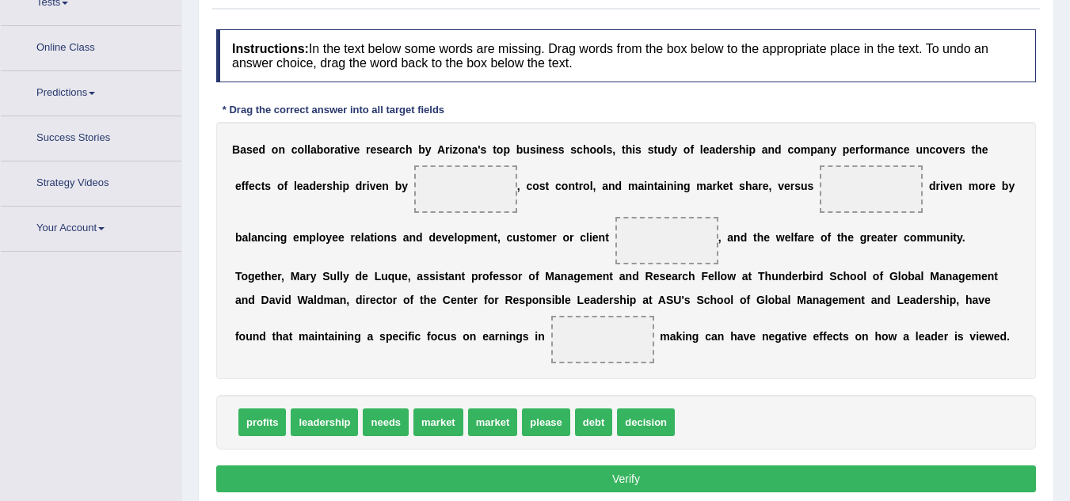
scroll to position [205, 0]
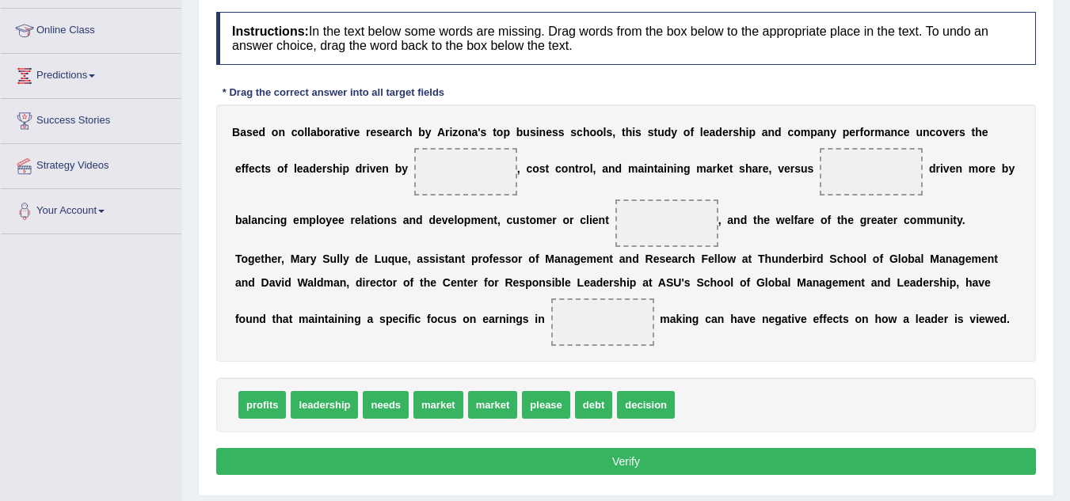
click at [487, 421] on div "profits leadership needs market market please debt decision" at bounding box center [626, 405] width 820 height 55
drag, startPoint x: 439, startPoint y: 401, endPoint x: 474, endPoint y: 168, distance: 235.4
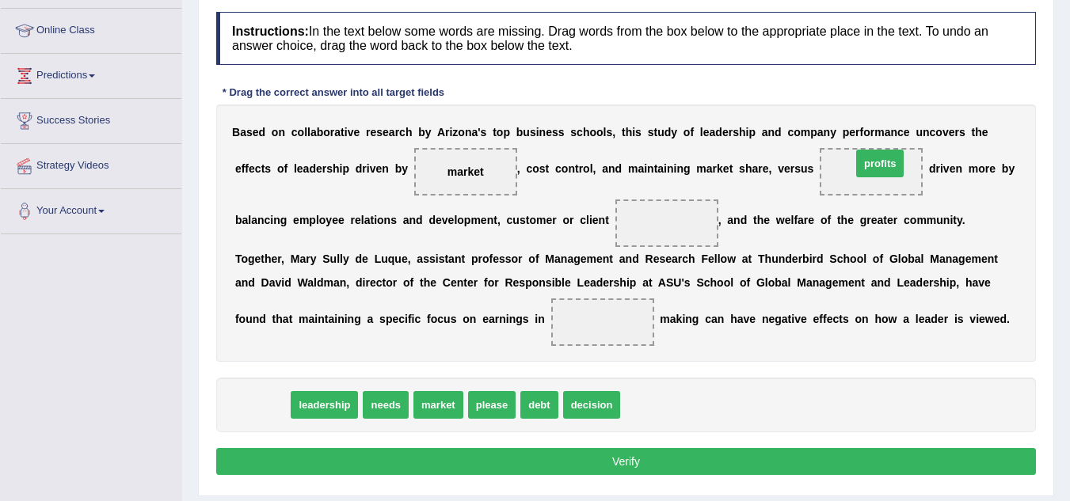
drag, startPoint x: 249, startPoint y: 399, endPoint x: 864, endPoint y: 158, distance: 661.1
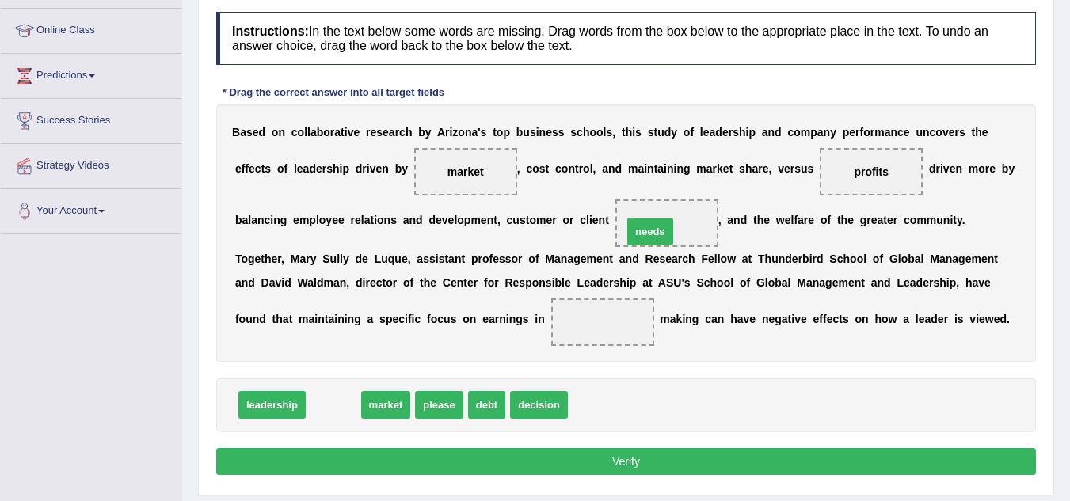
drag, startPoint x: 343, startPoint y: 404, endPoint x: 660, endPoint y: 230, distance: 361.2
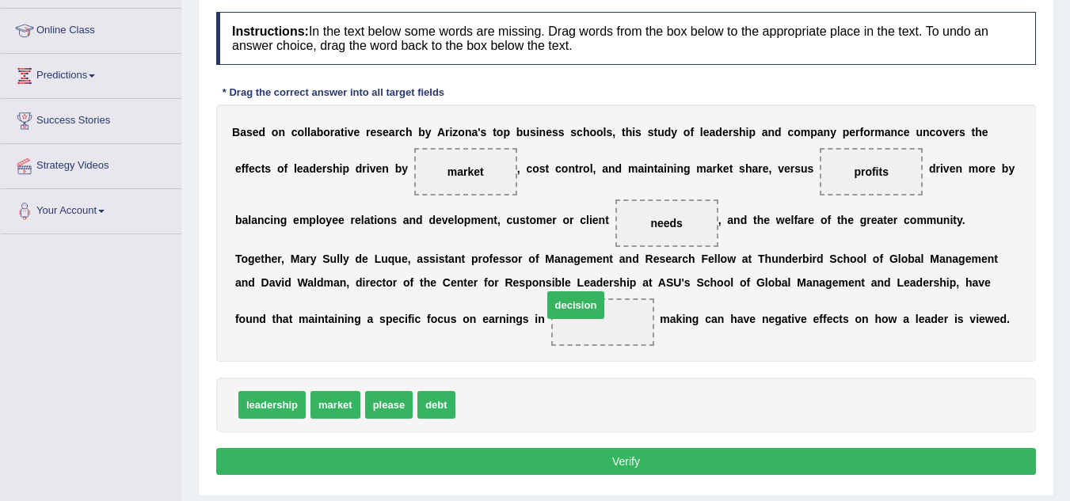
drag, startPoint x: 480, startPoint y: 413, endPoint x: 571, endPoint y: 314, distance: 133.9
click at [520, 453] on button "Verify" at bounding box center [626, 461] width 820 height 27
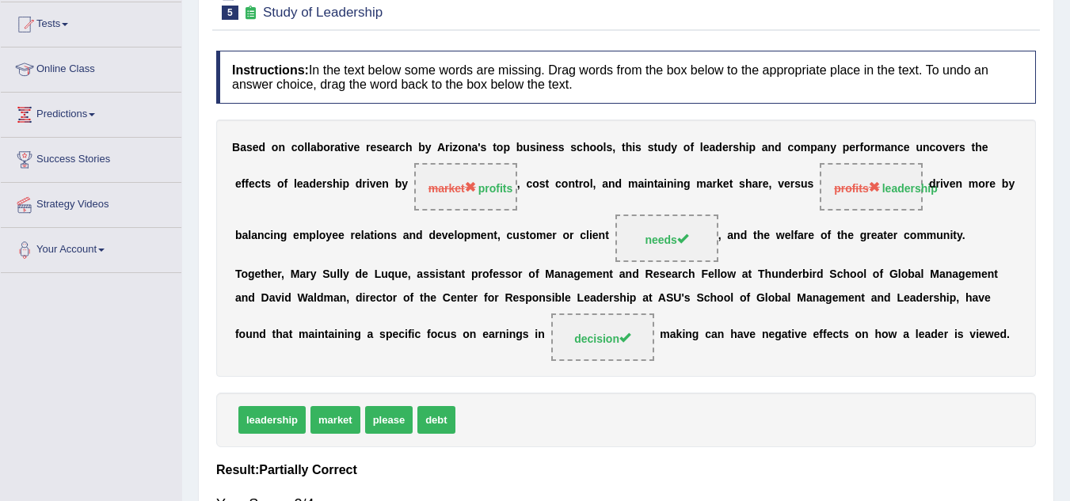
scroll to position [68, 0]
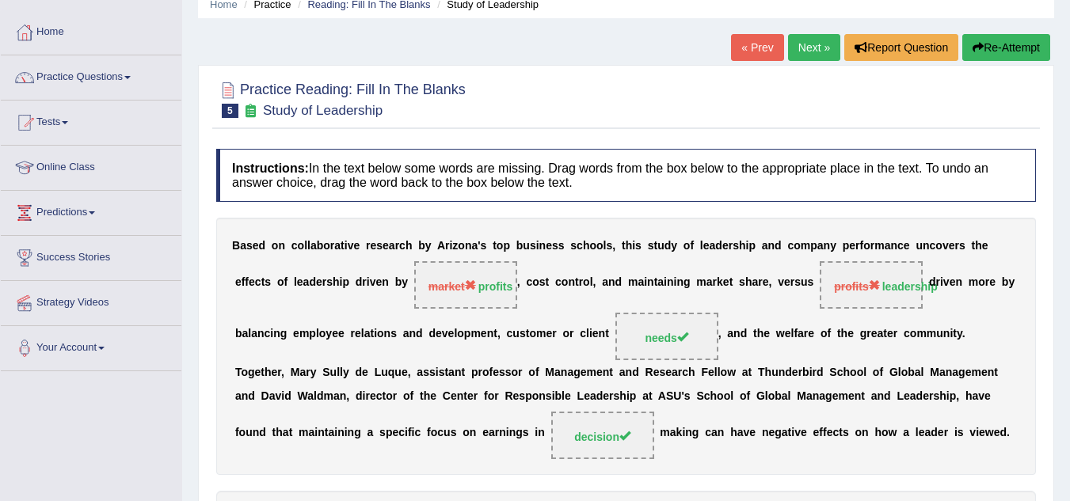
click at [998, 38] on button "Re-Attempt" at bounding box center [1006, 47] width 88 height 27
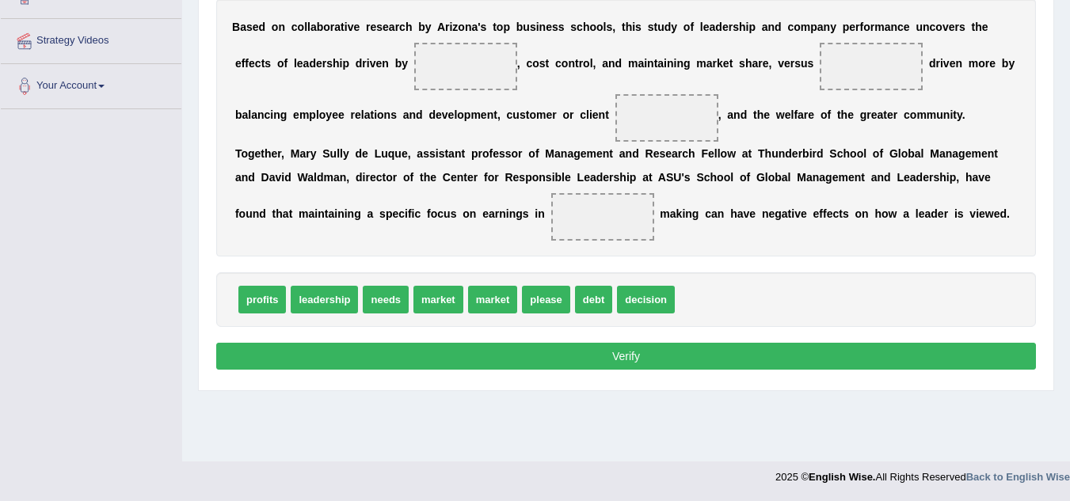
scroll to position [280, 0]
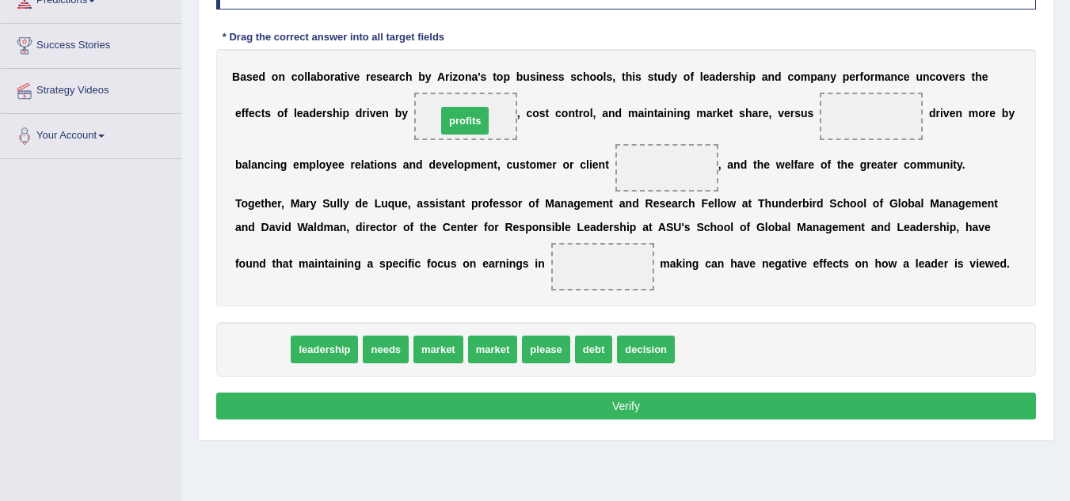
drag, startPoint x: 261, startPoint y: 344, endPoint x: 464, endPoint y: 116, distance: 305.8
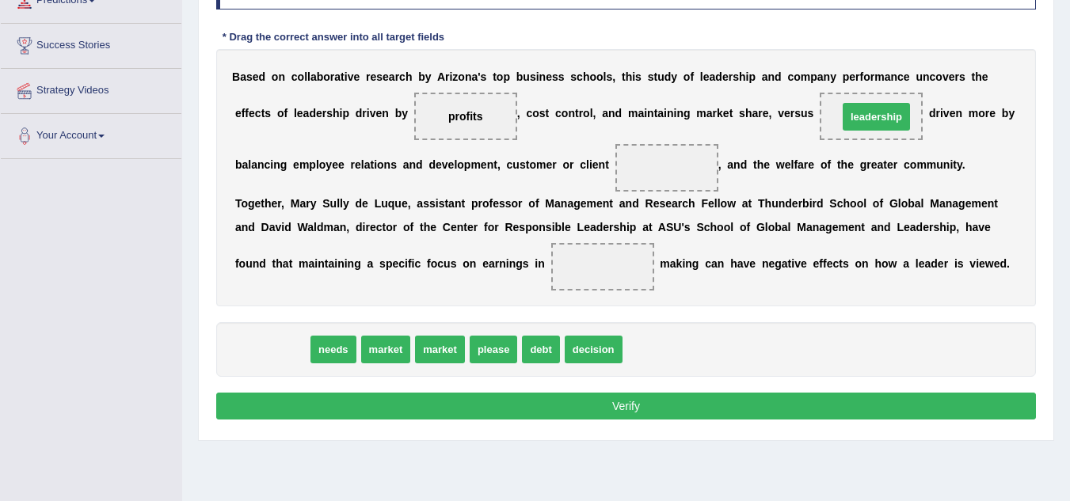
drag, startPoint x: 279, startPoint y: 347, endPoint x: 883, endPoint y: 114, distance: 647.6
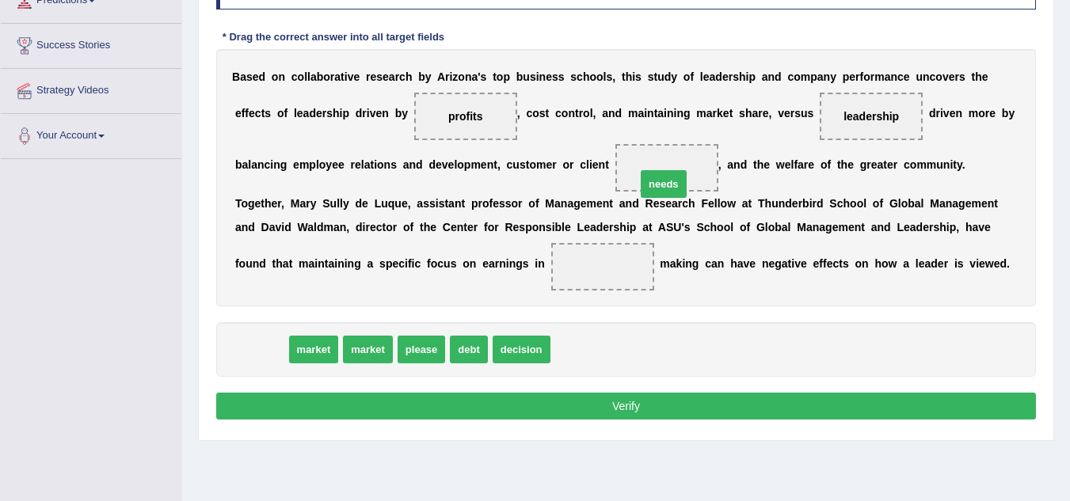
drag, startPoint x: 251, startPoint y: 347, endPoint x: 653, endPoint y: 181, distance: 435.0
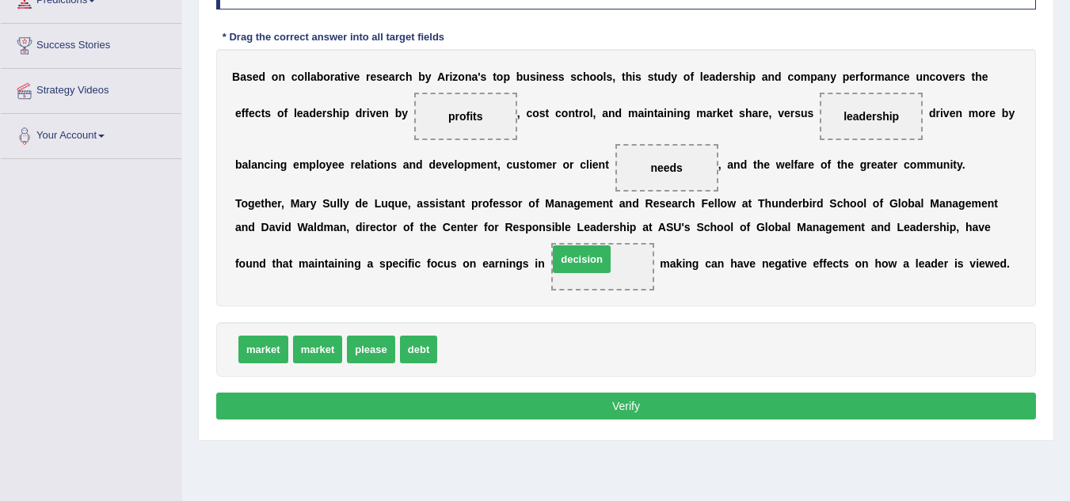
drag, startPoint x: 460, startPoint y: 350, endPoint x: 577, endPoint y: 260, distance: 147.3
click at [527, 398] on button "Verify" at bounding box center [626, 406] width 820 height 27
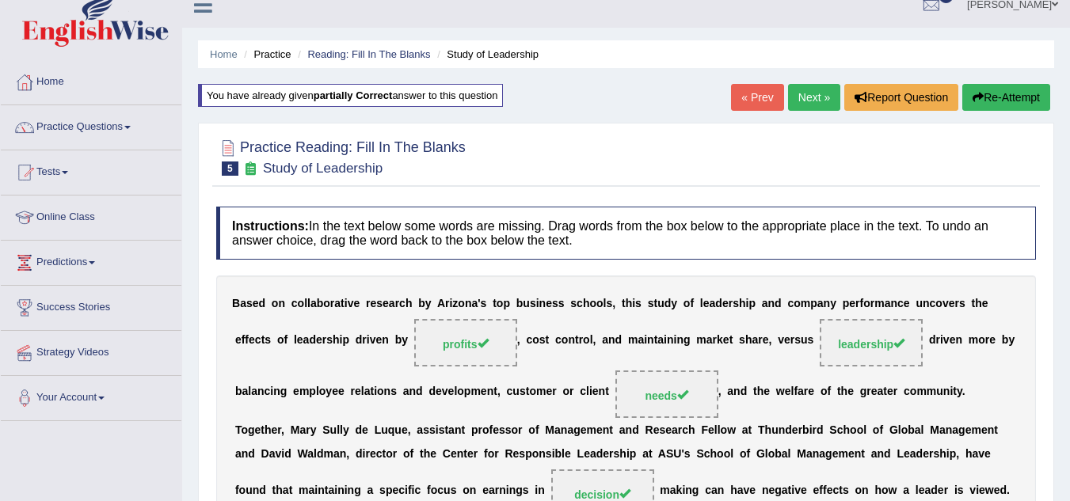
scroll to position [0, 0]
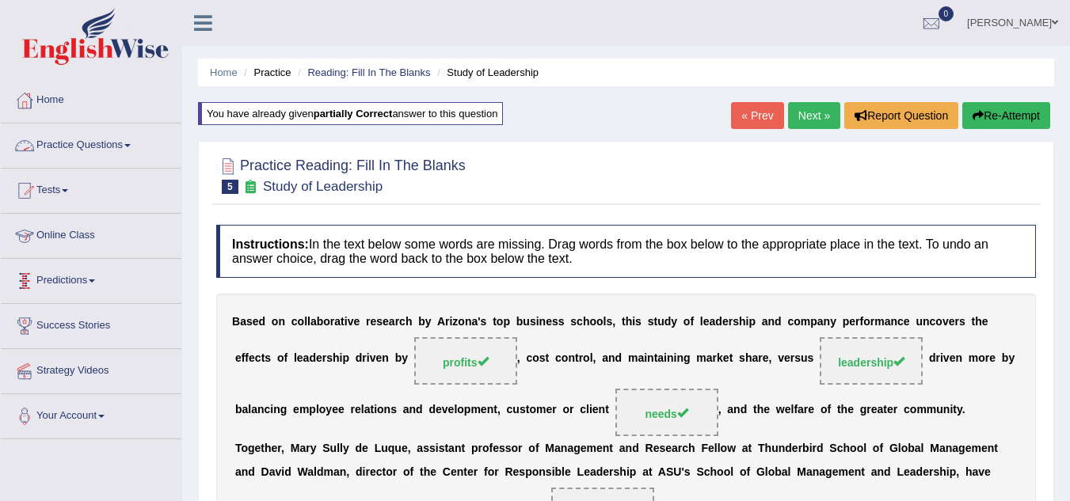
click at [70, 135] on link "Practice Questions" at bounding box center [91, 144] width 181 height 40
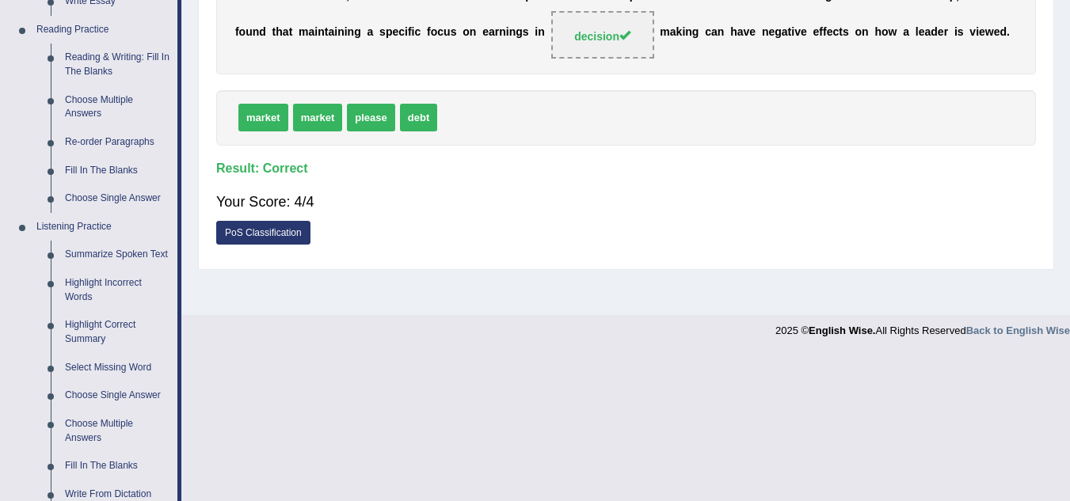
scroll to position [552, 0]
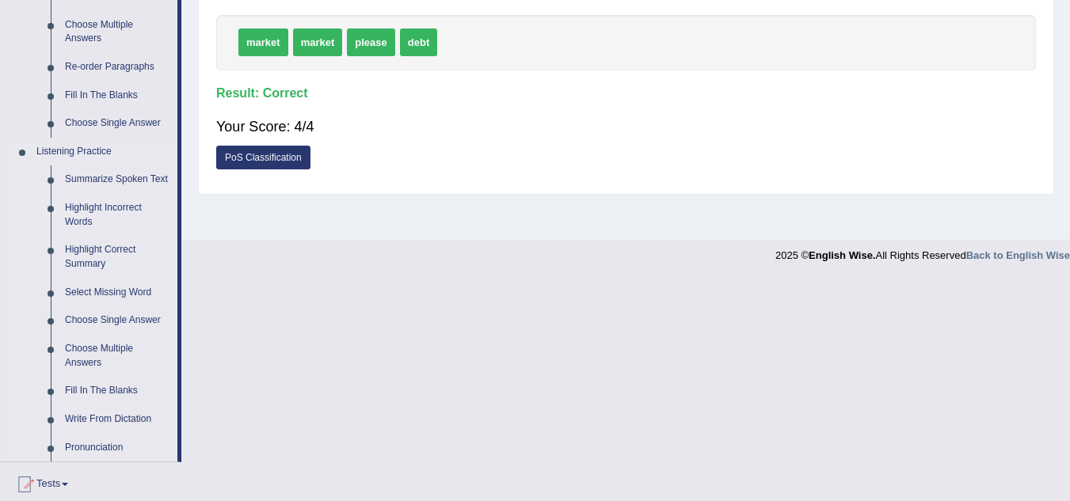
click at [89, 202] on link "Highlight Incorrect Words" at bounding box center [118, 215] width 120 height 42
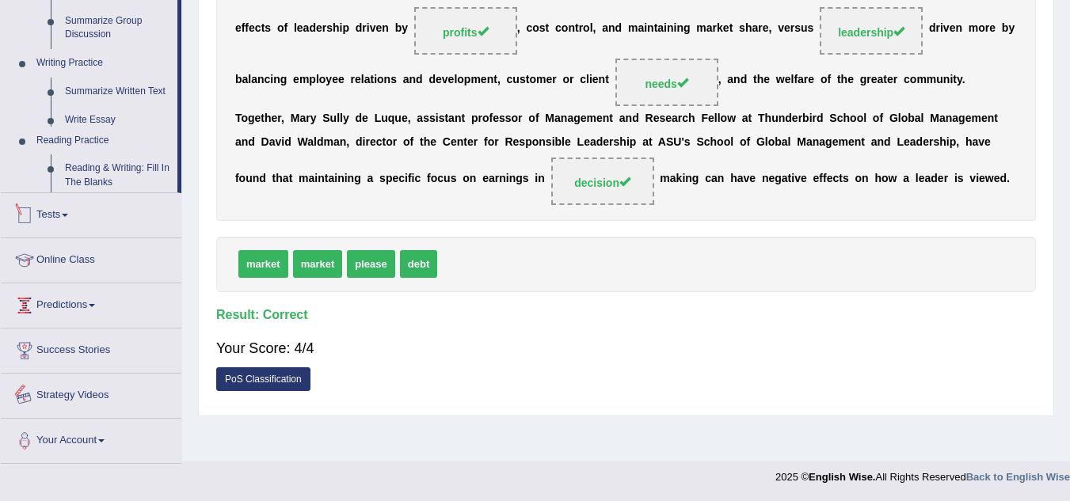
scroll to position [724, 0]
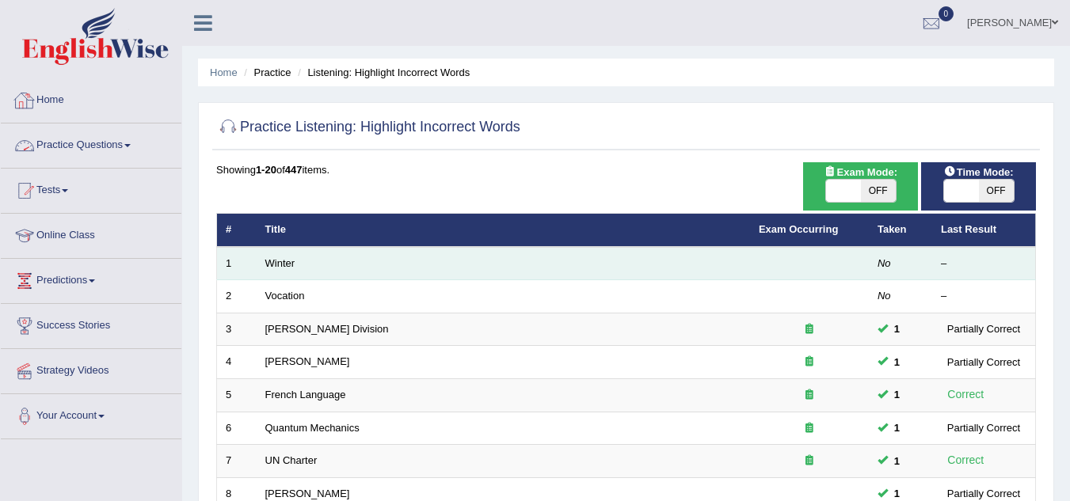
click at [284, 254] on td "Winter" at bounding box center [503, 263] width 493 height 33
click at [280, 262] on link "Winter" at bounding box center [280, 263] width 30 height 12
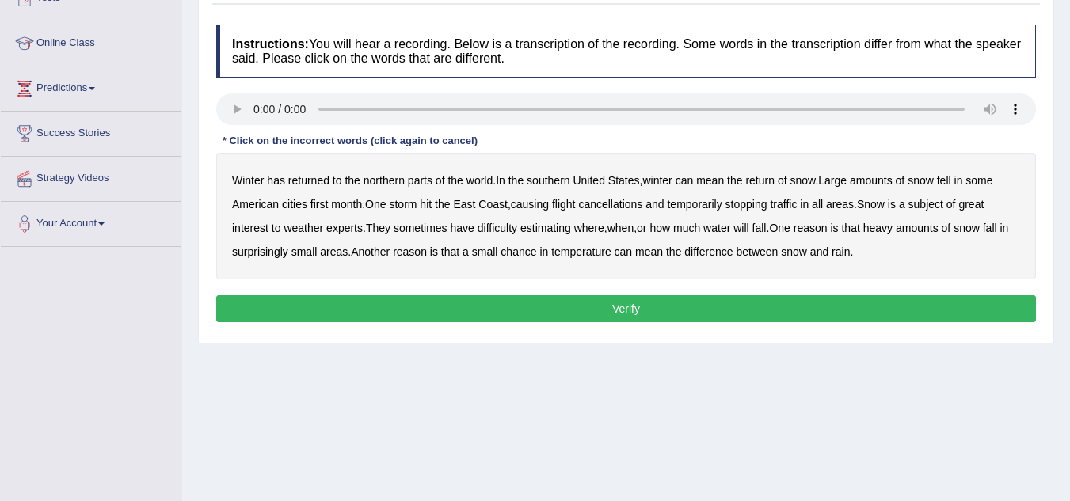
scroll to position [192, 0]
click at [554, 185] on b "southern" at bounding box center [548, 180] width 43 height 13
click at [318, 205] on b "first" at bounding box center [319, 204] width 18 height 13
click at [823, 204] on b "all" at bounding box center [817, 204] width 11 height 13
click at [720, 225] on b "water" at bounding box center [716, 228] width 27 height 13
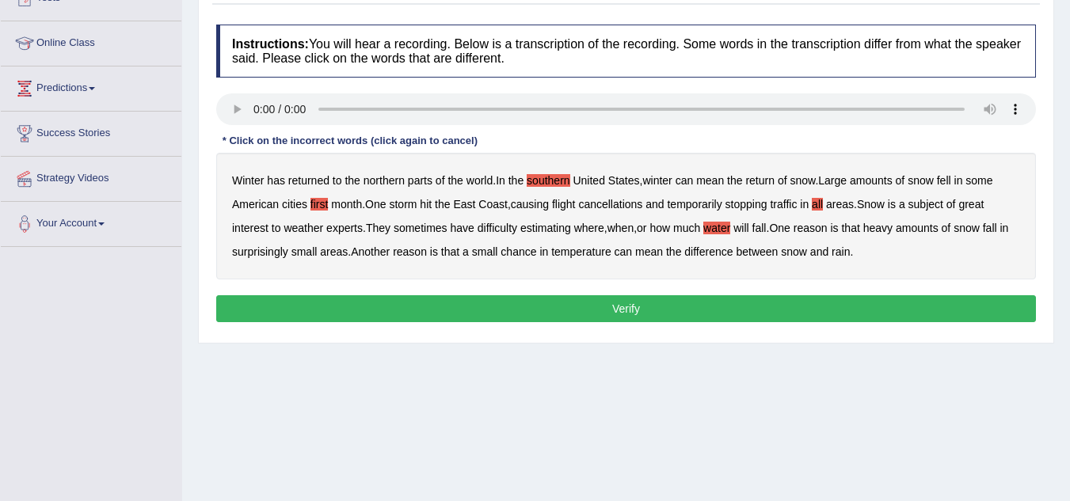
click at [534, 249] on b "chance" at bounding box center [519, 252] width 36 height 13
click at [554, 307] on button "Verify" at bounding box center [626, 308] width 820 height 27
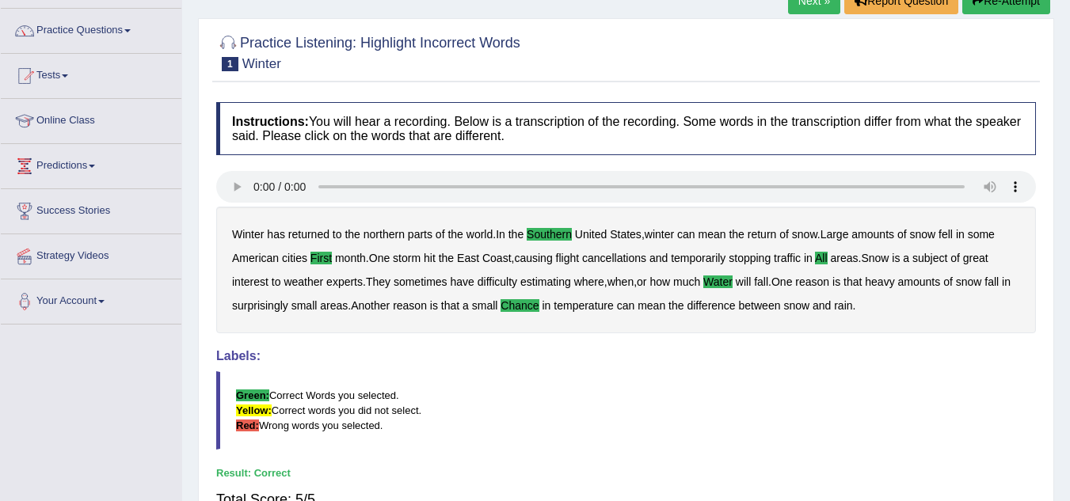
scroll to position [114, 0]
click at [826, 3] on link "Next »" at bounding box center [814, 1] width 52 height 27
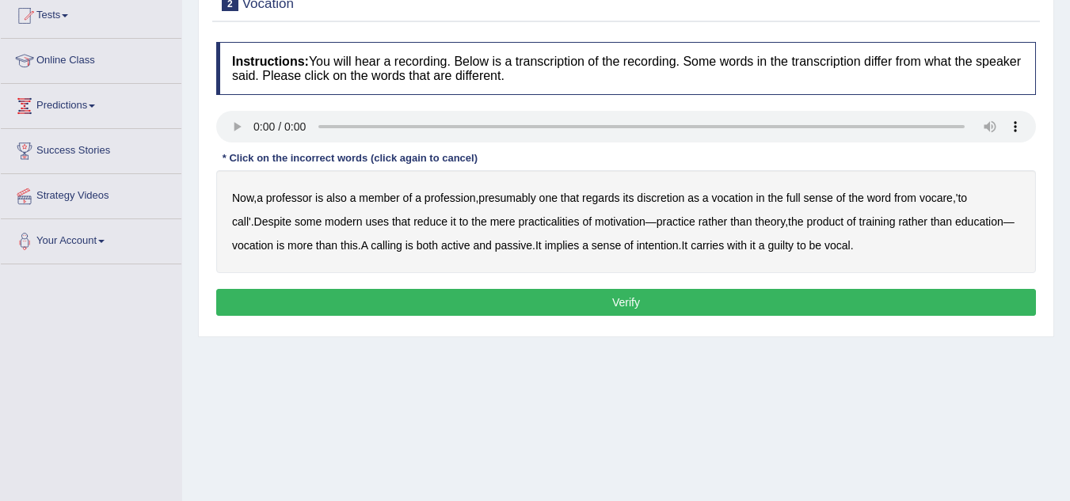
click at [659, 202] on b "discretion" at bounding box center [661, 198] width 48 height 13
click at [595, 222] on b "motivation" at bounding box center [620, 221] width 51 height 13
click at [651, 249] on b "intention" at bounding box center [658, 245] width 42 height 13
click at [793, 247] on b "guilty" at bounding box center [780, 245] width 26 height 13
click at [739, 313] on button "Verify" at bounding box center [626, 302] width 820 height 27
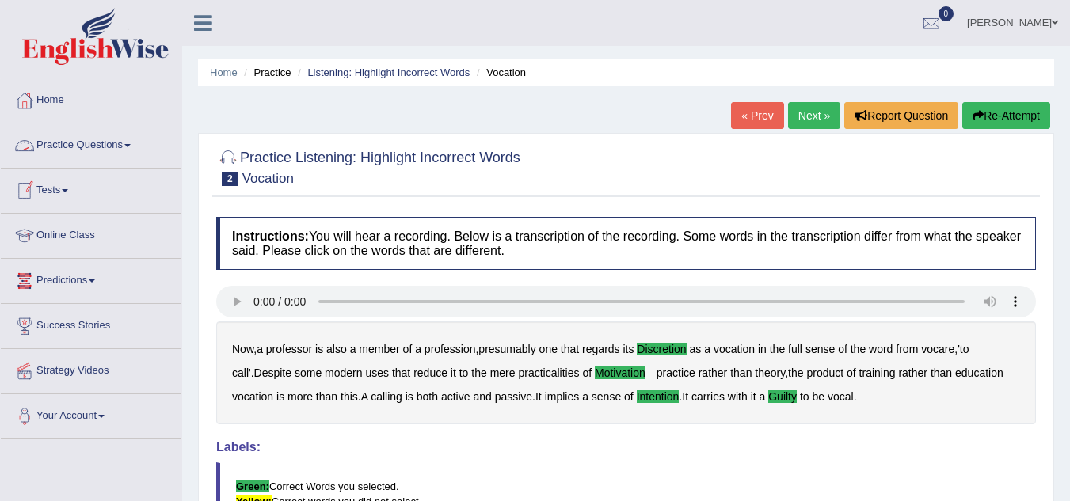
click at [99, 151] on link "Practice Questions" at bounding box center [91, 144] width 181 height 40
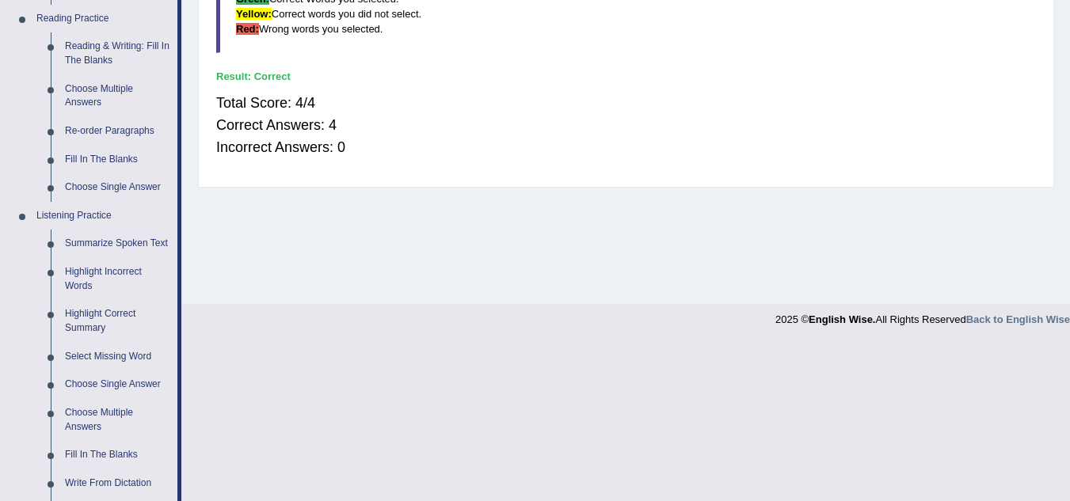
scroll to position [785, 0]
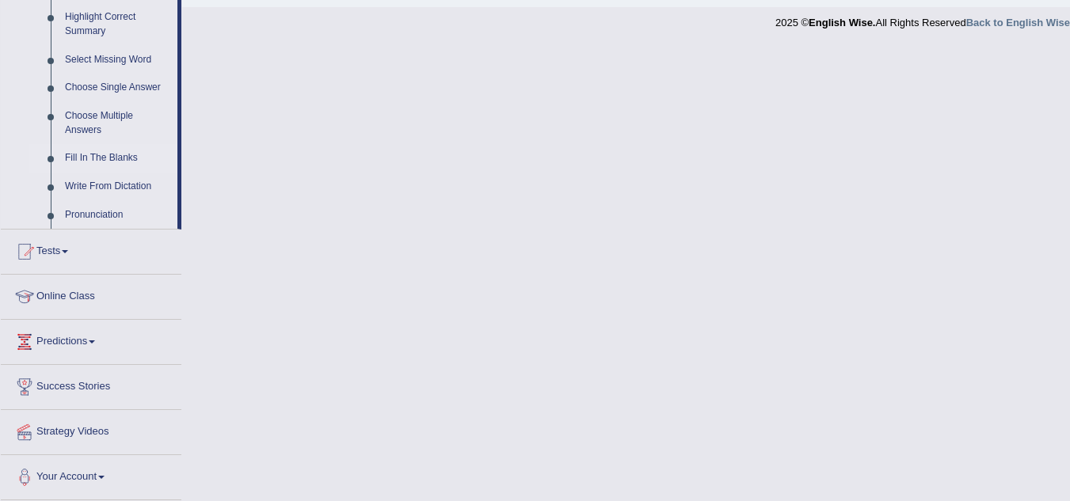
click at [105, 156] on link "Fill In The Blanks" at bounding box center [118, 158] width 120 height 29
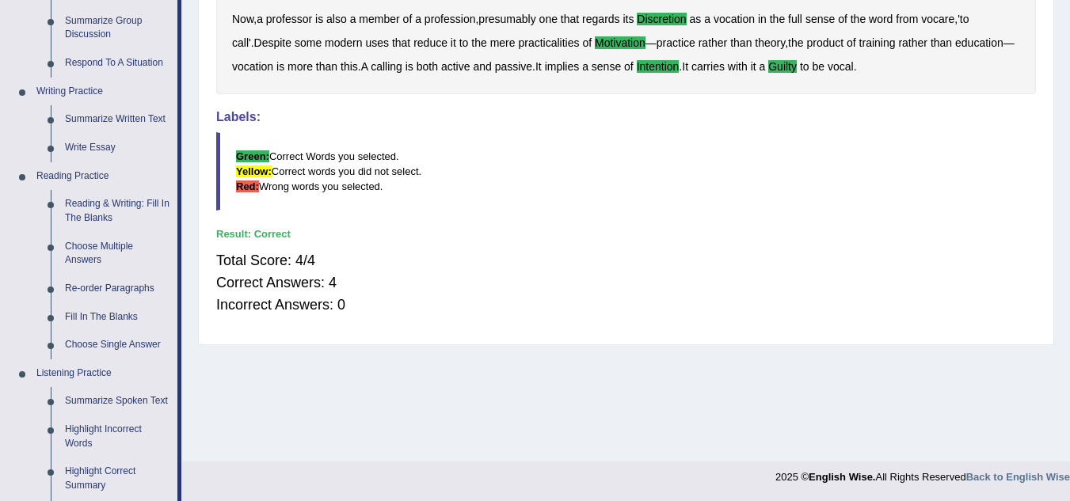
scroll to position [759, 0]
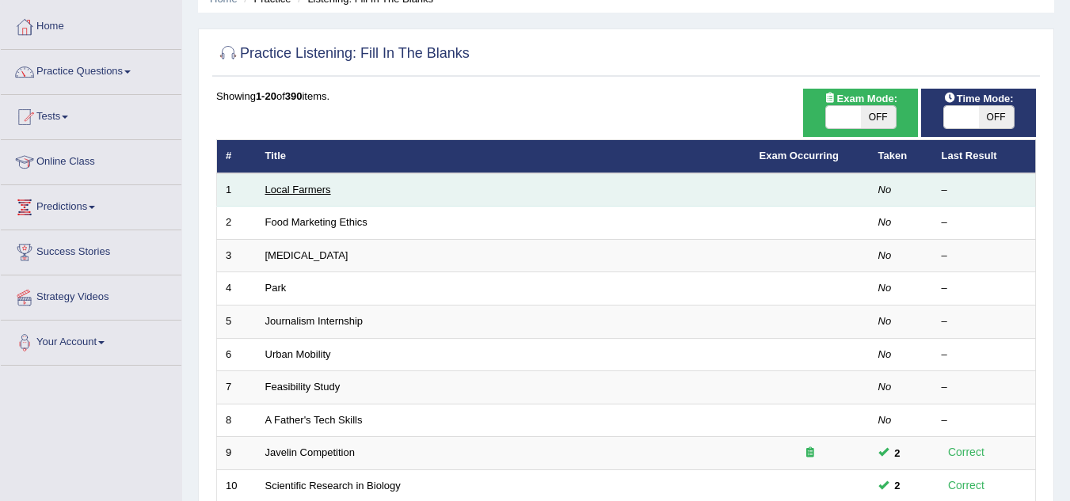
click at [310, 185] on link "Local Farmers" at bounding box center [298, 190] width 66 height 12
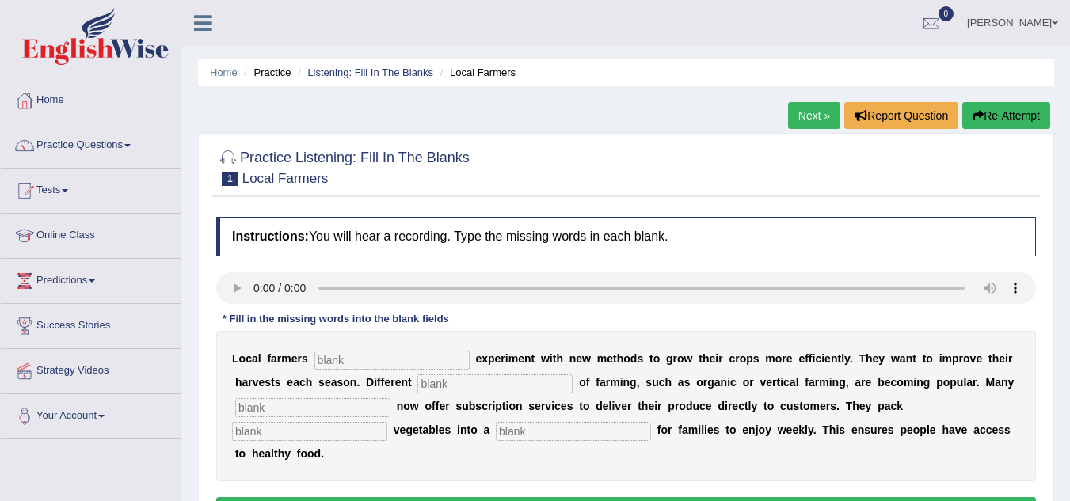
click at [337, 356] on input "text" at bounding box center [391, 360] width 155 height 19
type input "freuhty"
click at [477, 381] on input "text" at bounding box center [494, 384] width 155 height 19
type input "styls"
click at [337, 410] on input "text" at bounding box center [312, 407] width 155 height 19
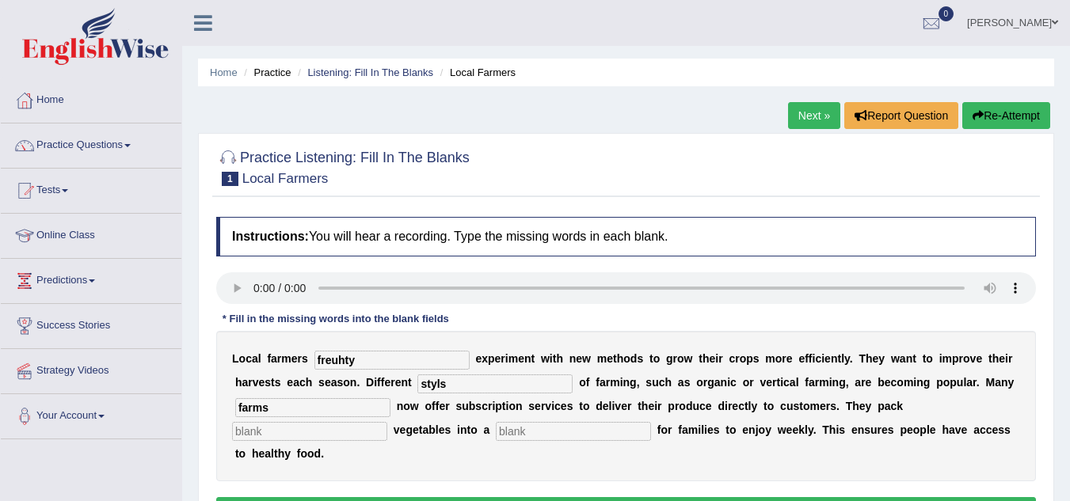
type input "farms"
click at [354, 431] on input "text" at bounding box center [309, 431] width 155 height 19
click at [339, 431] on input "text" at bounding box center [309, 431] width 155 height 19
type input "fresh"
click at [543, 435] on input "text" at bounding box center [573, 431] width 155 height 19
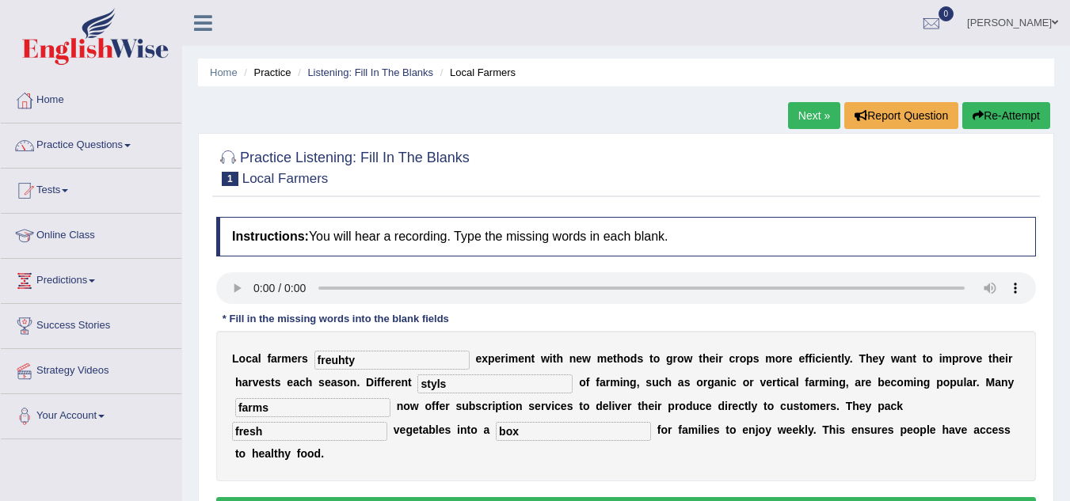
type input "box"
click at [365, 358] on input "freuhty" at bounding box center [391, 360] width 155 height 19
type input "frequently"
click at [344, 402] on input "farms" at bounding box center [312, 407] width 155 height 19
click at [449, 383] on input "styls" at bounding box center [494, 384] width 155 height 19
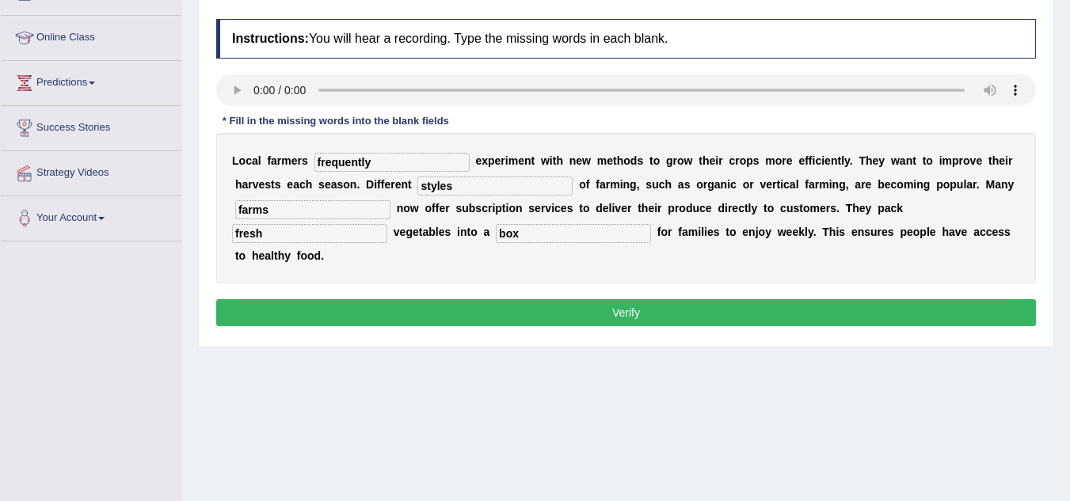
scroll to position [200, 0]
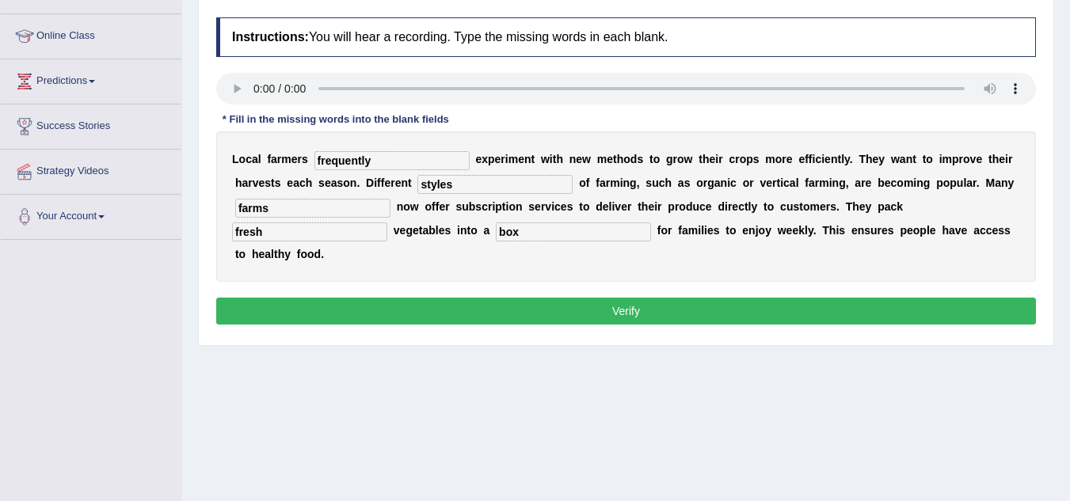
type input "styles"
click at [572, 315] on button "Verify" at bounding box center [626, 311] width 820 height 27
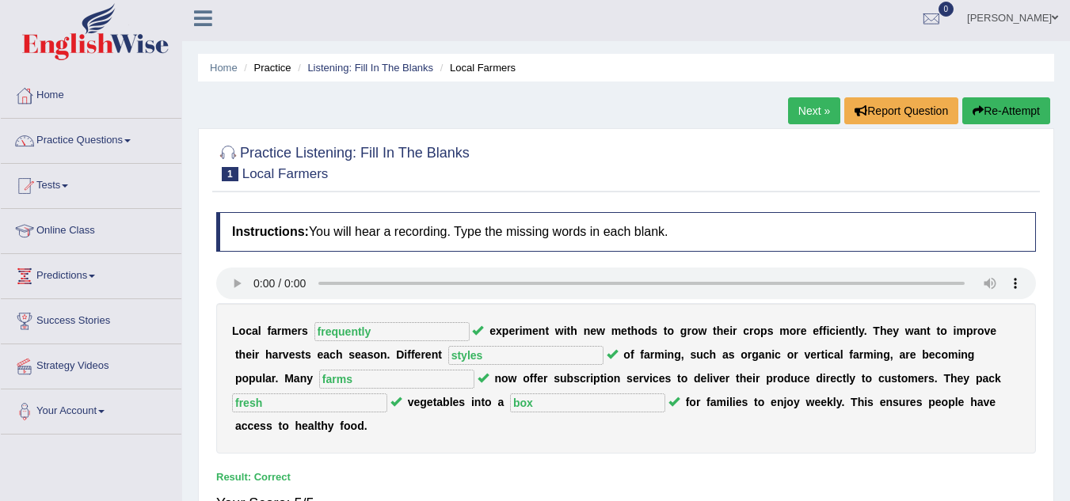
scroll to position [4, 0]
click at [810, 111] on link "Next »" at bounding box center [814, 111] width 52 height 27
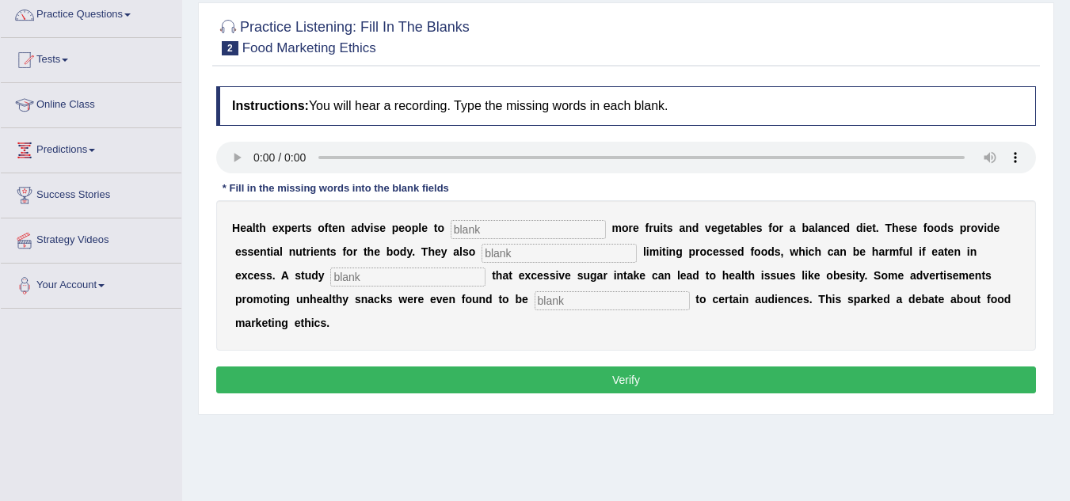
click at [532, 376] on button "Verify" at bounding box center [626, 380] width 820 height 27
click at [516, 225] on input "text" at bounding box center [528, 229] width 155 height 19
type input "consume"
click at [508, 257] on input "text" at bounding box center [559, 253] width 155 height 19
type input "remmded"
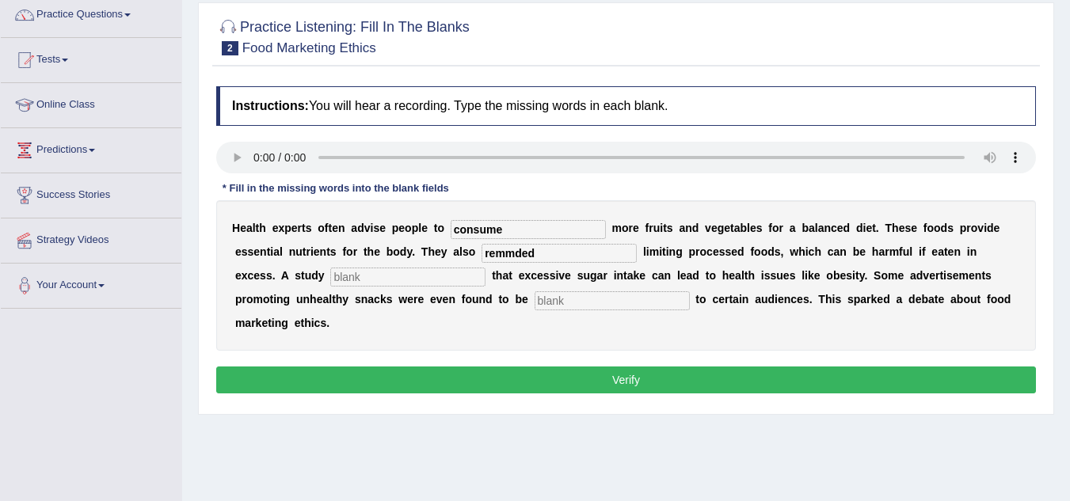
click at [406, 279] on input "text" at bounding box center [407, 277] width 155 height 19
type input "dianosed"
click at [584, 305] on input "text" at bounding box center [612, 300] width 155 height 19
type input "offensive"
click at [387, 276] on input "dianosed" at bounding box center [407, 277] width 155 height 19
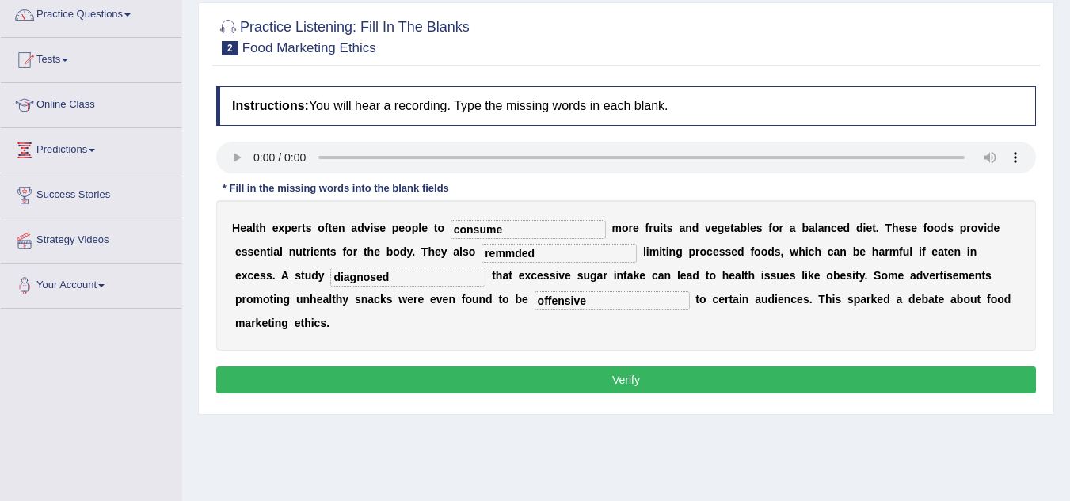
type input "diagnosed"
click at [553, 257] on input "remmded" at bounding box center [559, 253] width 155 height 19
type input "recommended"
click at [511, 224] on input "consume" at bounding box center [528, 229] width 155 height 19
click at [512, 375] on button "Verify" at bounding box center [626, 380] width 820 height 27
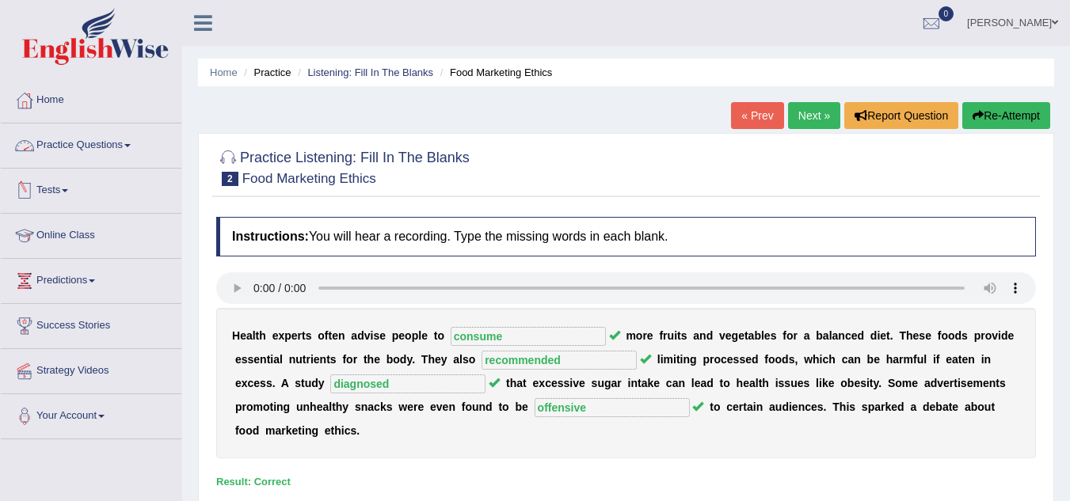
click at [114, 143] on link "Practice Questions" at bounding box center [91, 144] width 181 height 40
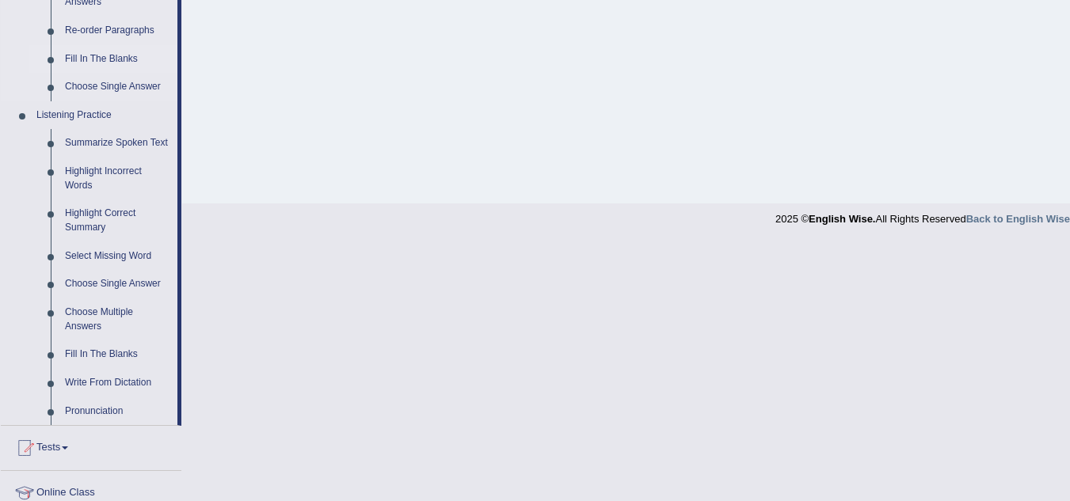
scroll to position [589, 0]
click at [102, 378] on link "Write From Dictation" at bounding box center [118, 382] width 120 height 29
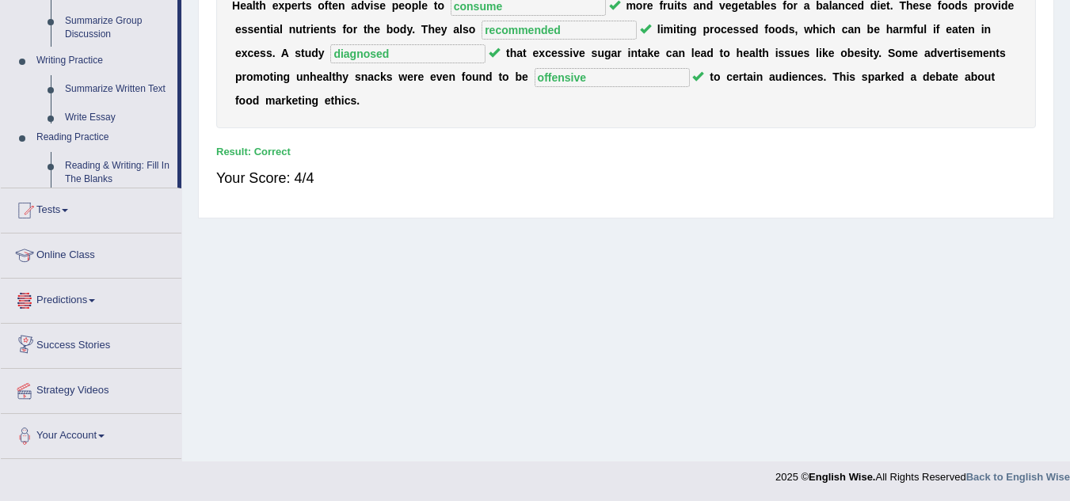
scroll to position [723, 0]
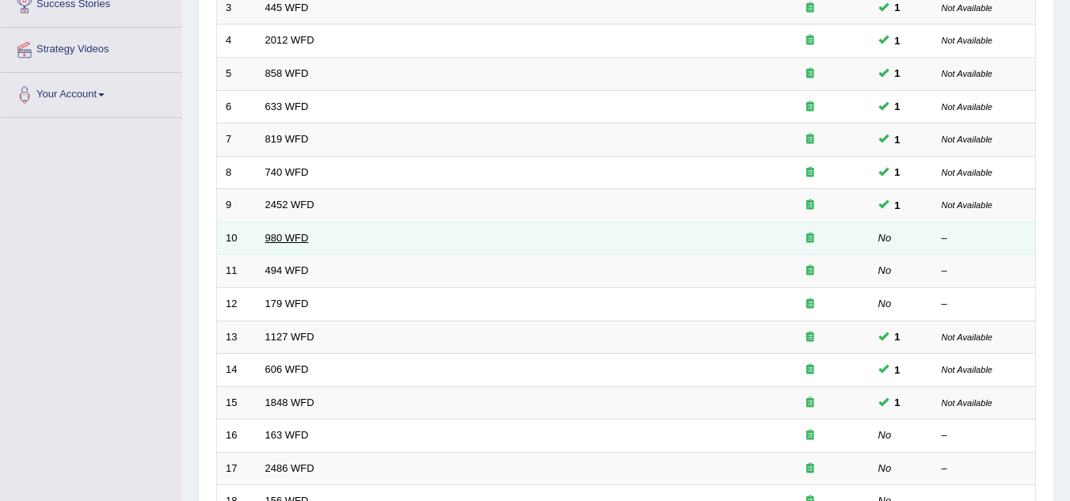
click at [276, 241] on link "980 WFD" at bounding box center [287, 238] width 44 height 12
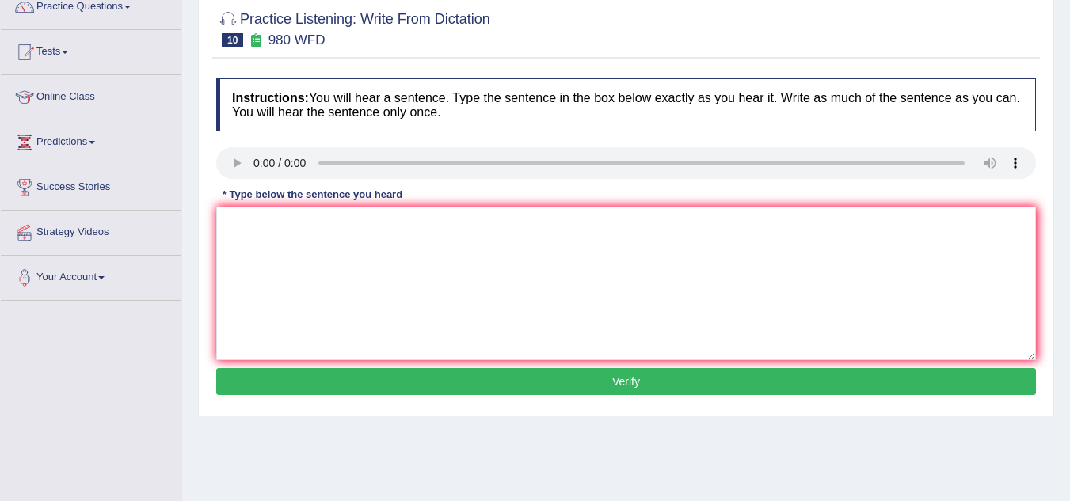
scroll to position [142, 0]
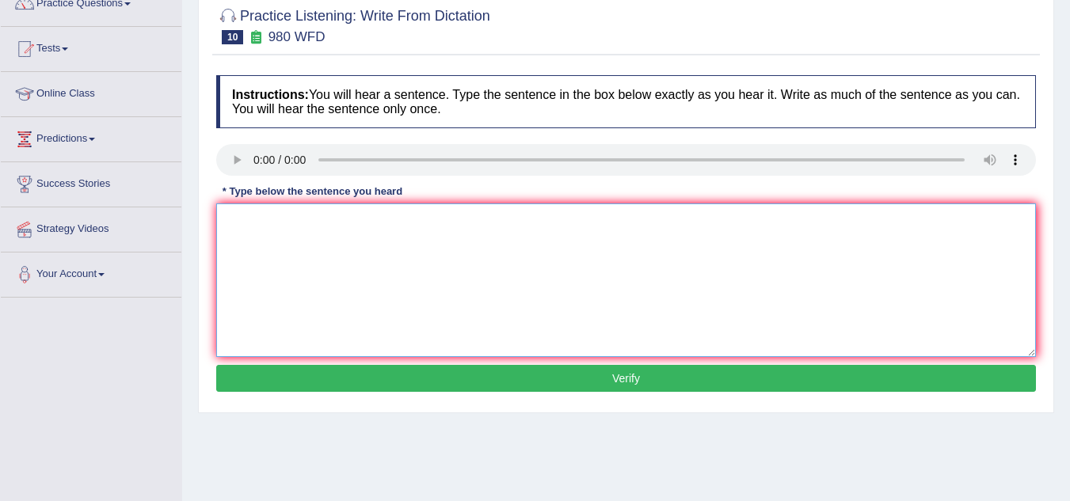
click at [248, 233] on textarea at bounding box center [626, 281] width 820 height 154
click at [295, 223] on textarea "Your ideas" at bounding box center [626, 281] width 820 height 154
click at [315, 215] on textarea "Your ideas have" at bounding box center [626, 281] width 820 height 154
type textarea "Your ideas have been discussed in seminar and tutorals."
click at [356, 383] on button "Verify" at bounding box center [626, 378] width 820 height 27
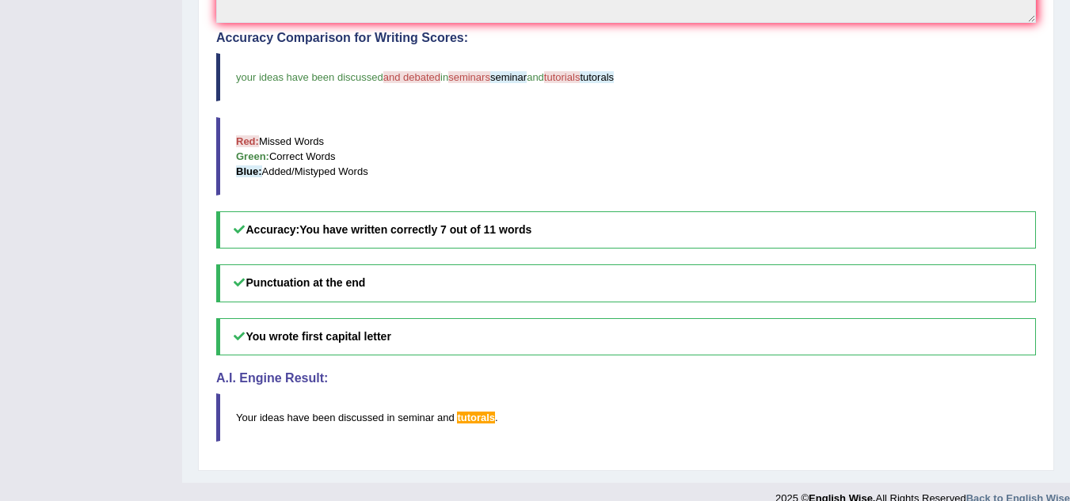
scroll to position [0, 0]
